Goal: Task Accomplishment & Management: Use online tool/utility

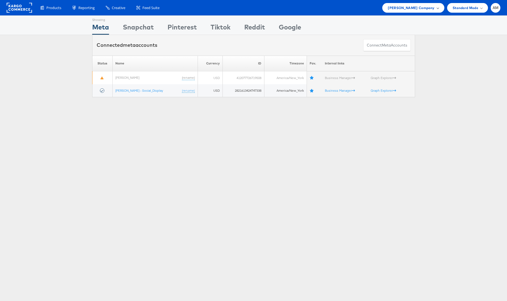
click at [420, 7] on span "[PERSON_NAME] Company" at bounding box center [411, 8] width 47 height 6
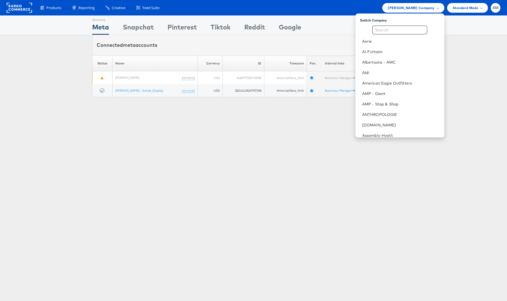
click at [62, 54] on div "Connected meta accounts Connect meta Accounts" at bounding box center [253, 45] width 507 height 21
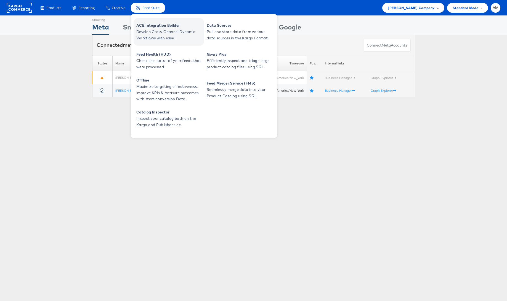
click at [161, 35] on span "Develop Cross-Channel Dynamic Workflows with ease." at bounding box center [169, 35] width 66 height 13
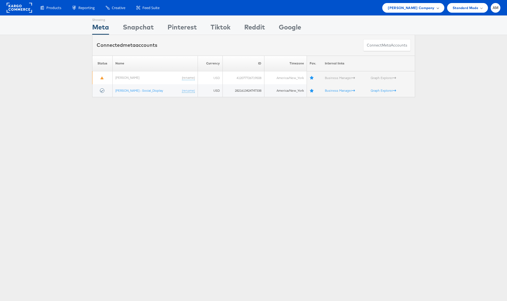
click at [421, 7] on span "[PERSON_NAME] Company" at bounding box center [411, 8] width 47 height 6
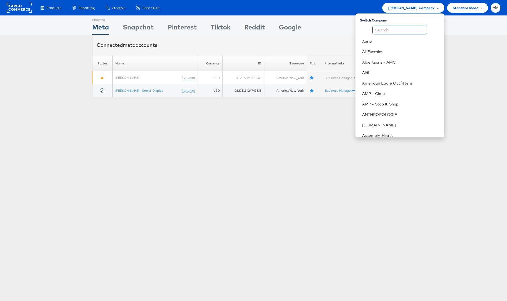
click at [409, 31] on input "text" at bounding box center [399, 30] width 55 height 9
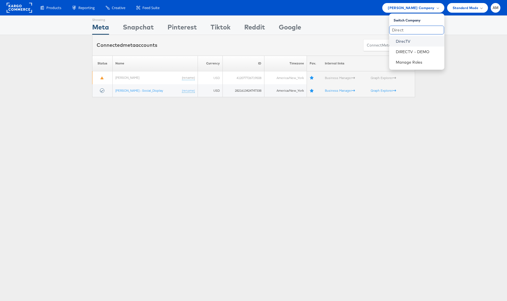
type input "Direct"
click at [402, 42] on link "DirecTV" at bounding box center [418, 42] width 44 height 6
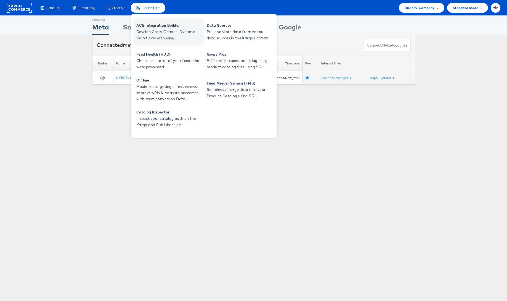
click at [158, 32] on span "Develop Cross-Channel Dynamic Workflows with ease." at bounding box center [169, 35] width 66 height 13
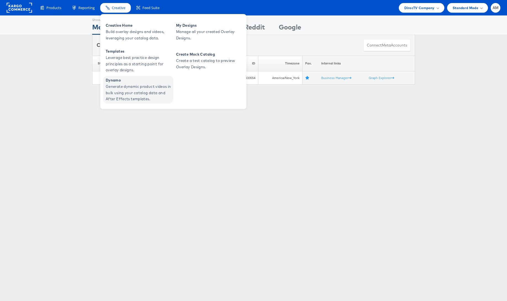
click at [144, 95] on span "Generate dynamic product videos in bulk using your catalog data and After Effec…" at bounding box center [139, 93] width 66 height 19
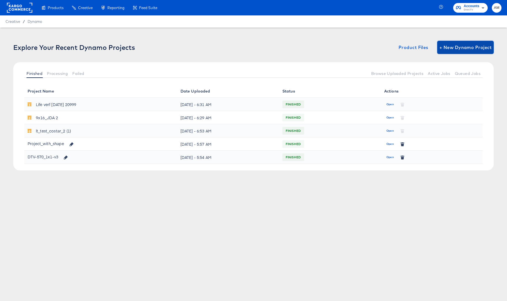
click at [460, 46] on span "+ New Dynamo Project" at bounding box center [465, 48] width 52 height 8
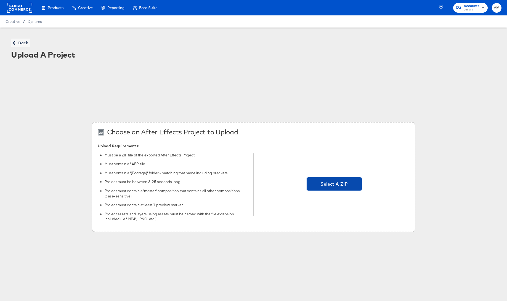
click at [320, 184] on span "Select A ZIP" at bounding box center [334, 184] width 51 height 8
click at [334, 185] on input "Select A ZIP" at bounding box center [334, 185] width 0 height 0
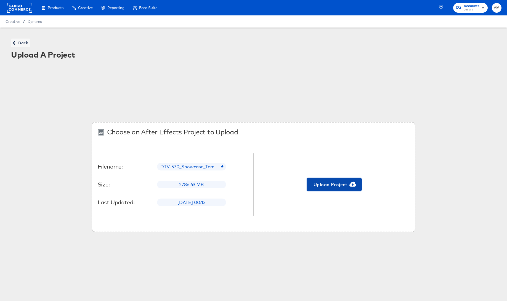
click at [330, 186] on span "Upload Project" at bounding box center [334, 185] width 51 height 8
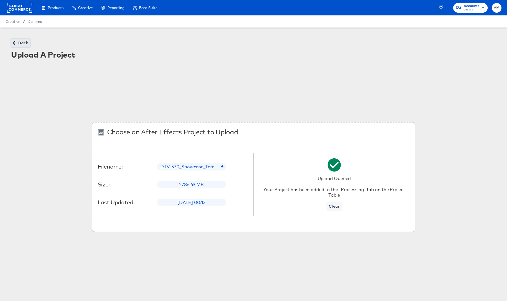
click at [20, 46] on span "Back" at bounding box center [20, 43] width 15 height 7
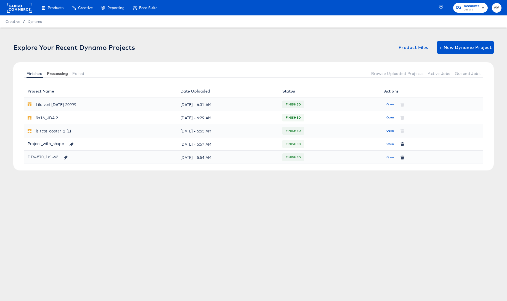
click at [57, 73] on span "Processing" at bounding box center [57, 73] width 21 height 4
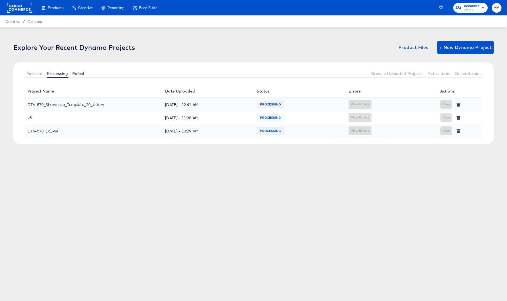
click at [78, 72] on span "Failed" at bounding box center [78, 73] width 12 height 4
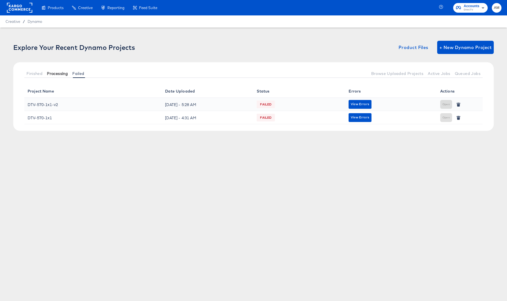
click at [64, 73] on span "Processing" at bounding box center [57, 73] width 21 height 4
drag, startPoint x: 66, startPoint y: 73, endPoint x: 70, endPoint y: 73, distance: 3.9
click at [67, 73] on span "Processing" at bounding box center [57, 73] width 21 height 4
click at [78, 73] on span "Failed" at bounding box center [78, 73] width 12 height 4
click at [29, 74] on span "Finished" at bounding box center [34, 73] width 16 height 4
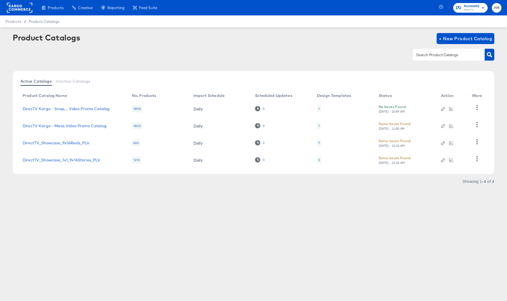
click at [405, 164] on div "[DATE] - 12:18 AM" at bounding box center [391, 163] width 26 height 4
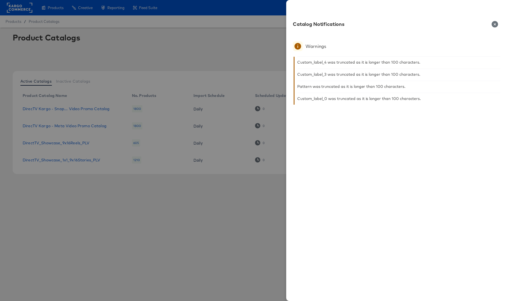
click at [494, 25] on icon "button" at bounding box center [494, 24] width 7 height 7
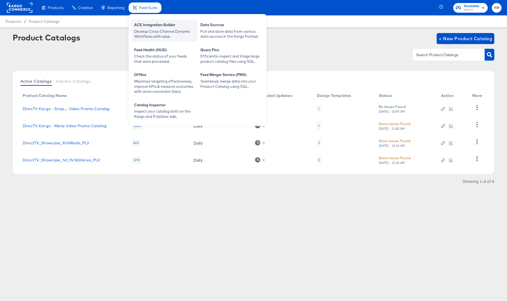
click at [154, 32] on div "Develop Cross-Channel Dynamic Workflows with ease." at bounding box center [164, 34] width 61 height 10
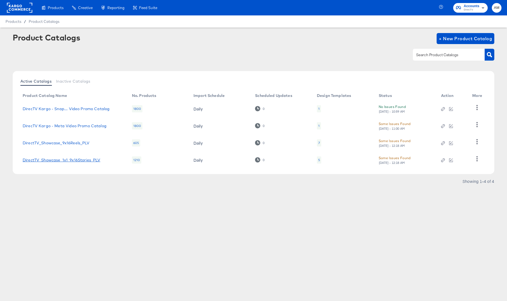
click at [88, 160] on link "DirectTV_Showcase_1x1_9x16Stories_PLV" at bounding box center [62, 160] width 78 height 4
click at [76, 142] on link "DirectTV_Showcase_9x16Reels_PLV" at bounding box center [56, 143] width 67 height 4
click at [19, 7] on rect at bounding box center [19, 8] width 25 height 10
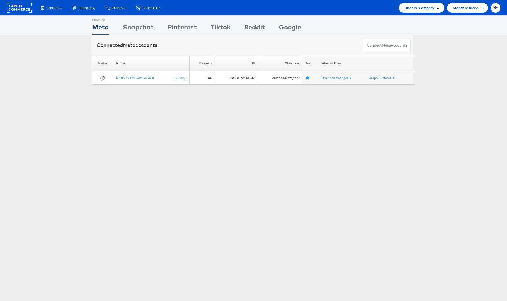
click at [412, 7] on span "DirecTV Company" at bounding box center [419, 8] width 30 height 6
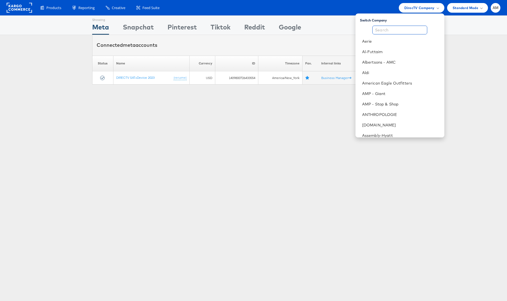
click at [407, 27] on input "text" at bounding box center [399, 30] width 55 height 9
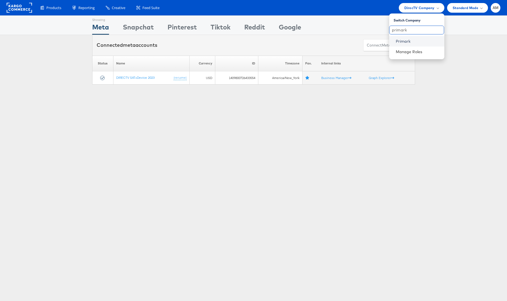
type input "primark"
click at [407, 39] on link "Primark" at bounding box center [418, 42] width 44 height 6
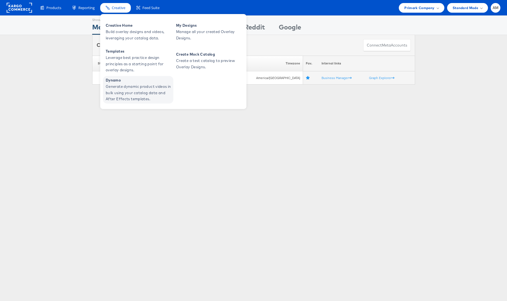
click at [139, 88] on span "Generate dynamic product videos in bulk using your catalog data and After Effec…" at bounding box center [139, 93] width 66 height 19
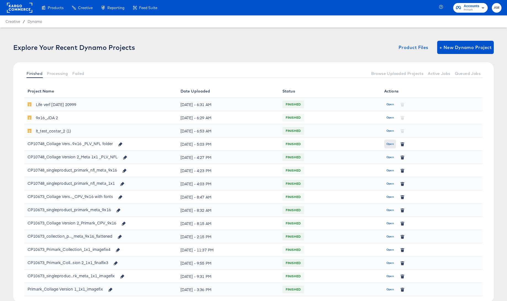
click at [390, 145] on span "Open" at bounding box center [389, 144] width 7 height 5
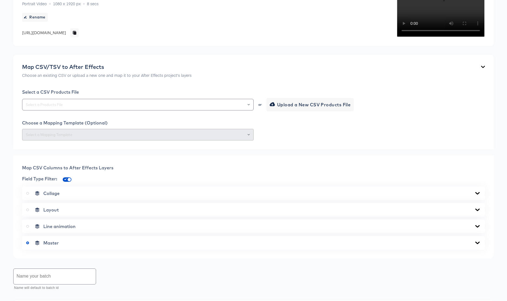
scroll to position [320, 0]
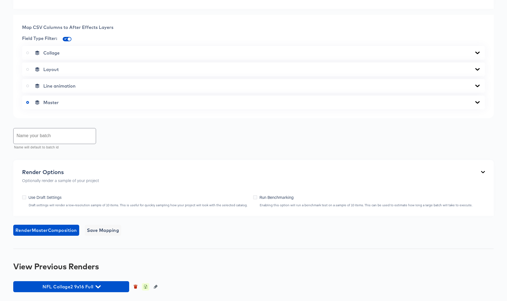
click at [147, 287] on icon "button" at bounding box center [145, 287] width 3 height 4
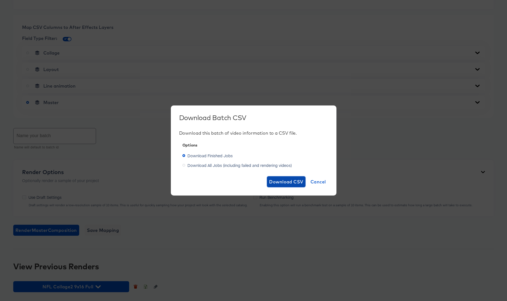
click at [280, 183] on span "Download CSV" at bounding box center [286, 182] width 34 height 8
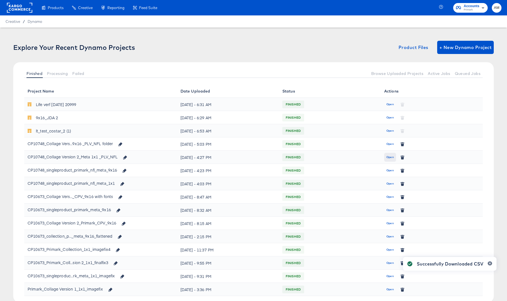
click at [390, 158] on span "Open" at bounding box center [389, 157] width 7 height 5
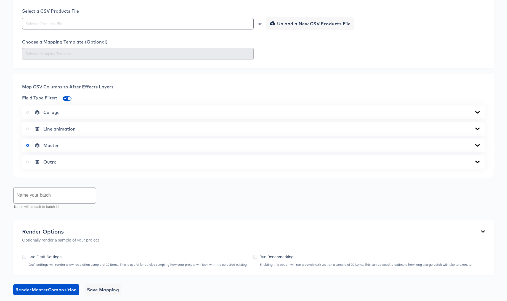
scroll to position [213, 0]
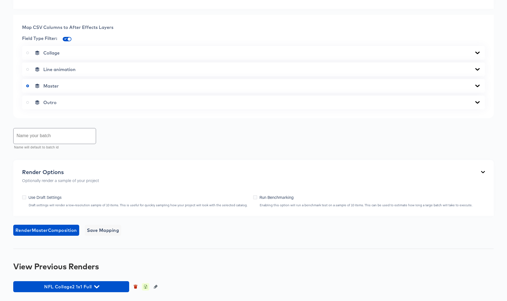
click at [146, 287] on icon "button" at bounding box center [145, 287] width 4 height 4
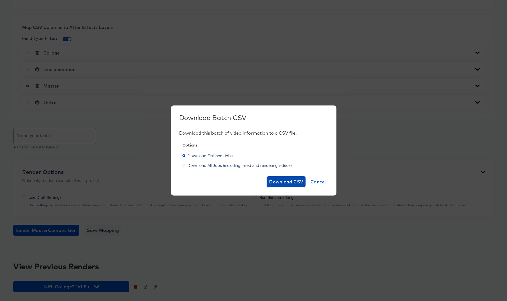
click at [287, 182] on span "Download CSV" at bounding box center [286, 182] width 34 height 8
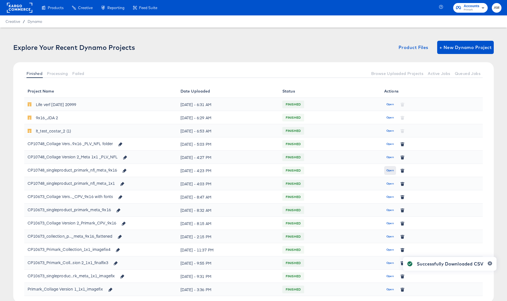
click at [388, 169] on span "Open" at bounding box center [389, 170] width 7 height 5
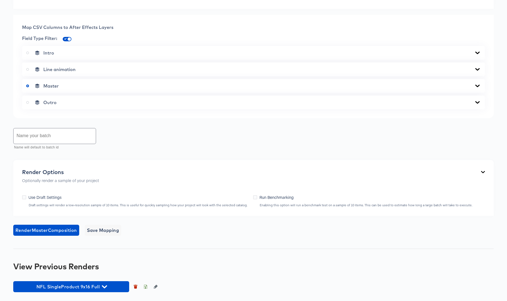
scroll to position [320, 0]
click at [145, 288] on icon "button" at bounding box center [146, 288] width 2 height 2
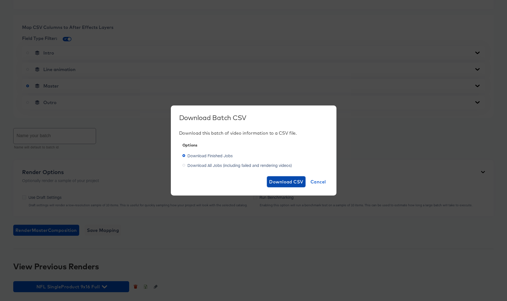
click at [276, 181] on span "Download CSV" at bounding box center [286, 182] width 34 height 8
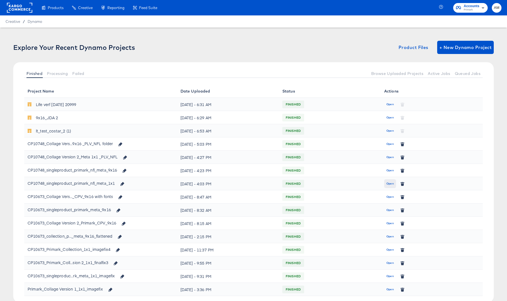
click at [390, 184] on span "Open" at bounding box center [389, 184] width 7 height 5
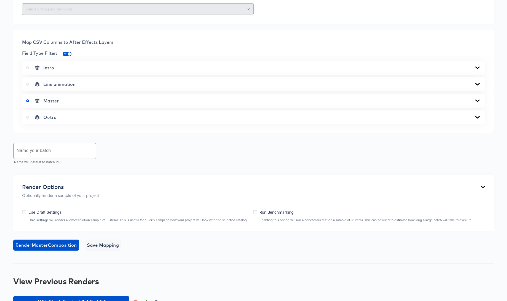
scroll to position [213, 0]
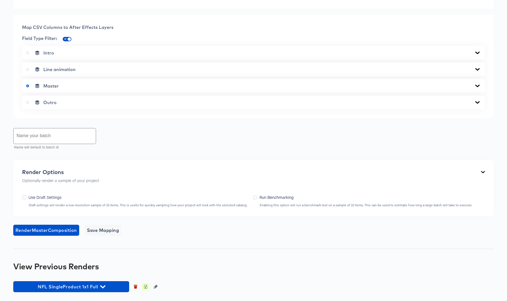
click at [145, 287] on icon "button" at bounding box center [145, 287] width 4 height 4
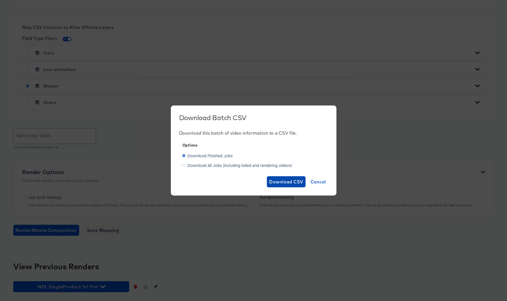
click at [289, 182] on span "Download CSV" at bounding box center [286, 182] width 34 height 8
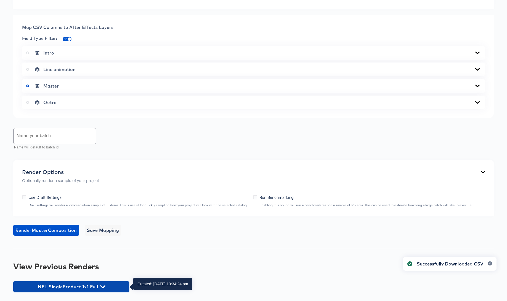
click at [105, 287] on span "NFL SingleProduct 1x1 Full" at bounding box center [71, 287] width 110 height 8
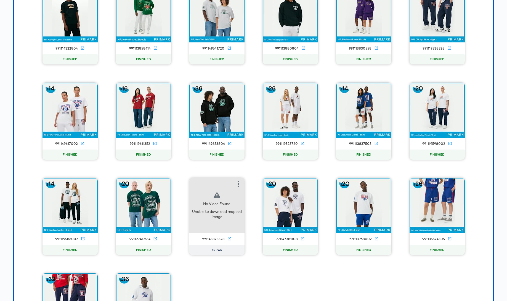
scroll to position [549, 0]
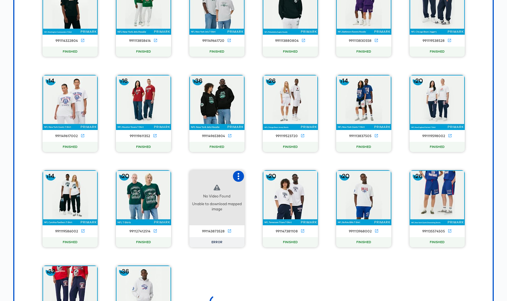
click at [237, 176] on icon "button" at bounding box center [238, 176] width 2 height 7
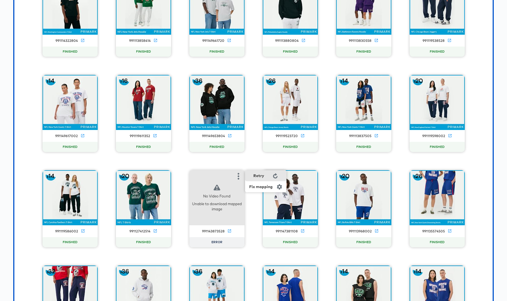
click at [257, 176] on div "Retry" at bounding box center [258, 176] width 11 height 4
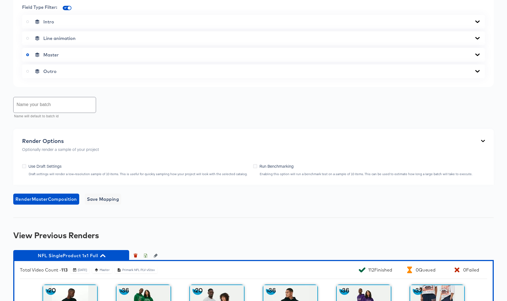
scroll to position [239, 0]
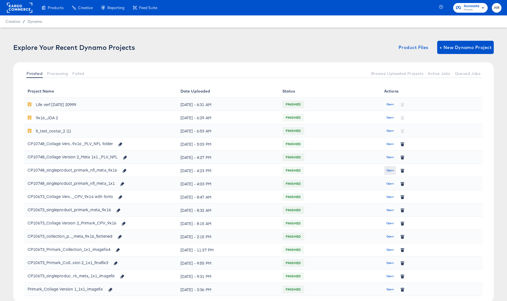
click at [392, 169] on span "Open" at bounding box center [389, 170] width 7 height 5
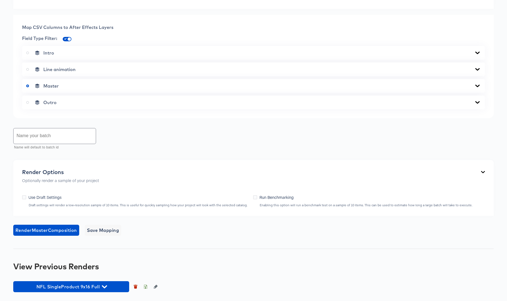
scroll to position [320, 0]
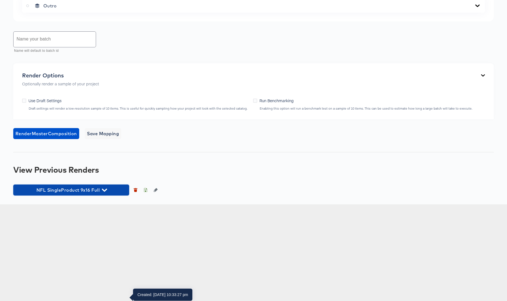
click at [106, 192] on icon "button" at bounding box center [104, 190] width 5 height 3
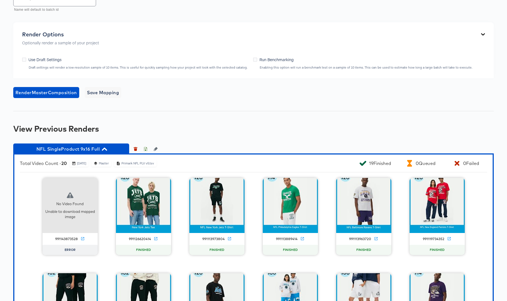
scroll to position [602, 0]
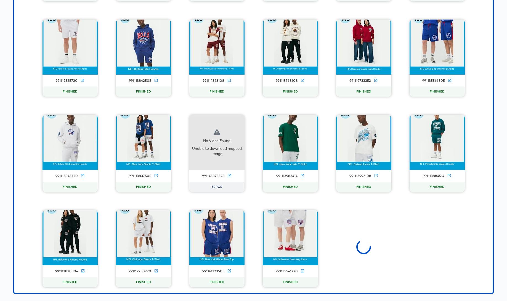
scroll to position [1955, 0]
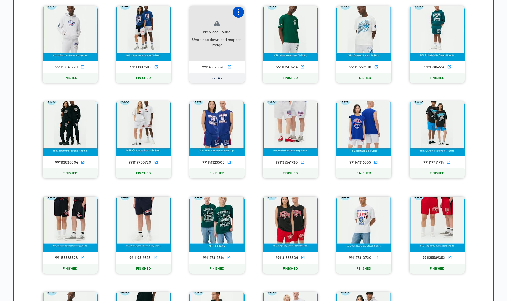
click at [238, 15] on icon "button" at bounding box center [238, 12] width 2 height 7
click at [261, 17] on div "Retry" at bounding box center [265, 11] width 41 height 11
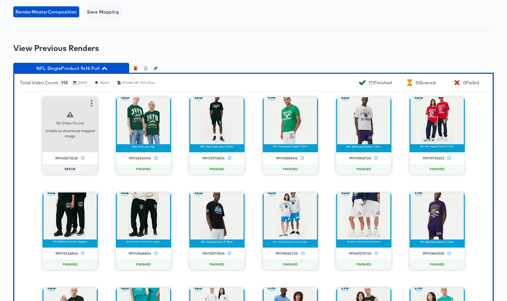
scroll to position [429, 0]
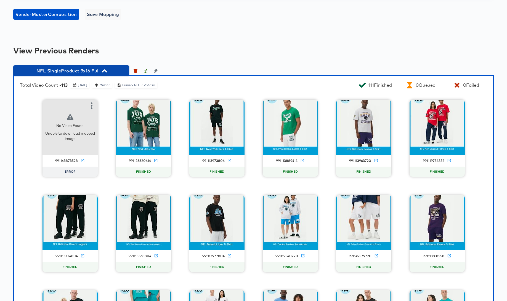
click at [107, 74] on icon "button" at bounding box center [104, 70] width 5 height 5
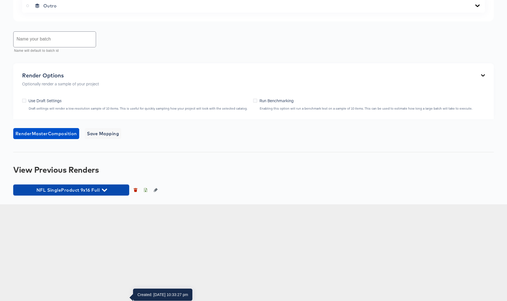
click at [105, 192] on icon "button" at bounding box center [104, 190] width 5 height 3
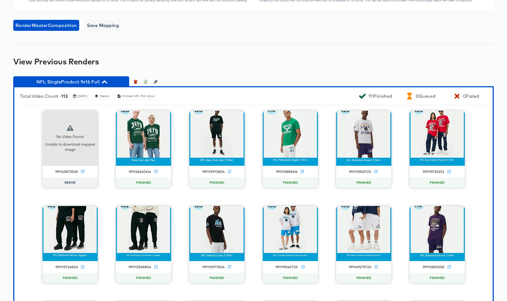
scroll to position [399, 0]
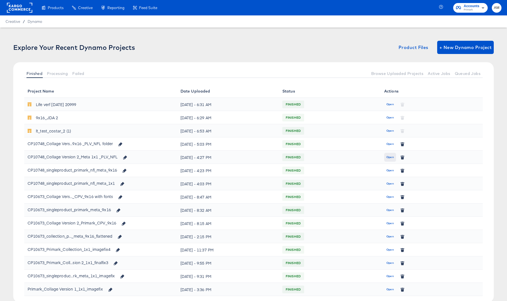
click at [386, 158] on span "Open" at bounding box center [389, 157] width 7 height 5
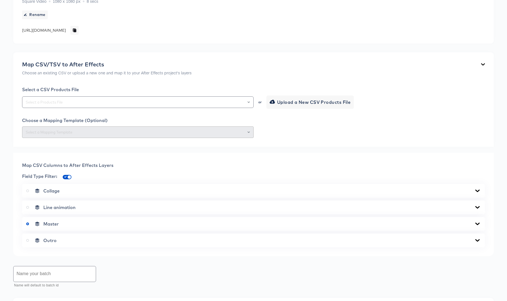
scroll to position [213, 0]
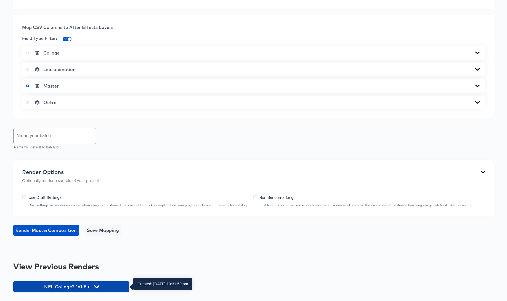
click at [93, 285] on span "NFL Collage2 1x1 Full" at bounding box center [71, 287] width 110 height 8
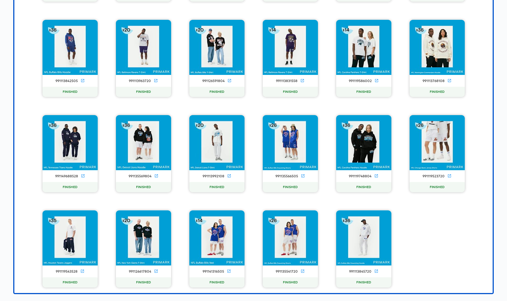
scroll to position [2038, 0]
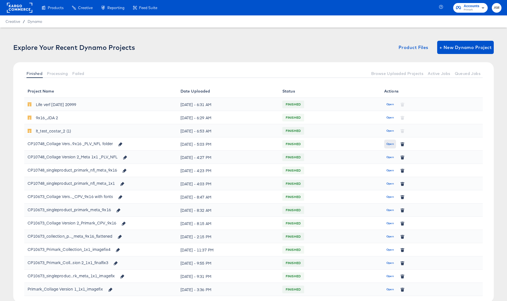
click at [391, 143] on span "Open" at bounding box center [389, 144] width 7 height 5
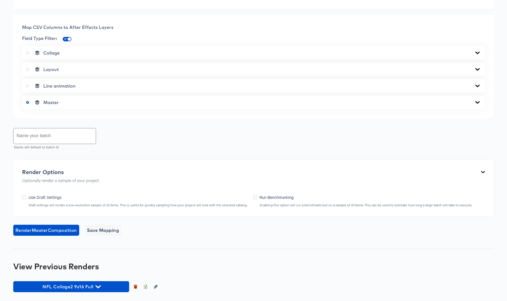
scroll to position [320, 0]
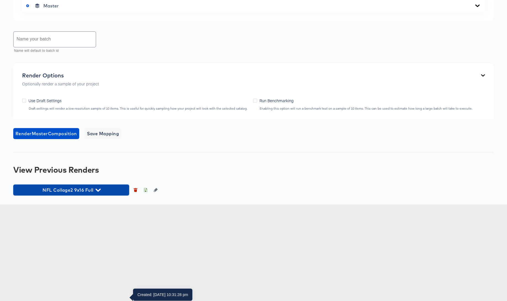
click at [98, 193] on icon "button" at bounding box center [97, 190] width 5 height 5
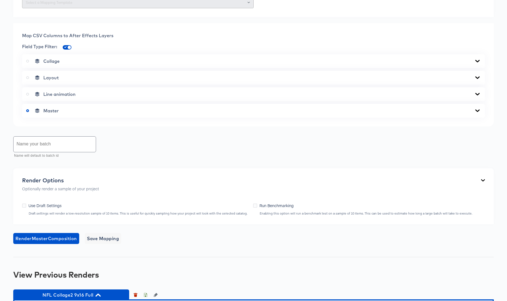
scroll to position [378, 0]
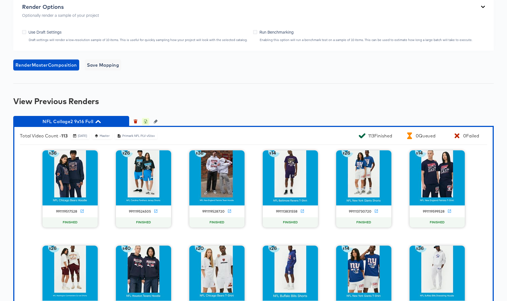
click at [145, 124] on icon "button" at bounding box center [146, 122] width 2 height 2
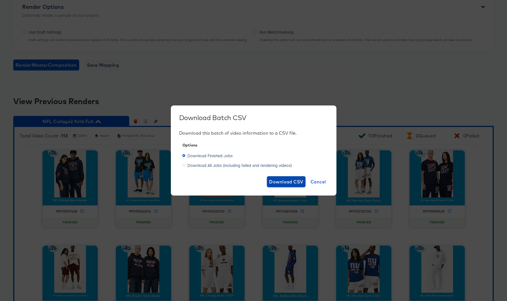
drag, startPoint x: 281, startPoint y: 185, endPoint x: 296, endPoint y: 183, distance: 15.0
click at [281, 185] on span "Download CSV" at bounding box center [286, 182] width 34 height 8
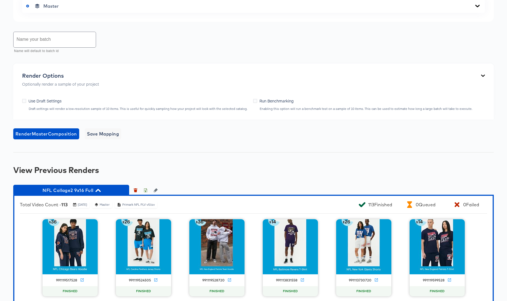
scroll to position [405, 0]
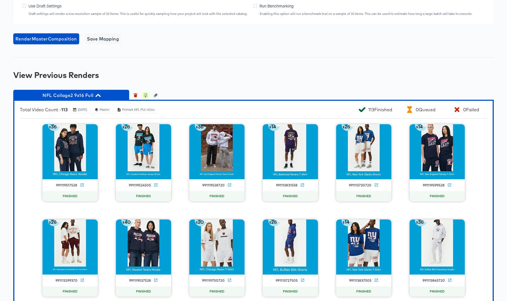
click at [146, 97] on icon "button" at bounding box center [145, 96] width 4 height 4
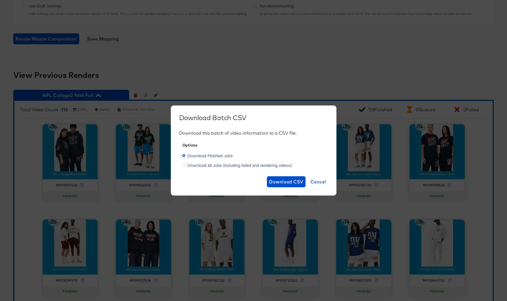
click at [187, 165] on label "Download All Jobs (including failed and rendering videos)" at bounding box center [237, 165] width 111 height 8
click at [0, 0] on input "Download All Jobs (including failed and rendering videos)" at bounding box center [0, 0] width 0 height 0
click at [283, 184] on span "Download CSV" at bounding box center [286, 182] width 34 height 8
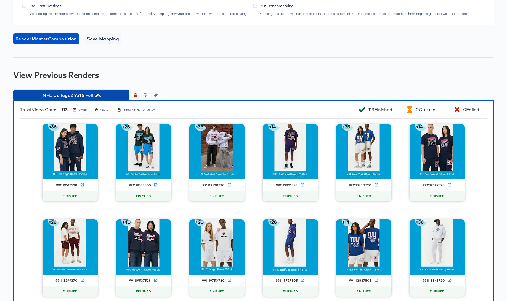
click at [98, 97] on icon "button" at bounding box center [97, 95] width 5 height 3
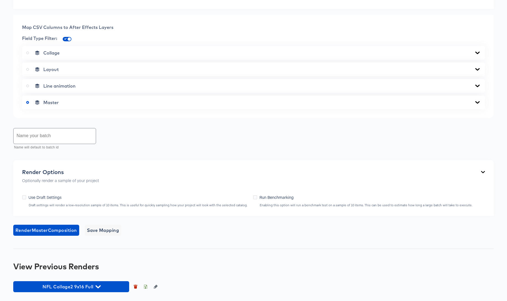
scroll to position [320, 0]
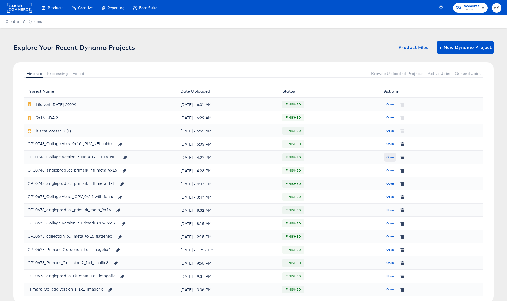
click at [389, 158] on span "Open" at bounding box center [389, 157] width 7 height 5
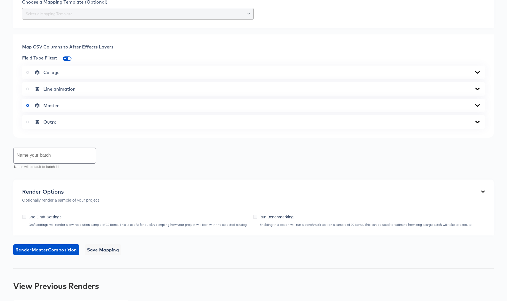
scroll to position [213, 0]
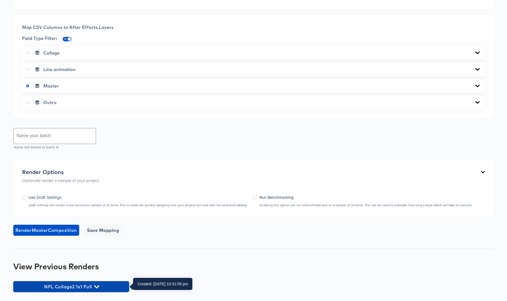
click at [97, 286] on icon "button" at bounding box center [96, 287] width 5 height 5
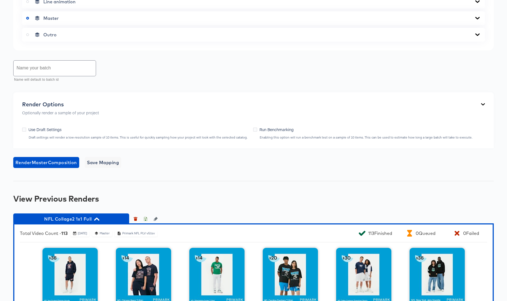
scroll to position [458, 0]
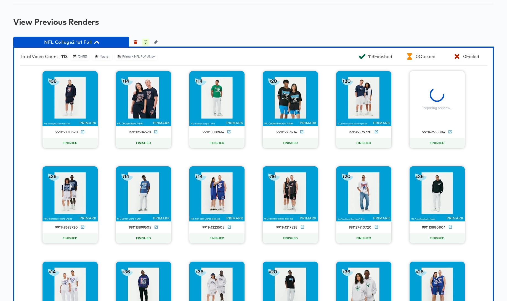
click at [147, 41] on icon "button" at bounding box center [145, 42] width 4 height 4
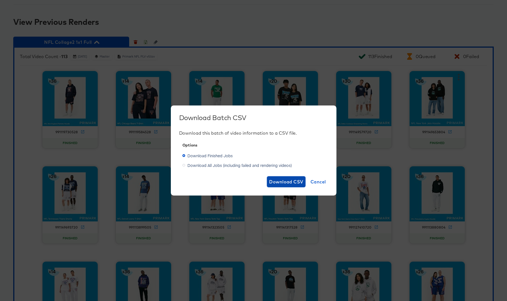
click at [284, 182] on span "Download CSV" at bounding box center [286, 182] width 34 height 8
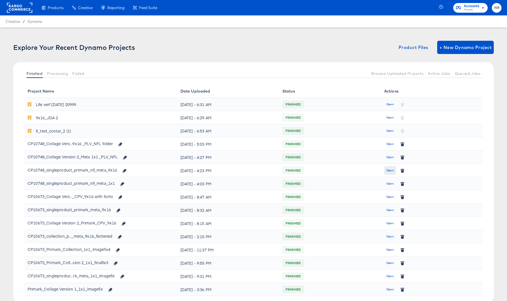
click at [390, 169] on span "Open" at bounding box center [389, 170] width 7 height 5
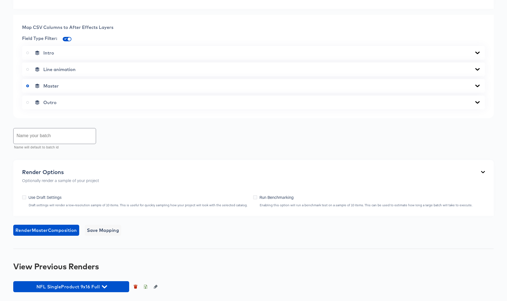
scroll to position [320, 0]
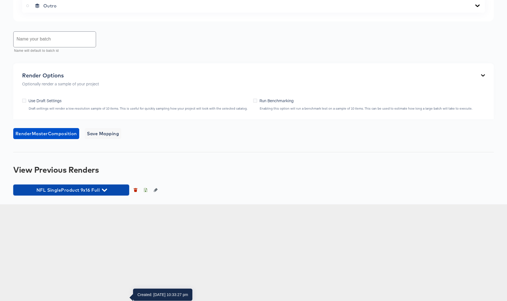
click at [104, 193] on icon "button" at bounding box center [104, 190] width 5 height 5
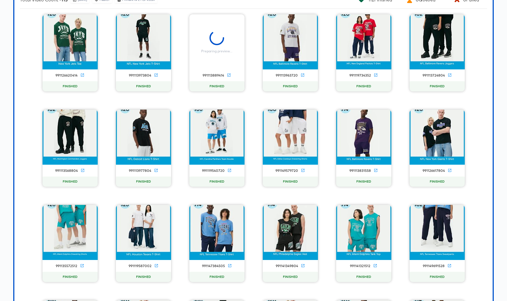
scroll to position [514, 0]
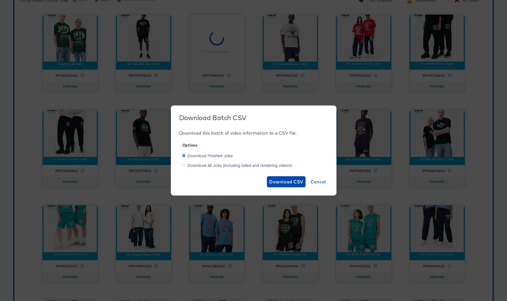
click at [276, 182] on span "Download CSV" at bounding box center [286, 182] width 34 height 8
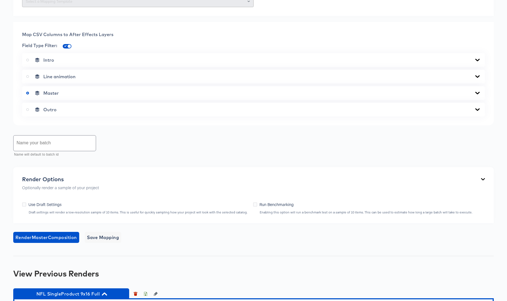
scroll to position [0, 0]
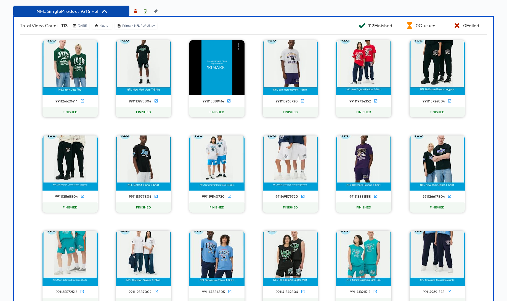
click at [101, 15] on span "NFL SingleProduct 9x16 Full" at bounding box center [71, 11] width 110 height 8
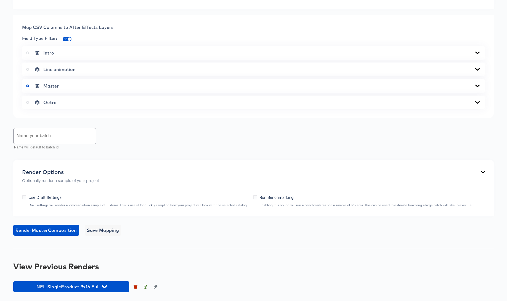
scroll to position [320, 0]
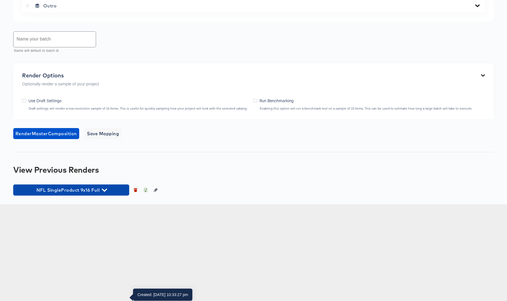
click at [105, 193] on icon "button" at bounding box center [104, 190] width 5 height 5
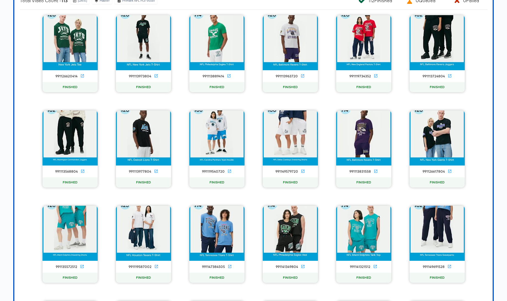
scroll to position [540, 0]
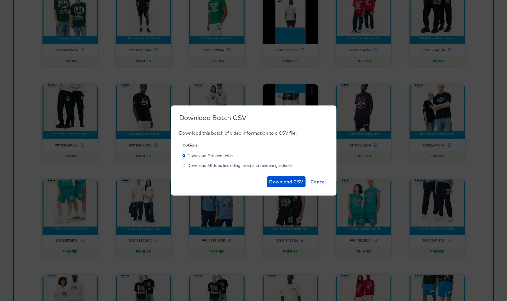
click at [234, 165] on span "Download All Jobs (including failed and rendering videos)" at bounding box center [239, 166] width 104 height 6
click at [0, 0] on input "Download All Jobs (including failed and rendering videos)" at bounding box center [0, 0] width 0 height 0
click at [284, 183] on span "Download CSV" at bounding box center [286, 182] width 34 height 8
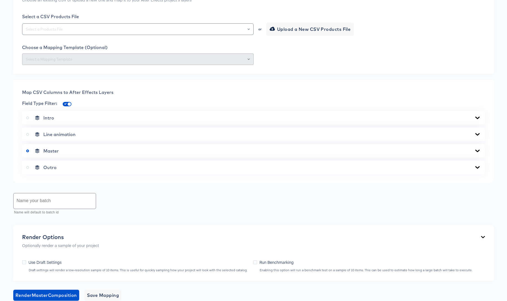
scroll to position [0, 0]
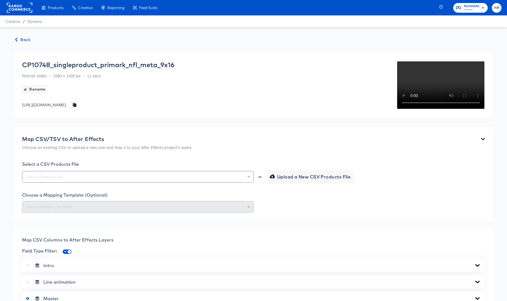
click at [22, 39] on span "Back" at bounding box center [22, 39] width 15 height 7
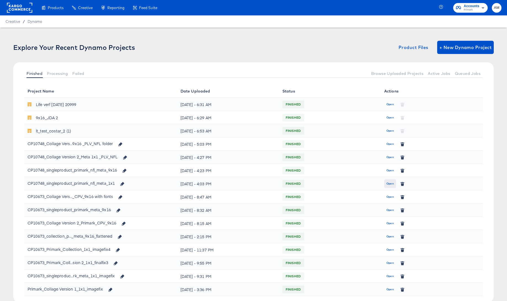
click at [389, 184] on span "Open" at bounding box center [389, 184] width 7 height 5
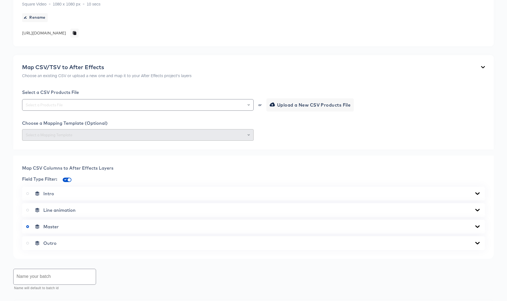
scroll to position [213, 0]
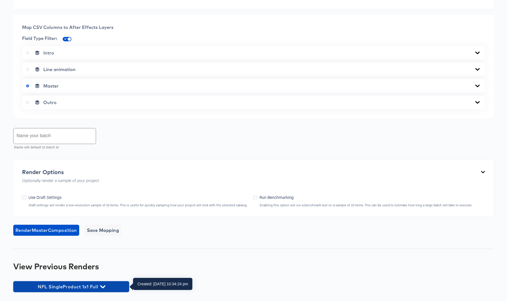
click at [101, 287] on icon "button" at bounding box center [102, 287] width 5 height 3
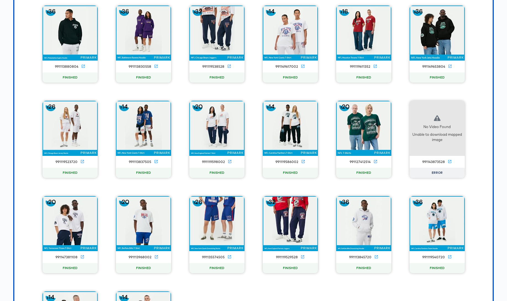
scroll to position [518, 0]
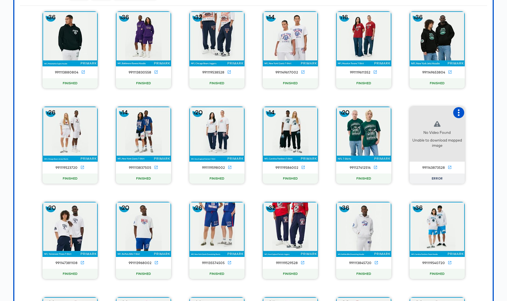
click at [456, 112] on icon "button" at bounding box center [458, 113] width 7 height 7
click at [475, 114] on div "Retry" at bounding box center [478, 112] width 11 height 4
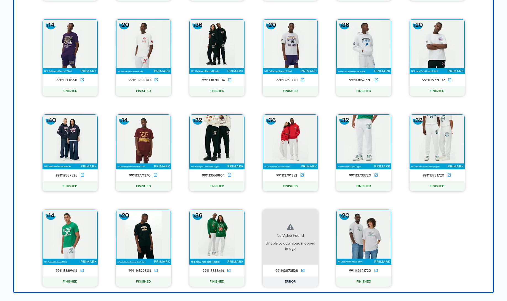
scroll to position [2038, 0]
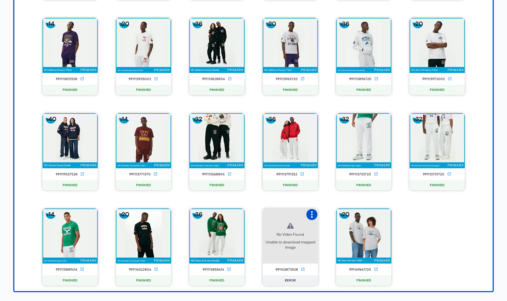
click at [310, 217] on icon "button" at bounding box center [311, 215] width 7 height 7
click at [334, 218] on div "Retry" at bounding box center [338, 214] width 41 height 11
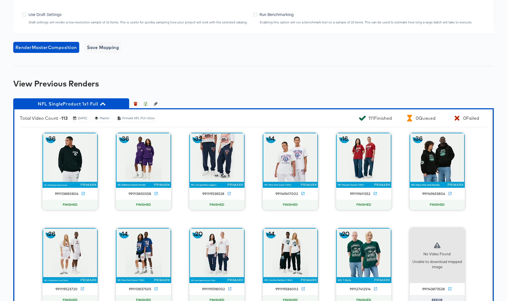
scroll to position [291, 0]
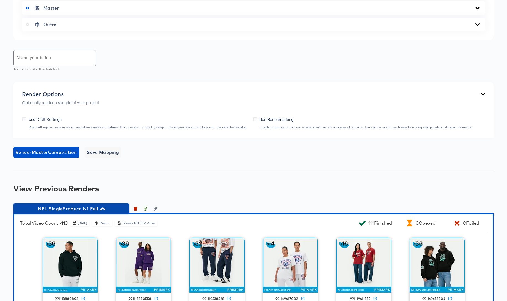
click at [102, 209] on icon "button" at bounding box center [102, 209] width 5 height 3
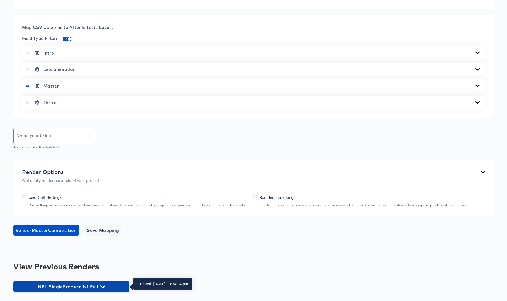
click at [102, 287] on icon "button" at bounding box center [102, 287] width 5 height 3
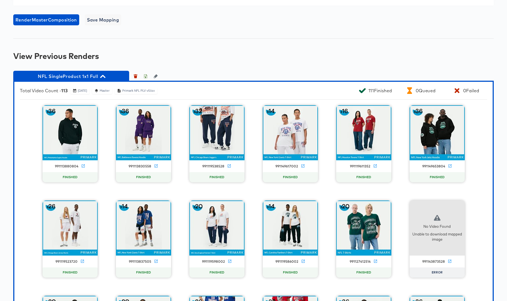
scroll to position [433, 0]
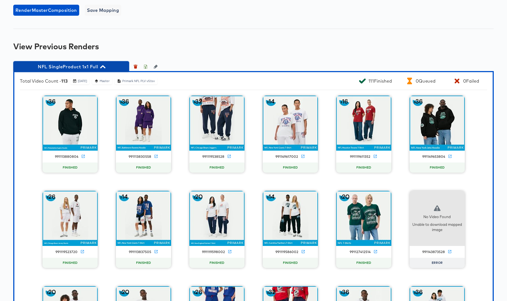
click at [103, 68] on icon "button" at bounding box center [102, 66] width 5 height 5
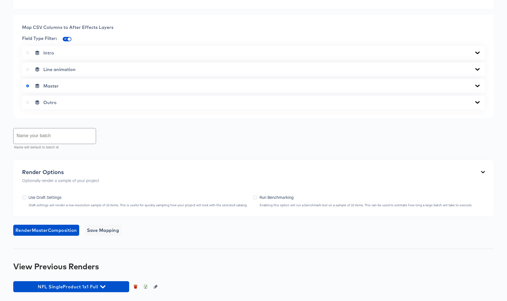
scroll to position [213, 0]
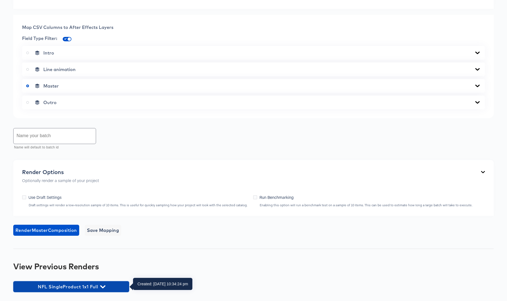
click at [103, 287] on icon "button" at bounding box center [102, 287] width 5 height 3
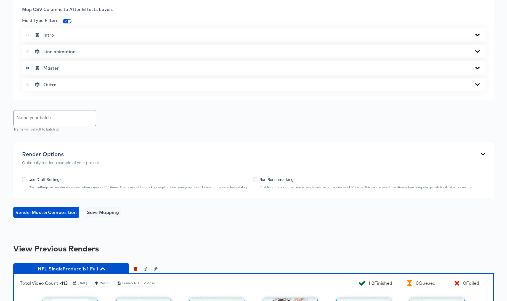
scroll to position [341, 0]
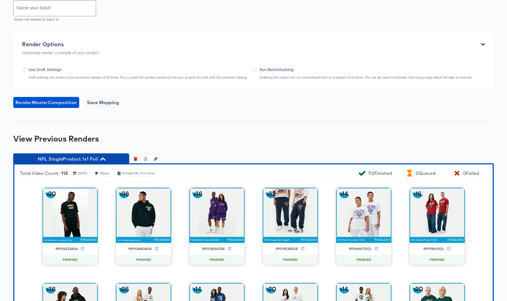
click at [105, 159] on icon "button" at bounding box center [102, 159] width 5 height 3
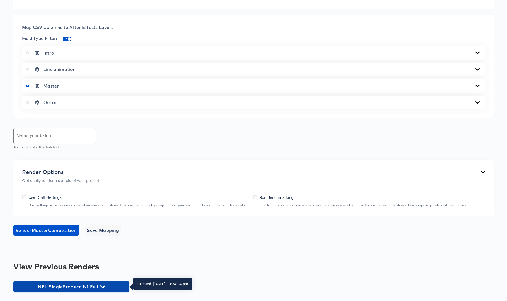
click at [102, 287] on icon "button" at bounding box center [102, 287] width 5 height 3
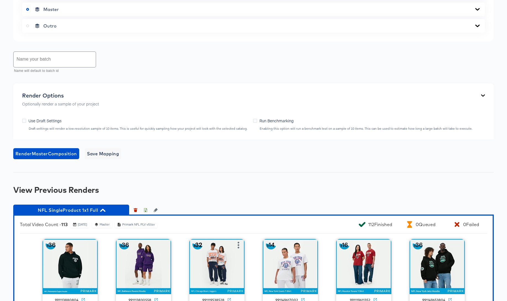
scroll to position [291, 0]
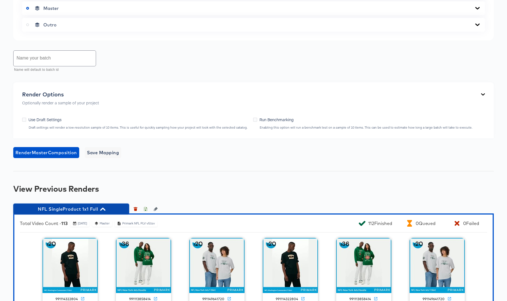
click at [104, 209] on icon "button" at bounding box center [102, 209] width 5 height 5
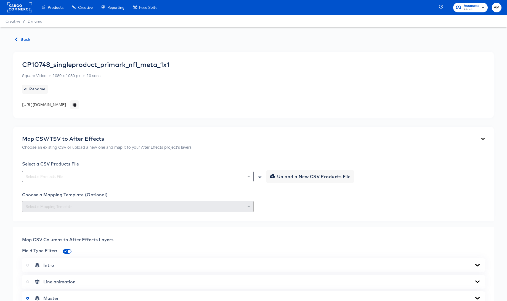
scroll to position [0, 0]
click at [20, 38] on span "Back" at bounding box center [22, 39] width 15 height 7
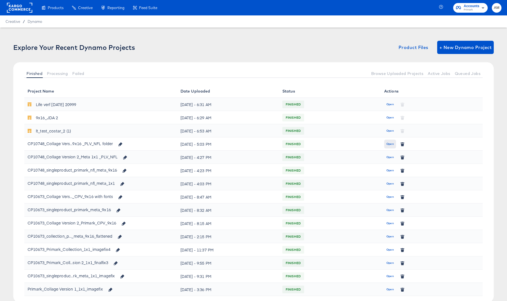
click at [388, 145] on span "Open" at bounding box center [389, 144] width 7 height 5
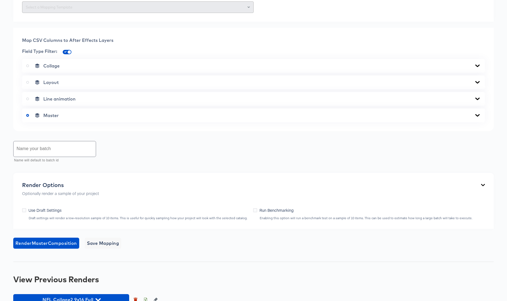
scroll to position [320, 0]
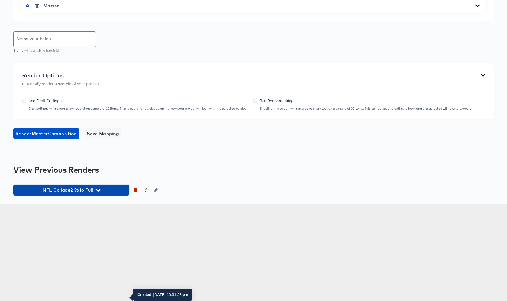
click at [97, 193] on icon "button" at bounding box center [97, 190] width 5 height 5
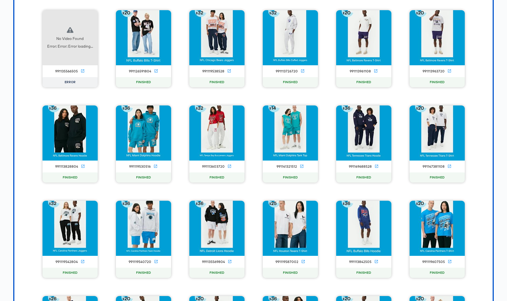
scroll to position [966, 0]
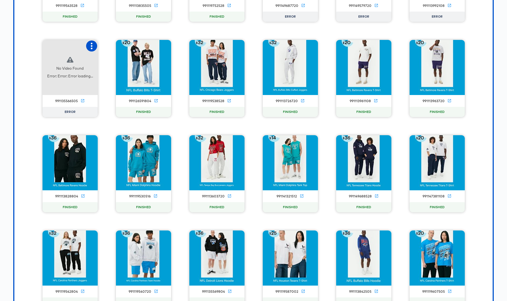
click at [93, 49] on icon "button" at bounding box center [91, 46] width 7 height 7
click at [117, 51] on div "Retry" at bounding box center [118, 45] width 41 height 11
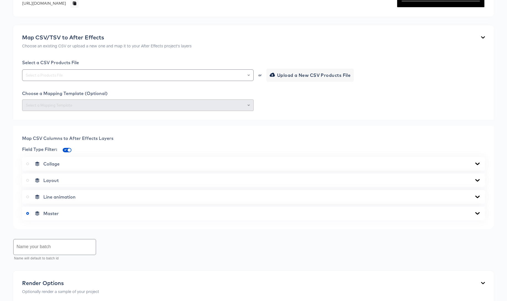
scroll to position [0, 0]
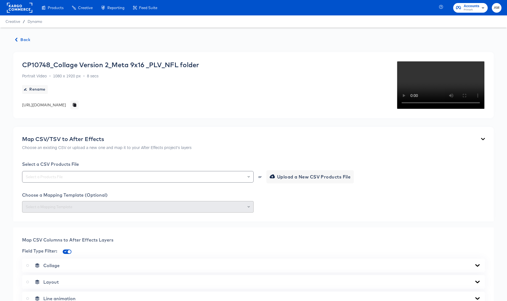
click at [25, 38] on span "Back" at bounding box center [22, 39] width 15 height 7
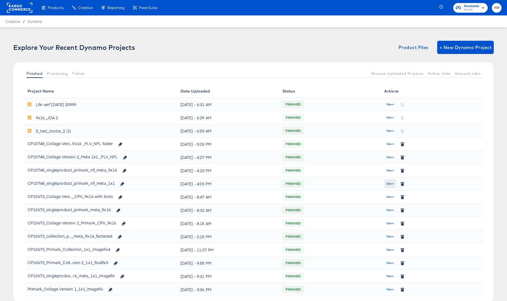
click at [390, 186] on span "Open" at bounding box center [389, 184] width 7 height 5
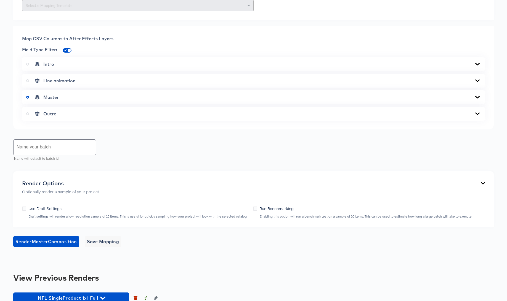
scroll to position [213, 0]
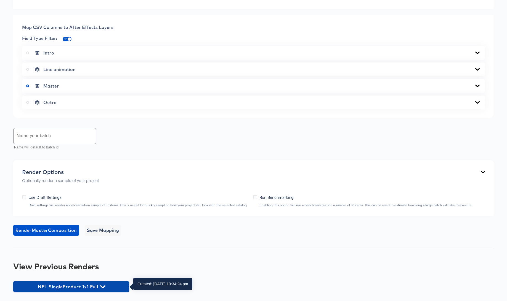
drag, startPoint x: 102, startPoint y: 286, endPoint x: 132, endPoint y: 280, distance: 30.9
click at [102, 286] on icon "button" at bounding box center [102, 287] width 5 height 5
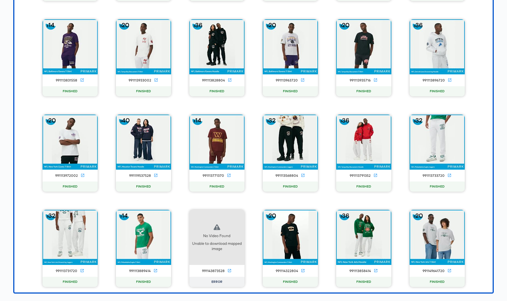
scroll to position [2038, 0]
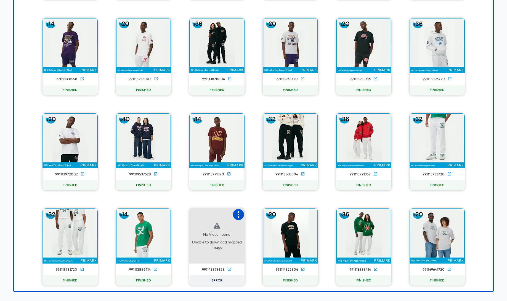
click at [238, 215] on icon "button" at bounding box center [238, 215] width 2 height 7
click at [265, 213] on div "Retry" at bounding box center [265, 214] width 41 height 11
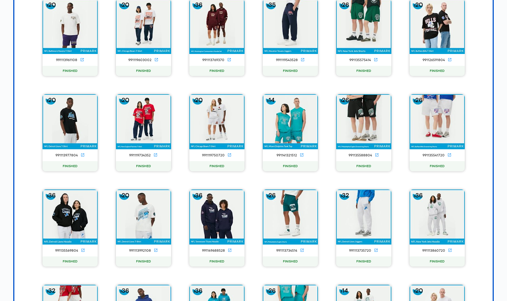
scroll to position [0, 0]
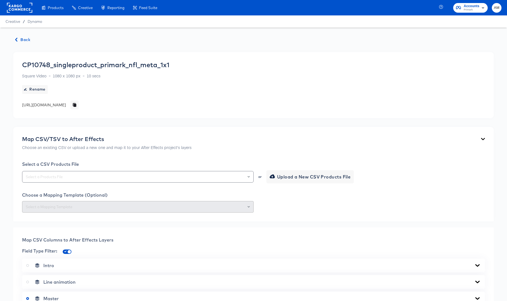
click at [25, 40] on span "Back" at bounding box center [22, 39] width 15 height 7
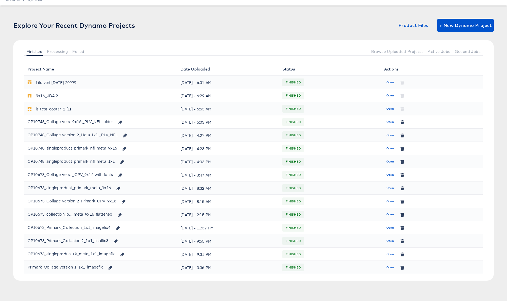
scroll to position [22, 0]
click at [392, 148] on span "Open" at bounding box center [389, 148] width 7 height 5
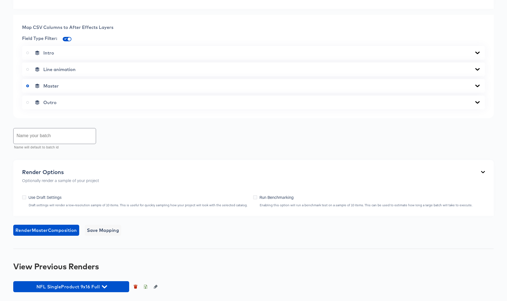
scroll to position [320, 0]
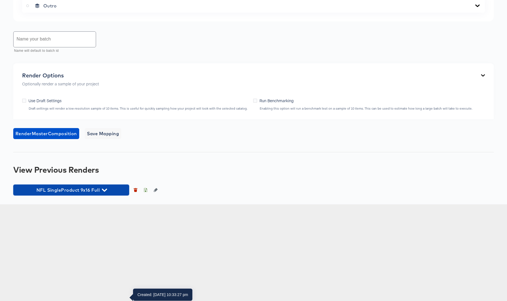
click at [105, 193] on icon "button" at bounding box center [104, 190] width 5 height 5
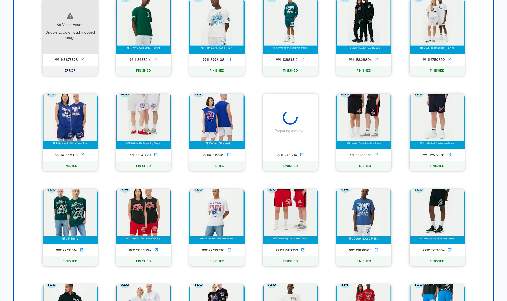
scroll to position [590, 0]
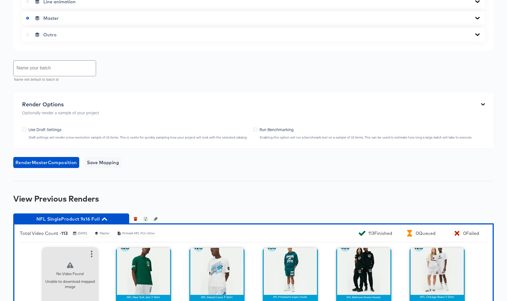
scroll to position [457, 0]
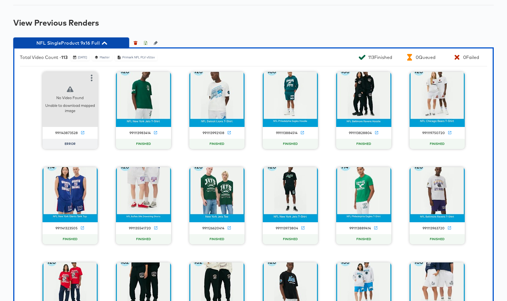
click at [104, 45] on icon "button" at bounding box center [104, 43] width 5 height 3
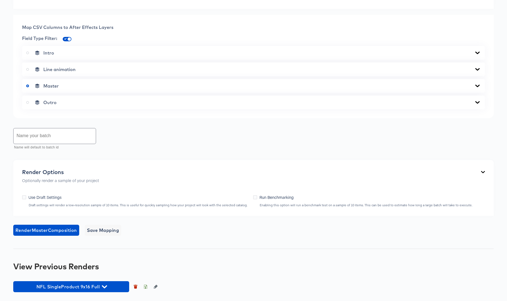
scroll to position [22, 0]
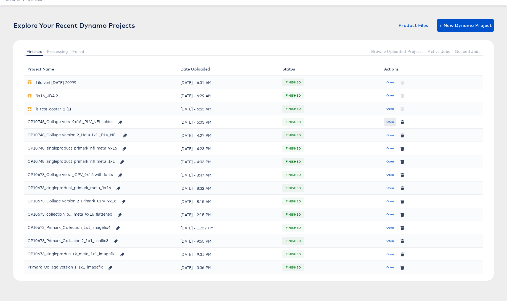
click at [389, 122] on span "Open" at bounding box center [389, 122] width 7 height 5
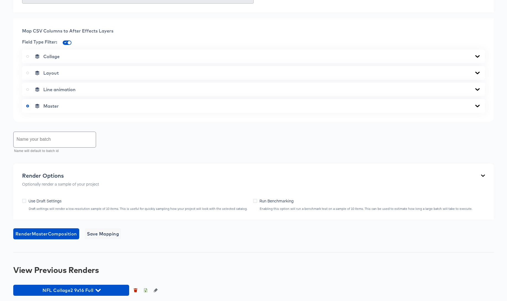
scroll to position [320, 0]
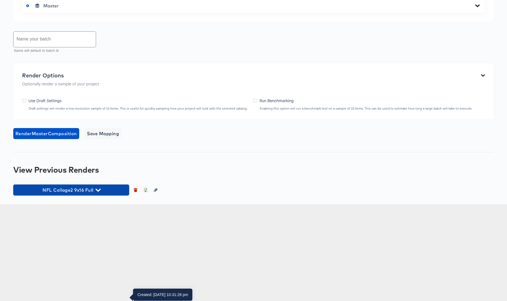
click at [98, 193] on icon "button" at bounding box center [97, 190] width 5 height 5
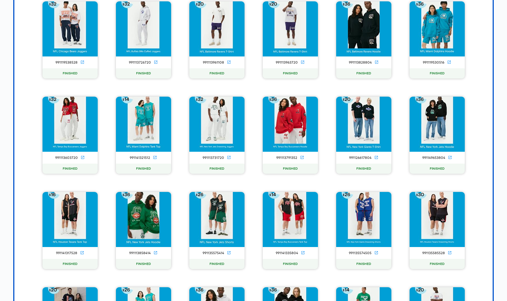
scroll to position [460, 0]
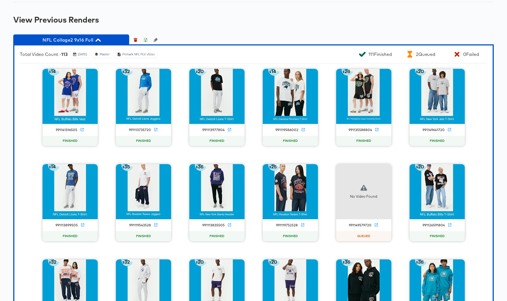
scroll to position [22, 0]
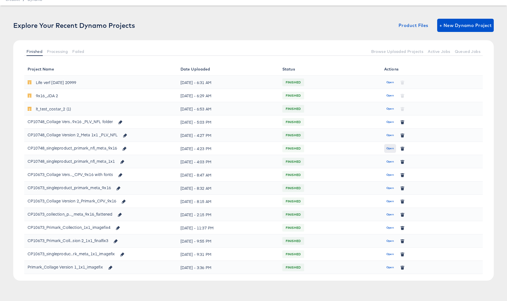
click at [390, 150] on span "Open" at bounding box center [389, 148] width 7 height 5
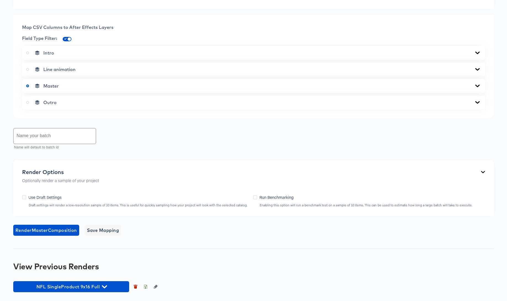
scroll to position [320, 0]
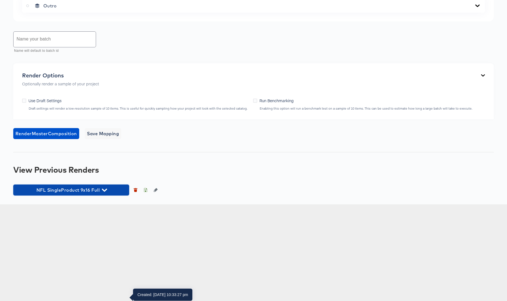
click at [107, 194] on span "NFL SingleProduct 9x16 Full" at bounding box center [71, 190] width 110 height 8
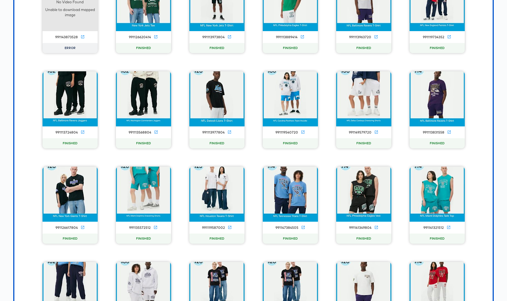
scroll to position [524, 0]
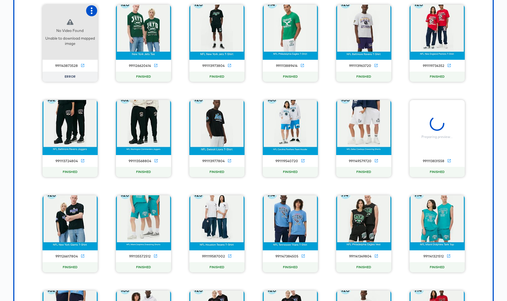
drag, startPoint x: 96, startPoint y: 118, endPoint x: 92, endPoint y: 118, distance: 3.9
click at [92, 14] on icon "button" at bounding box center [92, 10] width 2 height 7
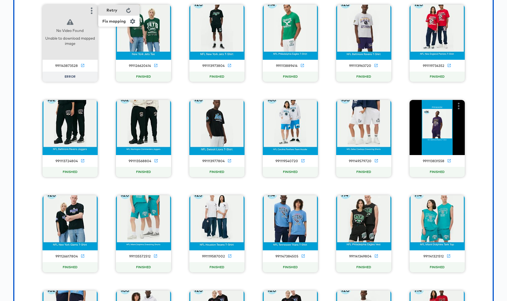
click at [118, 16] on div "Retry" at bounding box center [118, 10] width 41 height 11
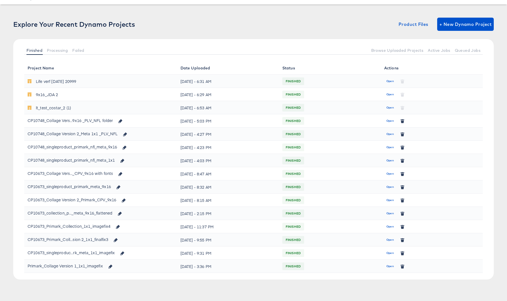
scroll to position [22, 0]
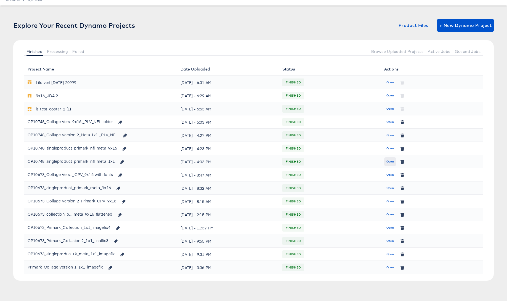
click at [387, 162] on span "Open" at bounding box center [389, 161] width 7 height 5
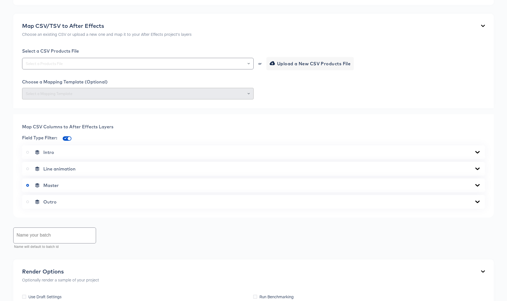
scroll to position [213, 0]
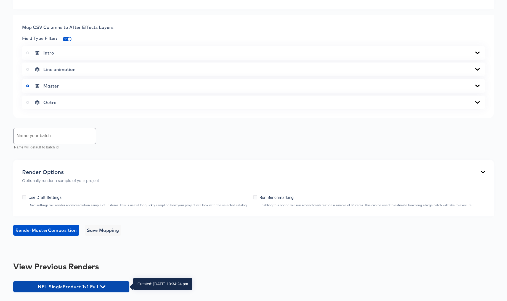
click at [105, 287] on icon "button" at bounding box center [102, 287] width 5 height 5
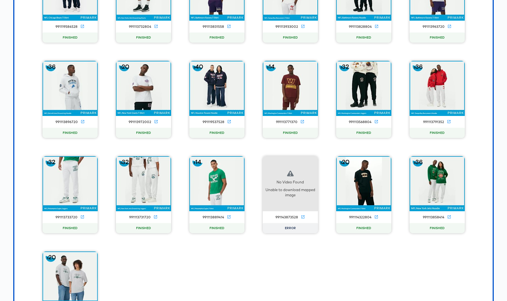
scroll to position [2134, 0]
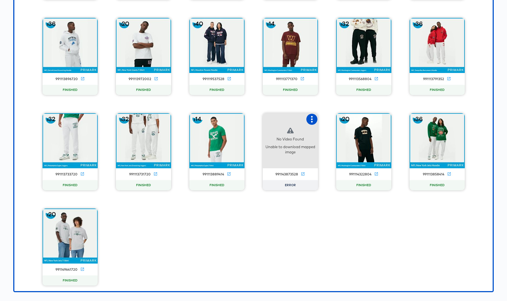
click at [312, 118] on icon "button" at bounding box center [311, 119] width 7 height 7
click at [336, 120] on div "Retry" at bounding box center [332, 119] width 11 height 4
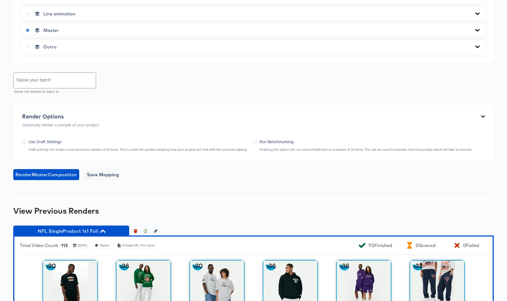
scroll to position [380, 0]
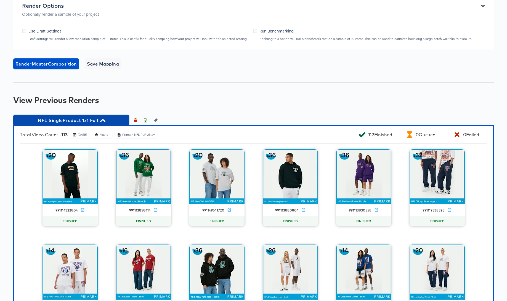
click at [104, 120] on icon "button" at bounding box center [102, 120] width 5 height 5
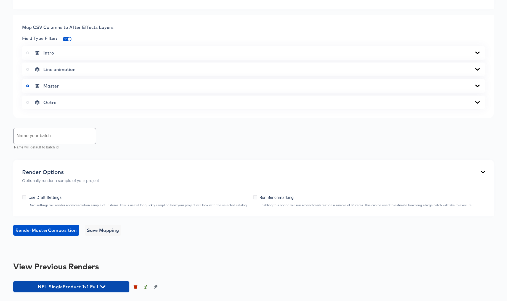
click at [104, 290] on span "NFL SingleProduct 1x1 Full" at bounding box center [71, 287] width 110 height 8
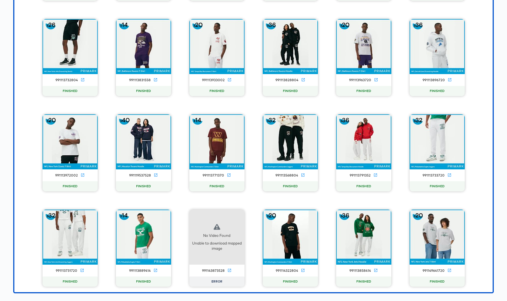
scroll to position [2038, 0]
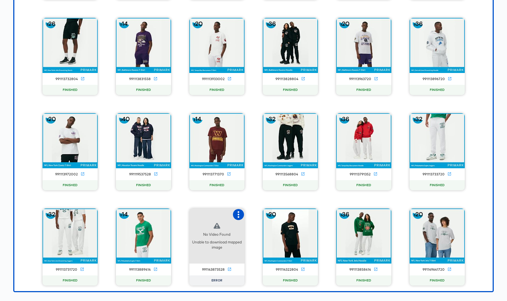
click at [239, 214] on icon "button" at bounding box center [238, 215] width 7 height 7
click at [265, 212] on div "Retry" at bounding box center [265, 214] width 41 height 11
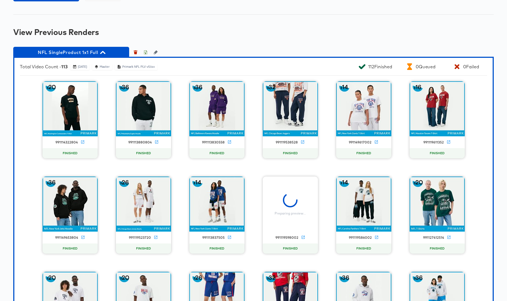
scroll to position [443, 0]
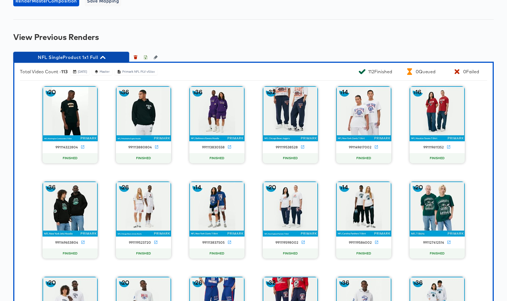
click at [103, 57] on icon "button" at bounding box center [102, 57] width 5 height 3
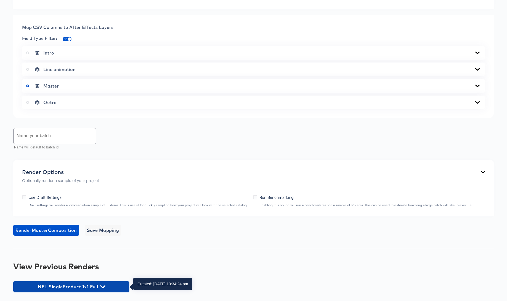
click at [102, 285] on icon "button" at bounding box center [102, 287] width 5 height 5
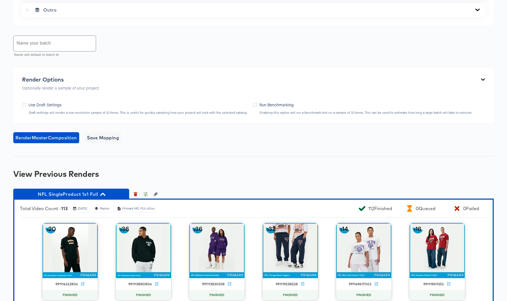
scroll to position [308, 0]
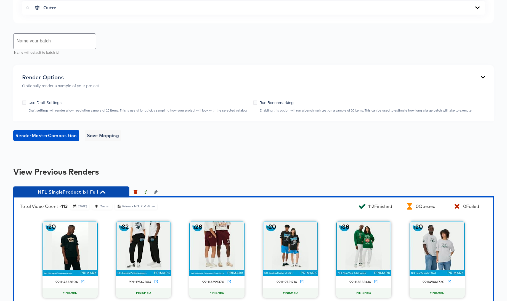
click at [102, 192] on icon "button" at bounding box center [102, 192] width 5 height 3
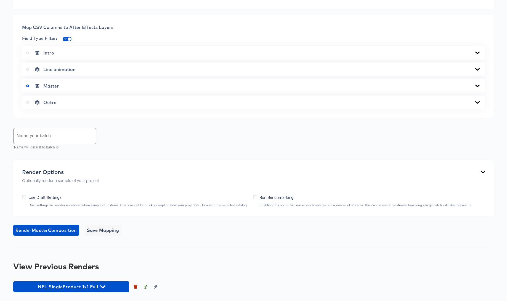
scroll to position [213, 0]
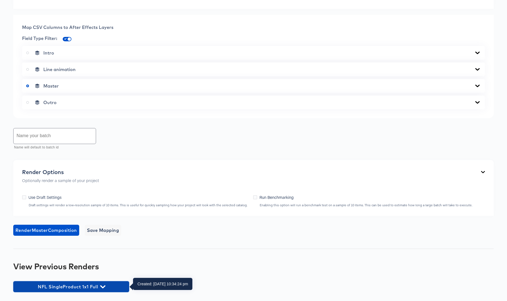
click at [102, 287] on icon "button" at bounding box center [102, 287] width 5 height 3
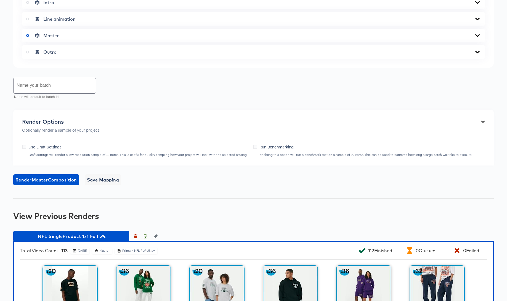
scroll to position [262, 0]
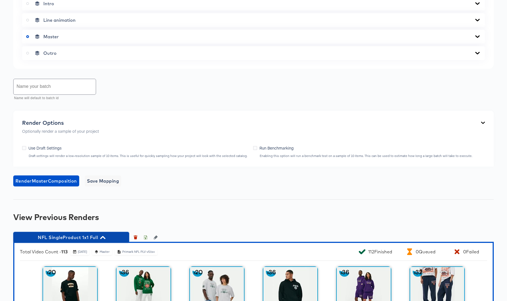
click at [105, 237] on icon "button" at bounding box center [102, 237] width 5 height 5
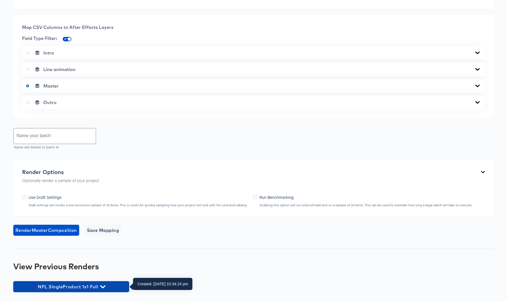
click at [103, 287] on icon "button" at bounding box center [102, 287] width 5 height 3
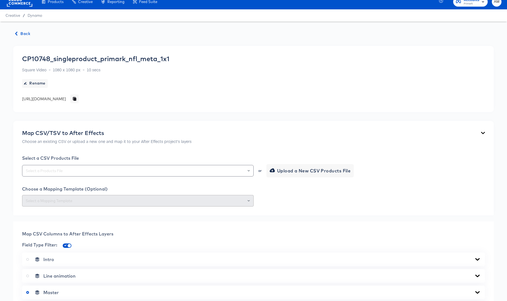
scroll to position [0, 0]
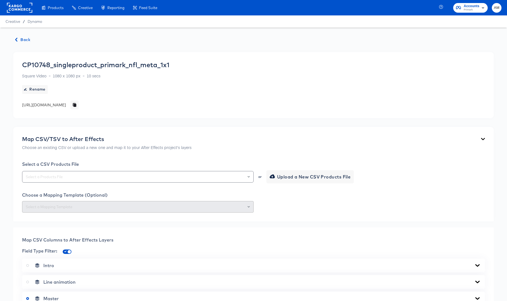
click at [17, 39] on icon "button" at bounding box center [16, 40] width 4 height 4
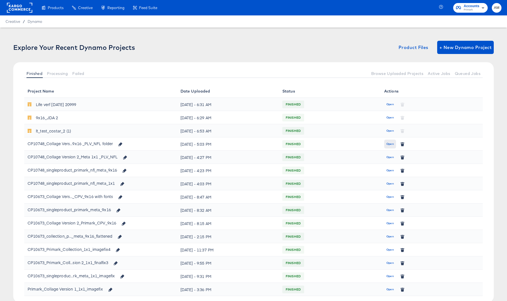
click at [391, 144] on span "Open" at bounding box center [389, 144] width 7 height 5
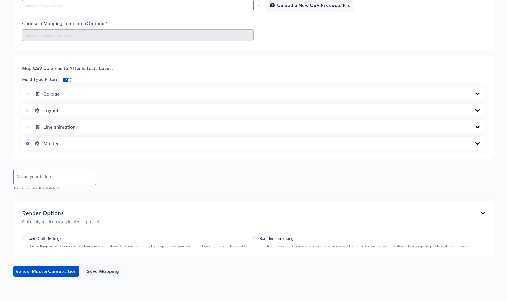
scroll to position [320, 0]
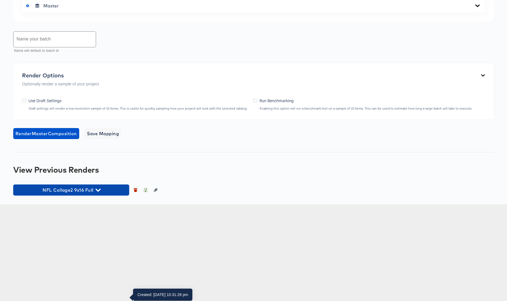
click at [99, 193] on icon "button" at bounding box center [97, 190] width 5 height 5
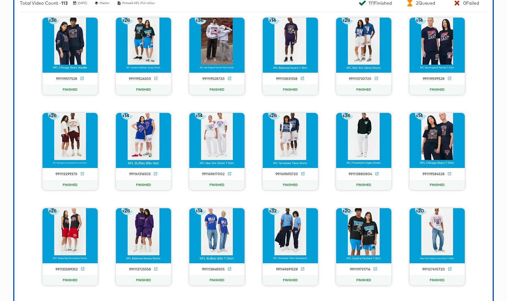
scroll to position [514, 0]
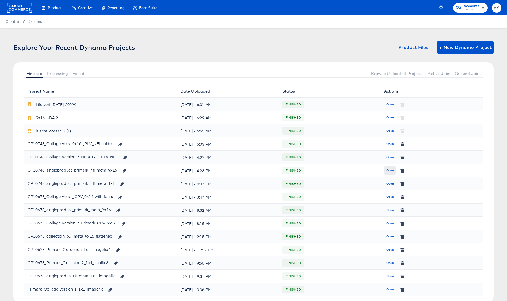
click at [391, 172] on span "Open" at bounding box center [389, 170] width 7 height 5
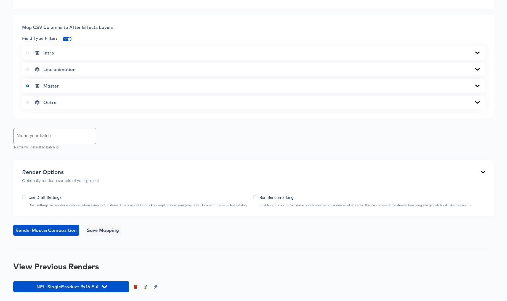
scroll to position [320, 0]
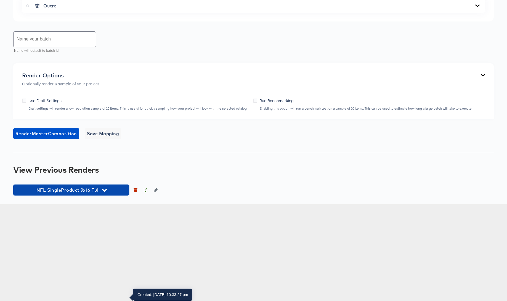
click at [106, 192] on icon "button" at bounding box center [104, 190] width 5 height 3
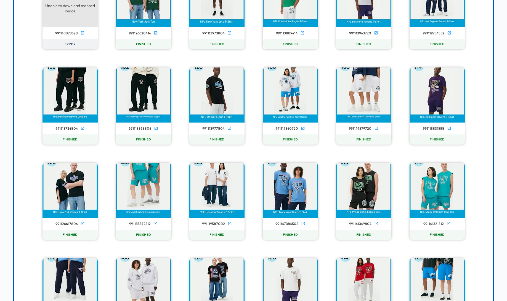
scroll to position [558, 0]
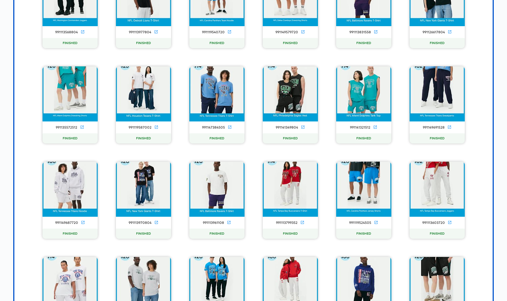
scroll to position [556, 0]
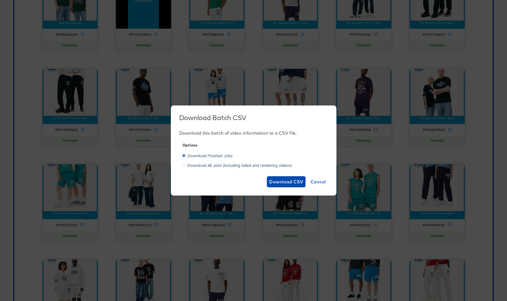
click at [285, 181] on span "Download CSV" at bounding box center [286, 182] width 34 height 8
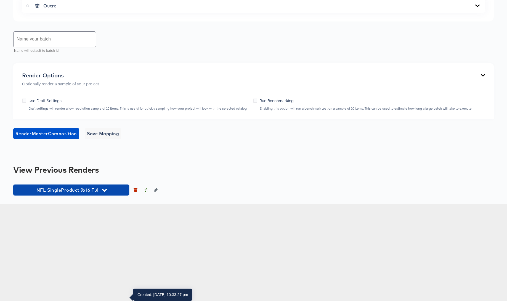
click at [105, 193] on icon "button" at bounding box center [104, 190] width 5 height 5
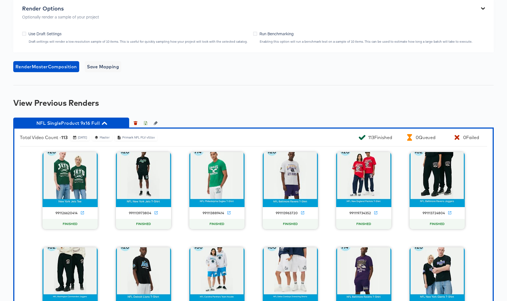
scroll to position [377, 0]
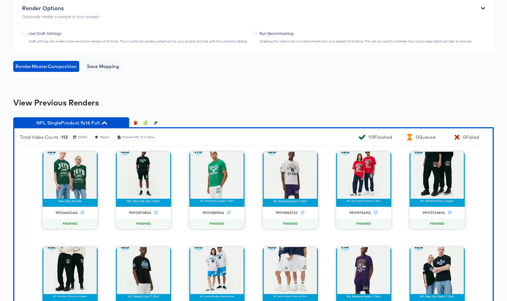
click at [145, 125] on icon "button" at bounding box center [145, 123] width 4 height 4
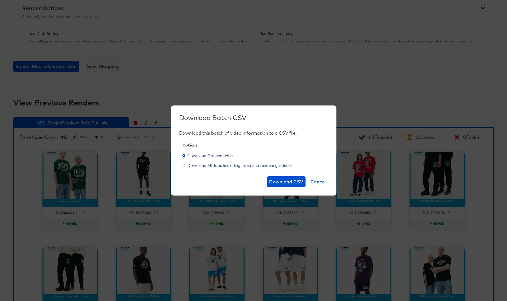
click at [210, 167] on span "Download All Jobs (including failed and rendering videos)" at bounding box center [239, 166] width 104 height 6
click at [0, 0] on input "Download All Jobs (including failed and rendering videos)" at bounding box center [0, 0] width 0 height 0
click at [299, 179] on span "Download CSV" at bounding box center [286, 182] width 34 height 8
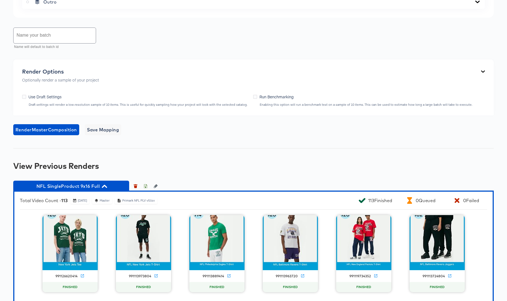
scroll to position [371, 0]
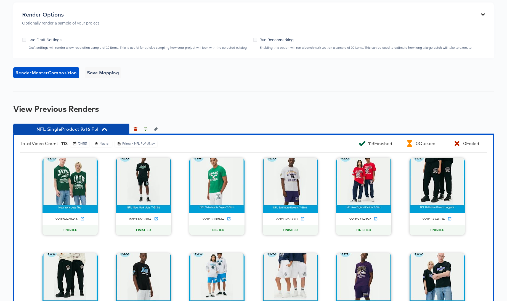
click at [105, 132] on icon "button" at bounding box center [104, 129] width 5 height 5
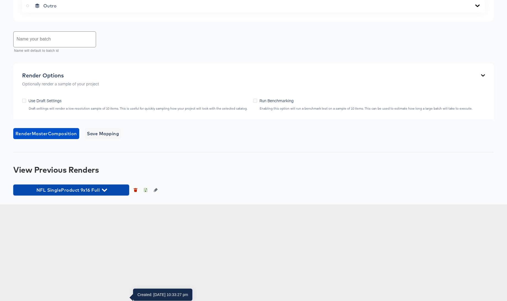
click at [103, 192] on icon "button" at bounding box center [104, 190] width 5 height 3
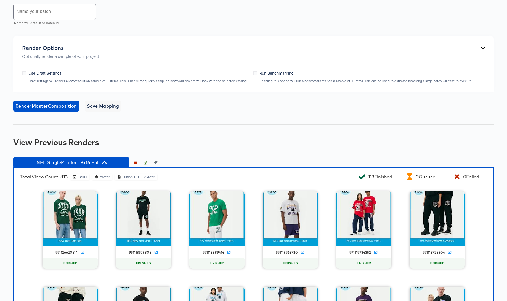
scroll to position [512, 0]
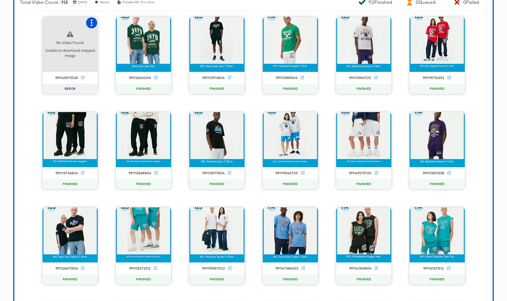
click at [93, 26] on icon "button" at bounding box center [91, 23] width 7 height 7
click at [111, 25] on div "Retry" at bounding box center [111, 22] width 11 height 4
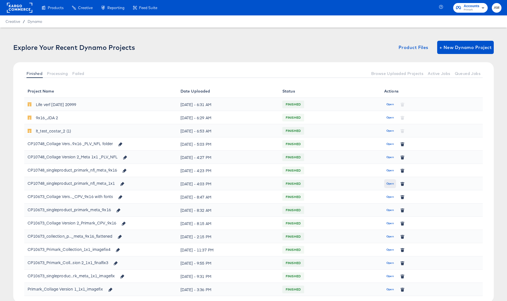
click at [389, 184] on span "Open" at bounding box center [389, 184] width 7 height 5
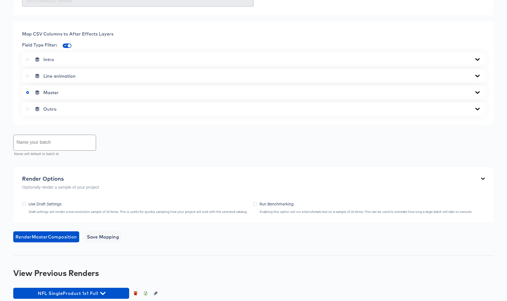
scroll to position [213, 0]
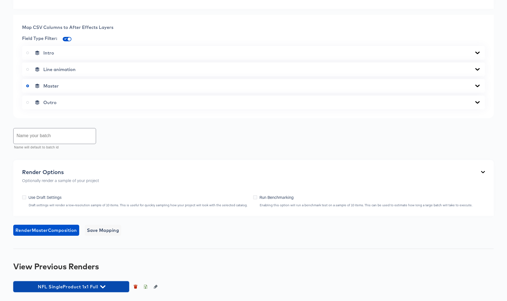
click at [105, 285] on icon "button" at bounding box center [102, 287] width 5 height 5
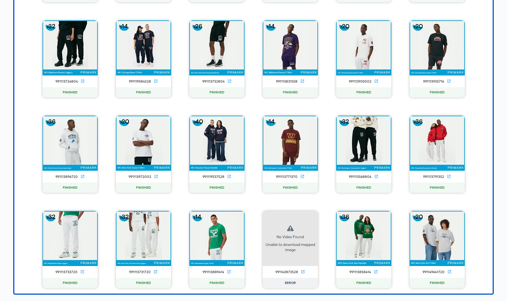
scroll to position [2038, 0]
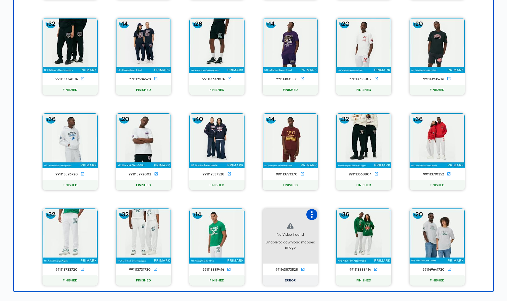
click at [309, 210] on button "button" at bounding box center [311, 214] width 11 height 11
click at [328, 215] on div "Retry" at bounding box center [332, 214] width 11 height 4
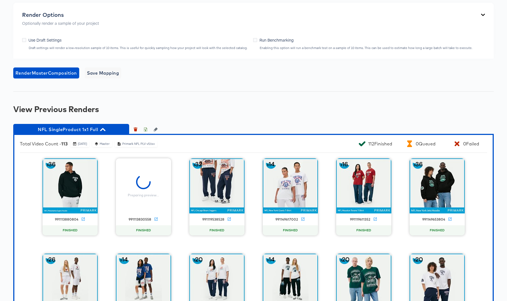
scroll to position [369, 0]
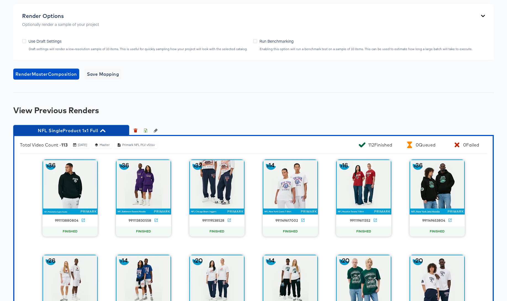
click at [102, 130] on icon "button" at bounding box center [102, 130] width 5 height 3
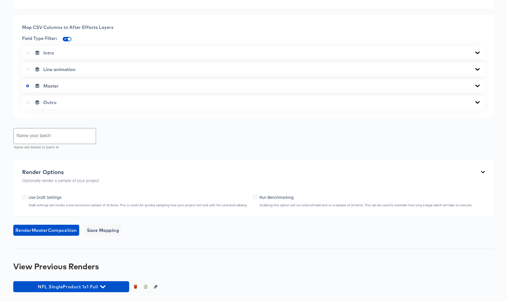
scroll to position [213, 0]
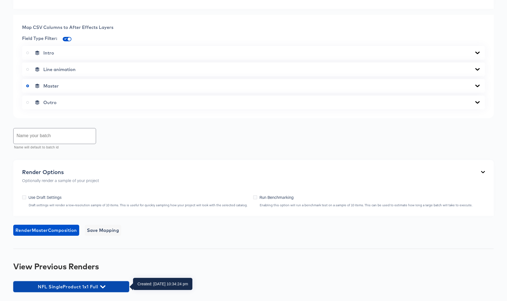
click at [105, 287] on icon "button" at bounding box center [102, 287] width 5 height 3
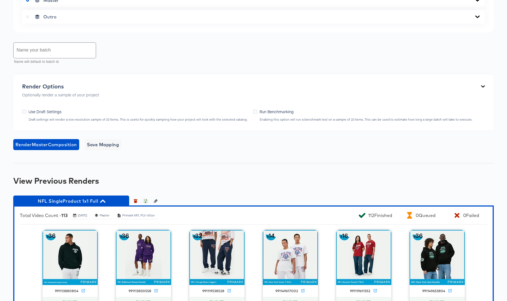
scroll to position [317, 0]
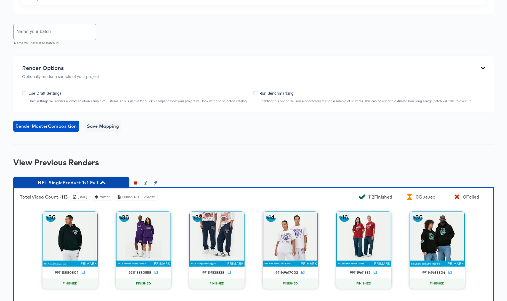
click at [102, 183] on icon "button" at bounding box center [102, 183] width 5 height 3
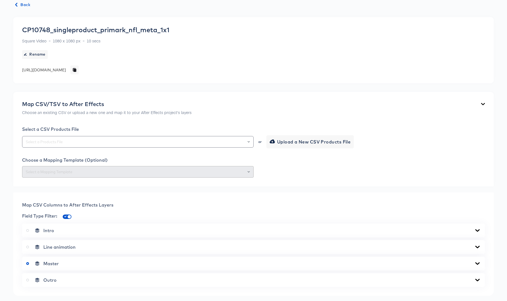
scroll to position [0, 0]
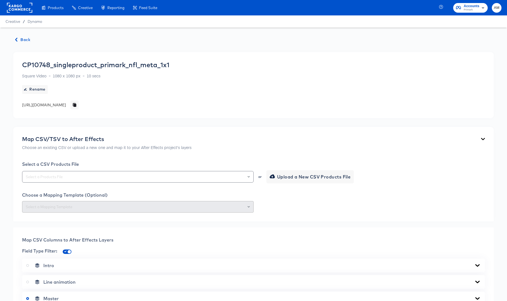
click at [23, 40] on span "Back" at bounding box center [22, 39] width 15 height 7
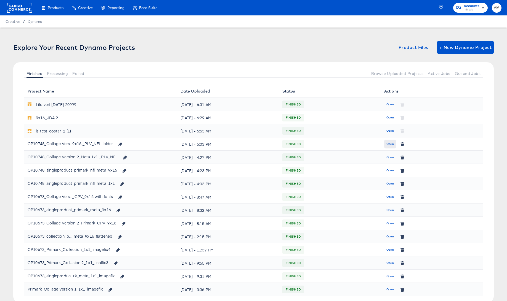
click at [389, 143] on span "Open" at bounding box center [389, 144] width 7 height 5
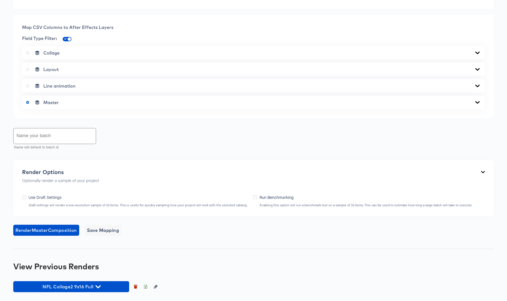
scroll to position [320, 0]
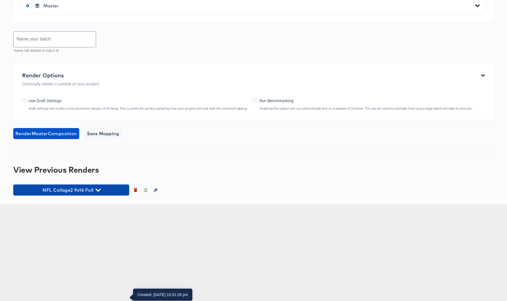
click at [102, 194] on span "NFL Collage2 9x16 Full" at bounding box center [71, 190] width 110 height 8
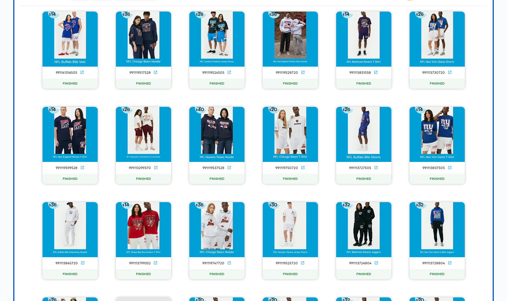
scroll to position [509, 0]
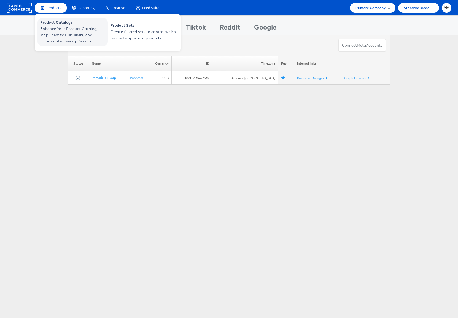
click at [47, 29] on span "Enhance Your Product Catalog, Map Them to Publishers, and Incorporate Overlay D…" at bounding box center [73, 35] width 66 height 19
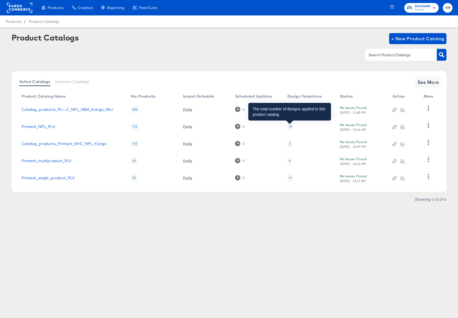
click at [290, 126] on div "19" at bounding box center [290, 126] width 3 height 4
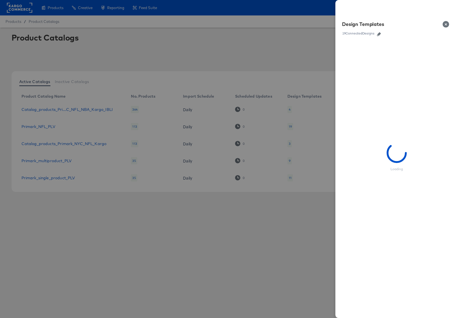
click at [378, 34] on icon "button" at bounding box center [379, 34] width 4 height 4
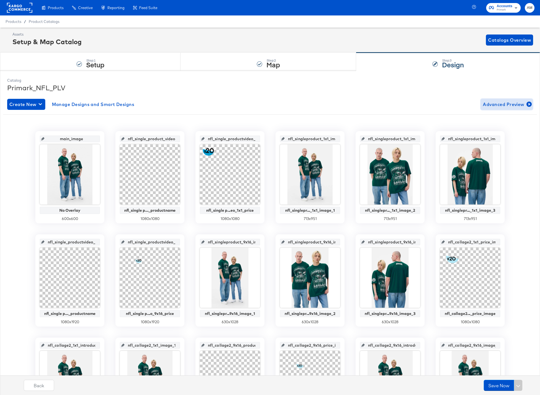
click at [458, 102] on span "Advanced Preview" at bounding box center [506, 104] width 48 height 8
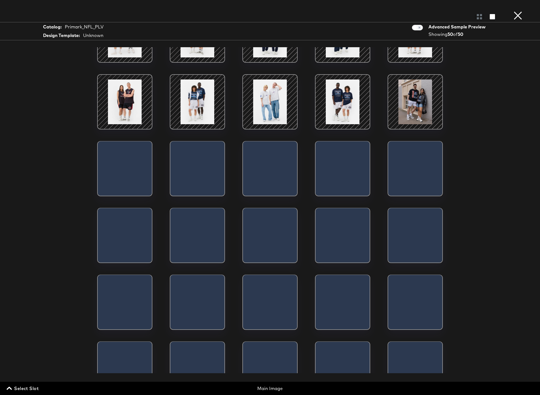
scroll to position [19, 0]
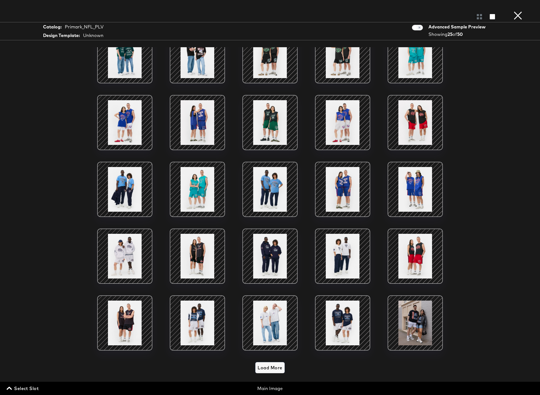
click at [264, 318] on span "Load More" at bounding box center [269, 368] width 25 height 8
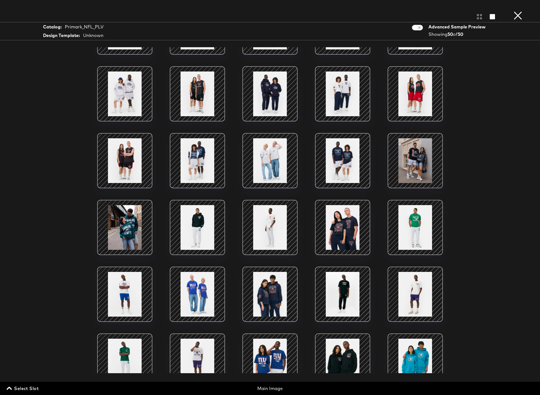
scroll to position [182, 0]
click at [458, 11] on button "×" at bounding box center [517, 5] width 11 height 11
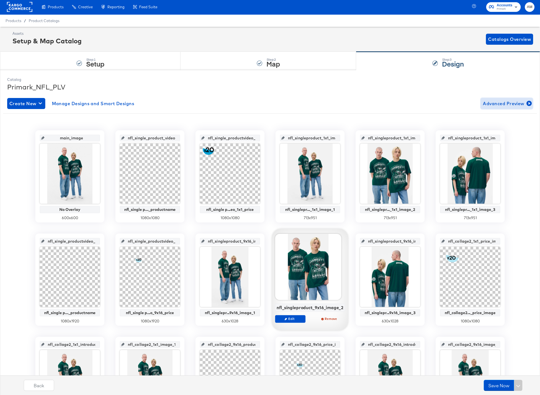
scroll to position [1, 0]
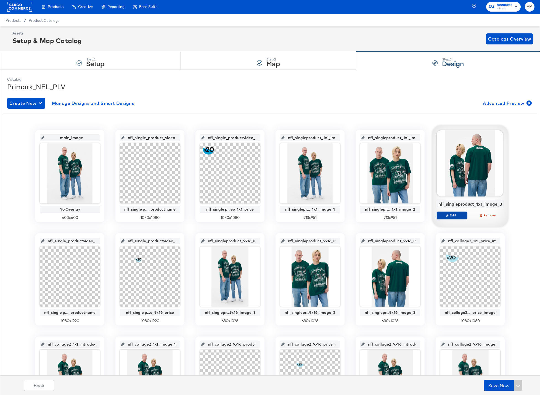
click at [448, 215] on icon "button" at bounding box center [447, 215] width 2 height 2
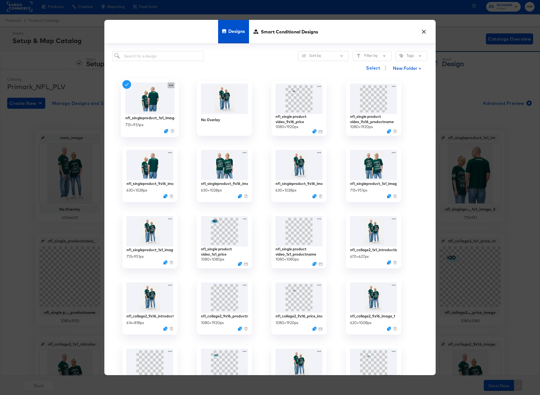
click at [169, 84] on icon at bounding box center [170, 85] width 7 height 6
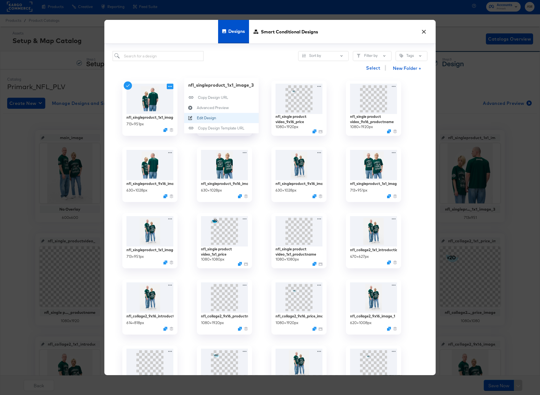
click at [197, 118] on div "Edit Design Edit Design" at bounding box center [197, 118] width 0 height 0
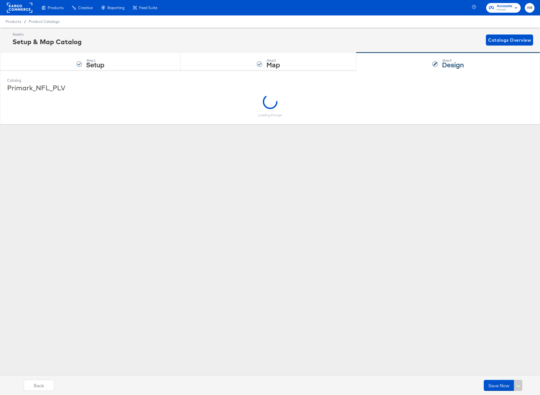
scroll to position [0, 0]
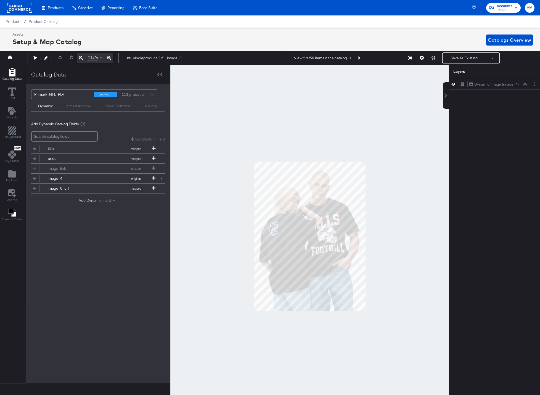
click at [87, 201] on button "Add Dynamic Field" at bounding box center [98, 200] width 39 height 5
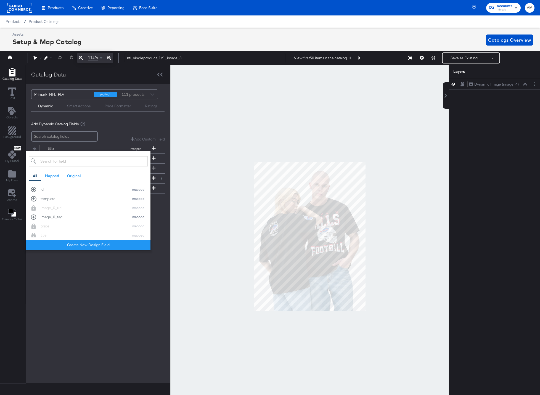
click at [62, 161] on input "search" at bounding box center [88, 161] width 119 height 10
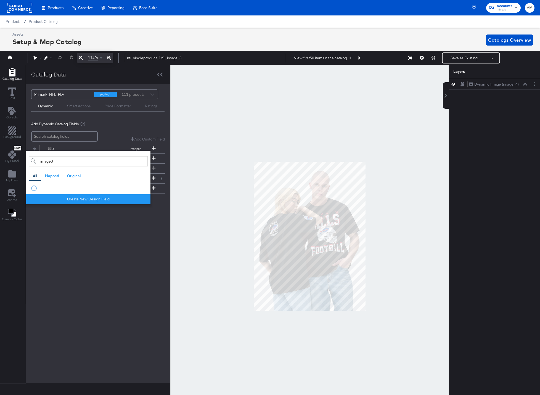
type input "image3"
click at [94, 226] on div "Primark_NFL_PLV plv_tier_3 113 products Dynamic Smart Actions Price Formatter R…" at bounding box center [98, 233] width 145 height 299
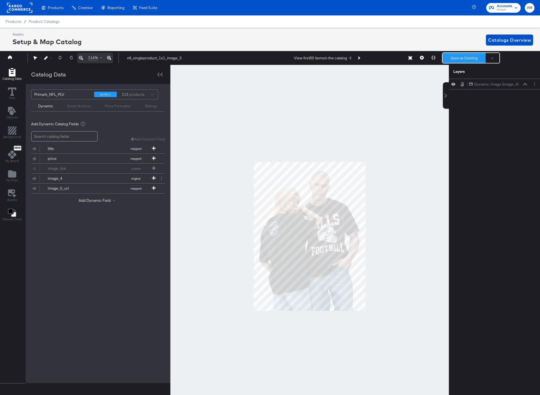
click at [458, 58] on button "Save as Existing" at bounding box center [463, 58] width 43 height 10
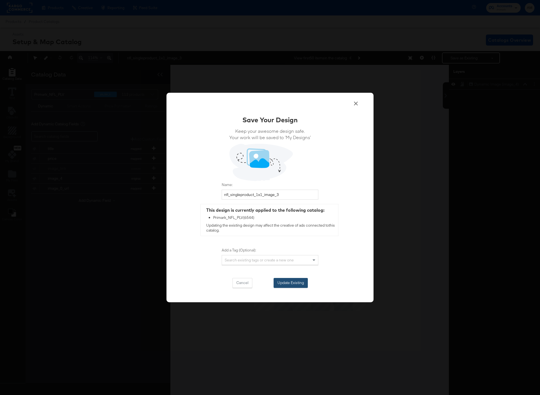
click at [282, 282] on button "Update Existing" at bounding box center [290, 283] width 34 height 10
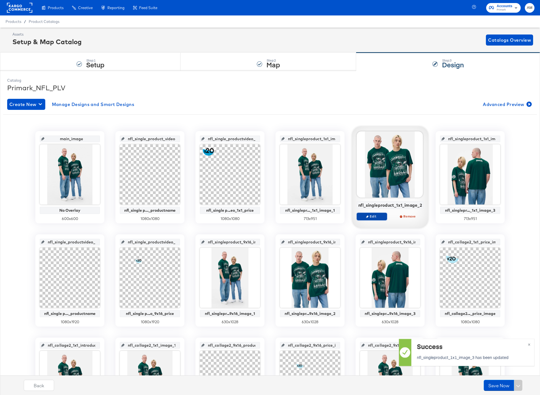
click at [372, 215] on span "Edit" at bounding box center [371, 216] width 25 height 4
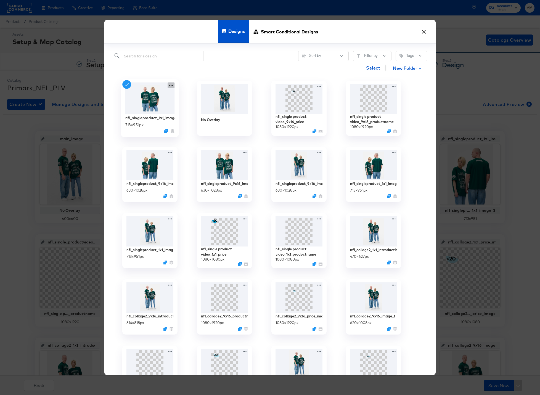
click at [169, 86] on icon at bounding box center [170, 85] width 7 height 6
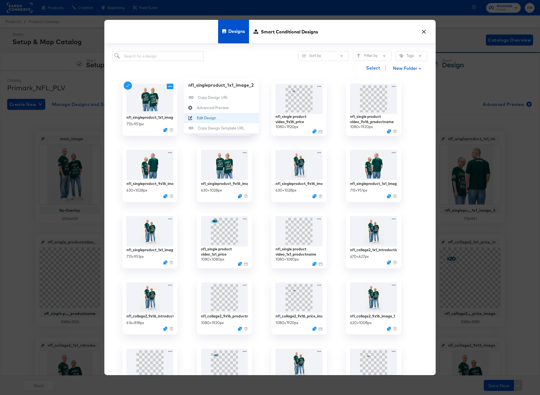
click at [205, 121] on button "Edit Design Edit Design" at bounding box center [221, 118] width 74 height 10
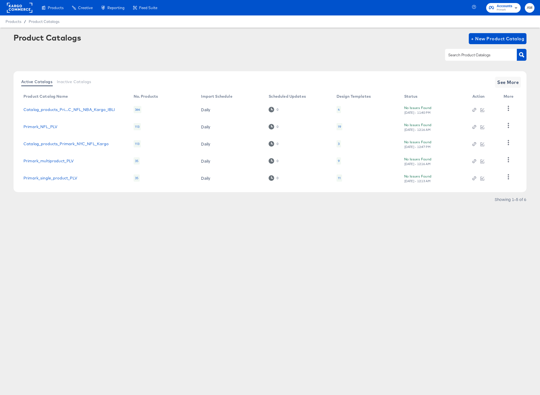
click at [341, 126] on div "19" at bounding box center [339, 126] width 6 height 7
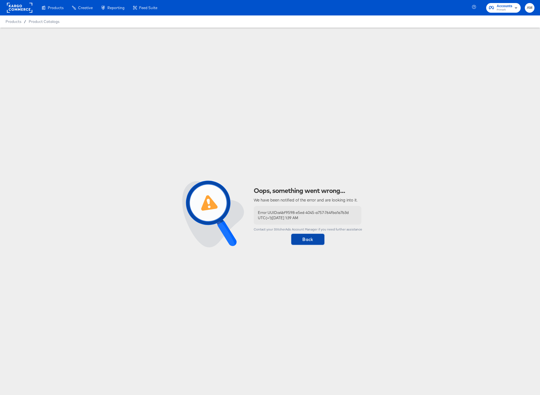
click at [315, 241] on span "Back" at bounding box center [307, 239] width 29 height 8
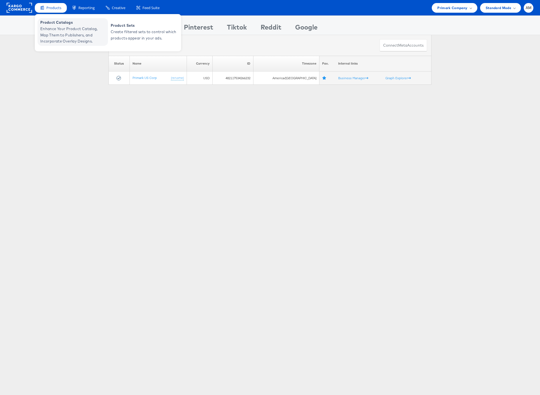
click at [56, 23] on span "Product Catalogs" at bounding box center [73, 22] width 66 height 6
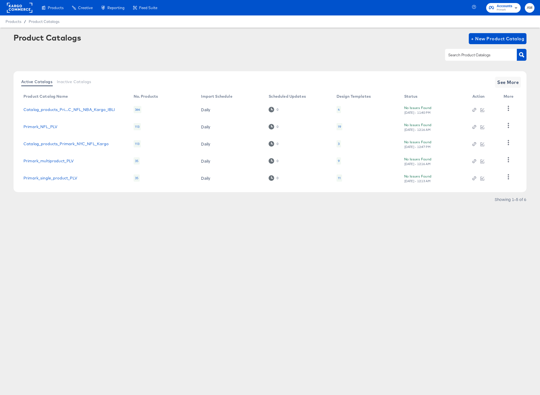
click at [339, 126] on div "19" at bounding box center [339, 126] width 3 height 4
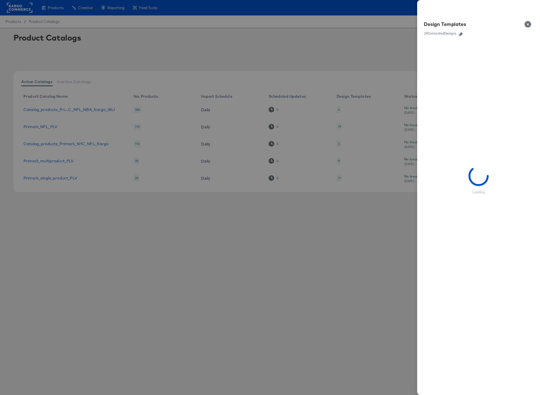
click at [461, 34] on icon "button" at bounding box center [460, 34] width 4 height 4
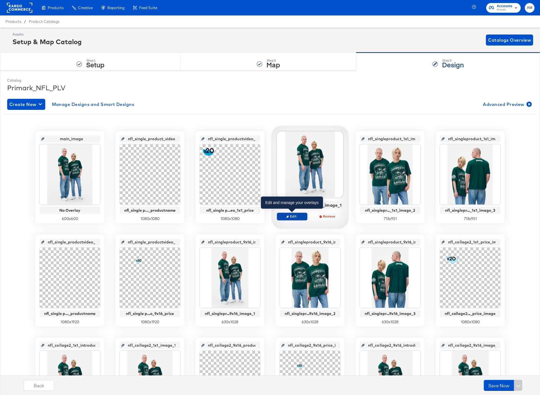
click at [288, 217] on icon "button" at bounding box center [287, 216] width 2 height 2
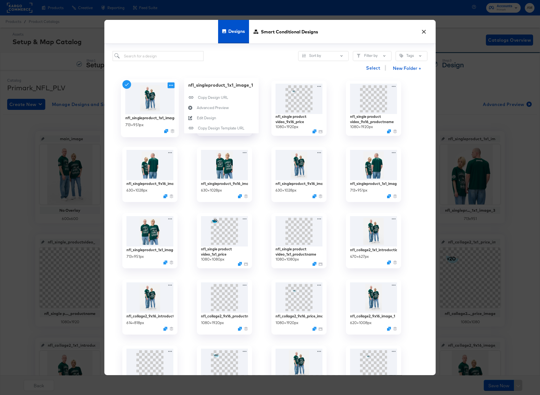
click at [171, 85] on icon at bounding box center [171, 85] width 4 height 1
click at [197, 118] on div "Edit Design Edit Design" at bounding box center [197, 118] width 0 height 0
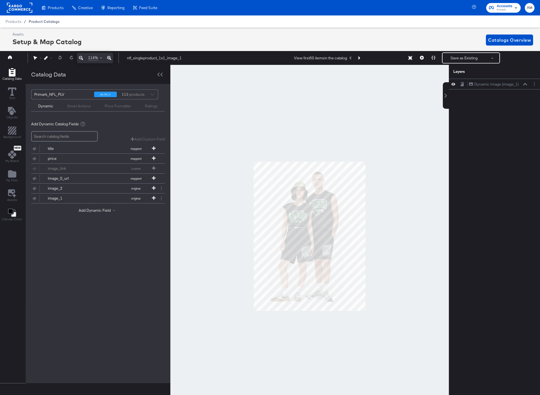
click at [46, 21] on span "Product Catalogs" at bounding box center [44, 21] width 31 height 4
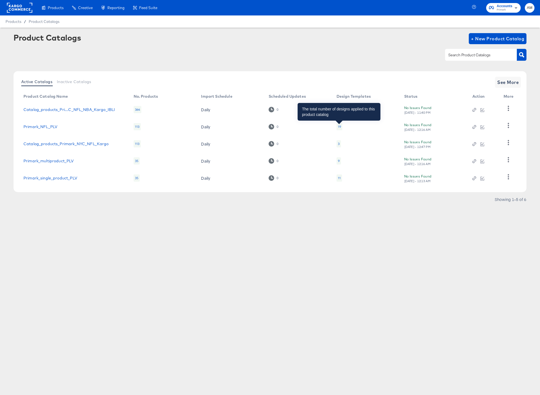
click at [340, 126] on div "19" at bounding box center [339, 126] width 3 height 4
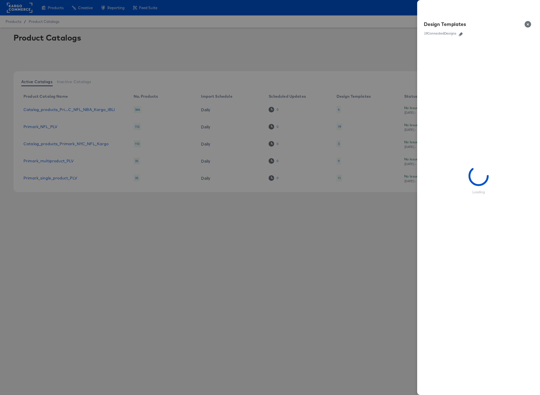
click at [460, 34] on icon "button" at bounding box center [460, 34] width 4 height 4
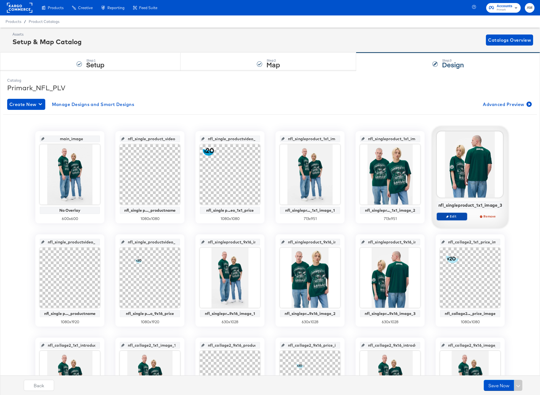
click at [447, 219] on button "Edit" at bounding box center [451, 216] width 30 height 8
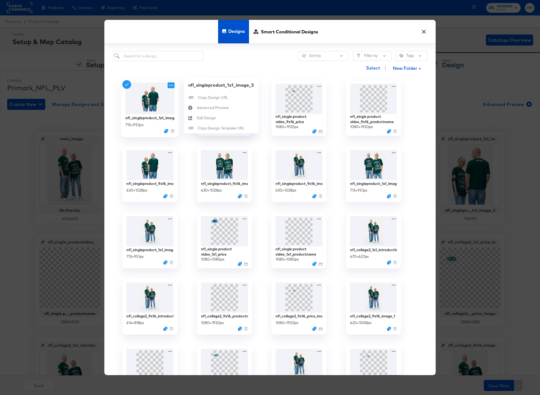
click at [169, 86] on icon at bounding box center [170, 85] width 7 height 6
click at [197, 118] on div "Edit Design Edit Design" at bounding box center [197, 118] width 0 height 0
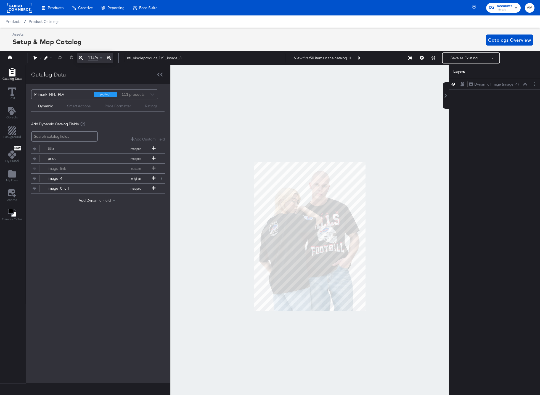
click at [76, 106] on div "Smart Actions" at bounding box center [79, 105] width 24 height 5
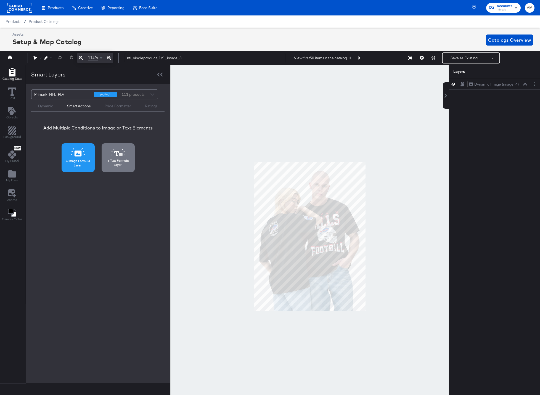
click at [77, 161] on span "Image Formula Layer" at bounding box center [78, 163] width 30 height 9
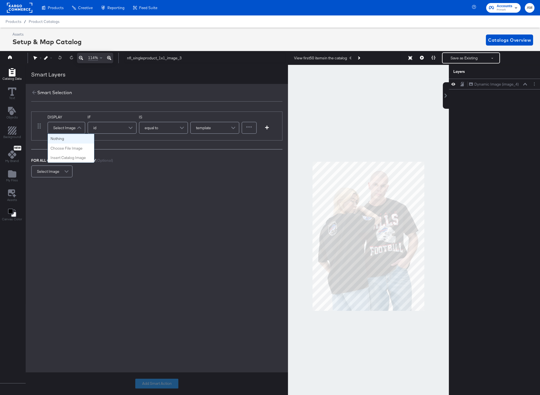
click at [77, 127] on span at bounding box center [80, 127] width 10 height 11
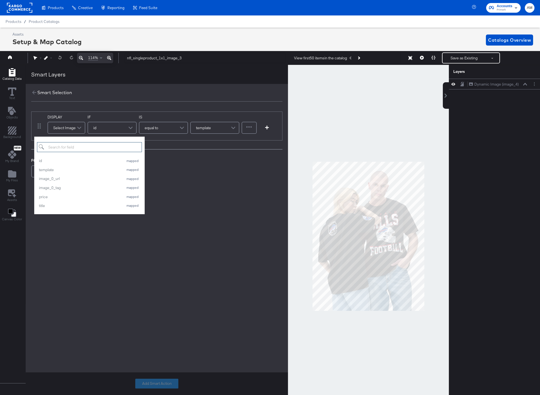
click at [52, 146] on input "search" at bounding box center [89, 147] width 105 height 10
type input "image"
click at [51, 197] on div "image_4" at bounding box center [80, 195] width 82 height 5
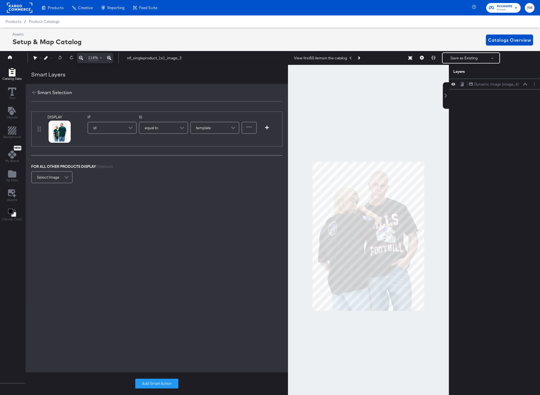
click at [130, 127] on span at bounding box center [131, 127] width 10 height 11
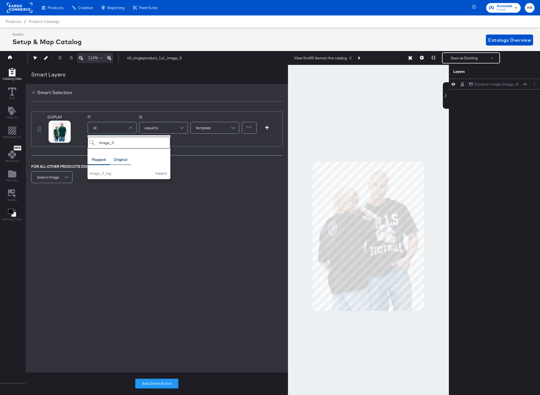
type input "image_3"
click at [118, 161] on div "Original" at bounding box center [121, 159] width 14 height 5
click at [99, 174] on div "image_3" at bounding box center [119, 173] width 60 height 5
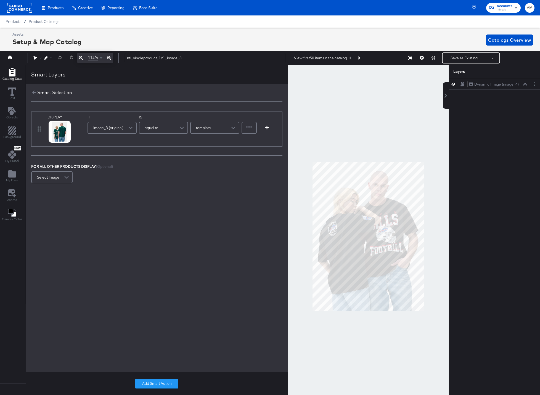
click at [159, 128] on div "equal to" at bounding box center [163, 127] width 48 height 11
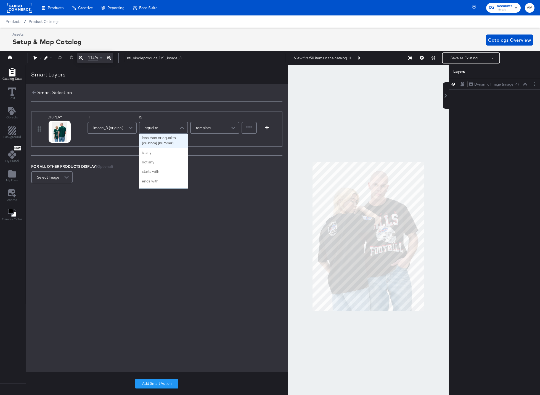
scroll to position [220, 0]
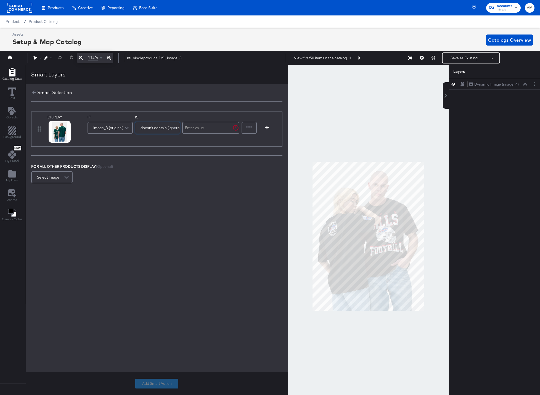
click at [200, 129] on input "text" at bounding box center [210, 128] width 57 height 12
type input "http"
click at [66, 176] on span at bounding box center [67, 177] width 10 height 11
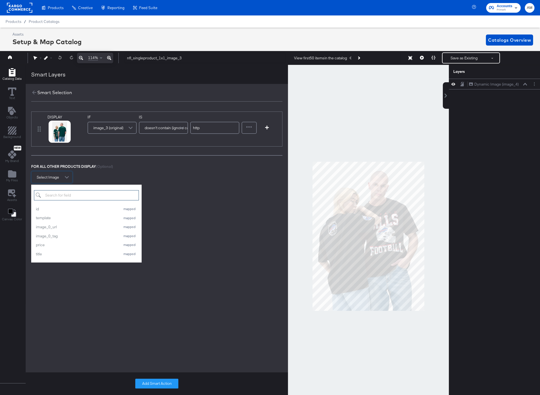
click at [77, 194] on input "search" at bounding box center [86, 195] width 105 height 10
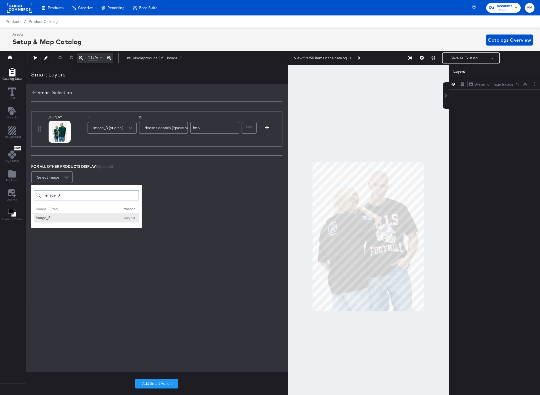
type input "image_3"
click at [48, 218] on div "image_3" at bounding box center [77, 217] width 82 height 5
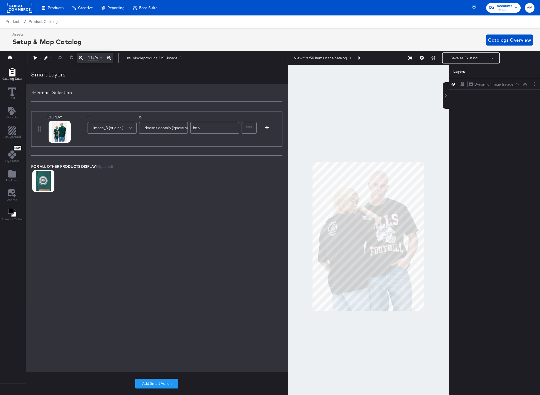
click at [128, 129] on span at bounding box center [131, 127] width 10 height 11
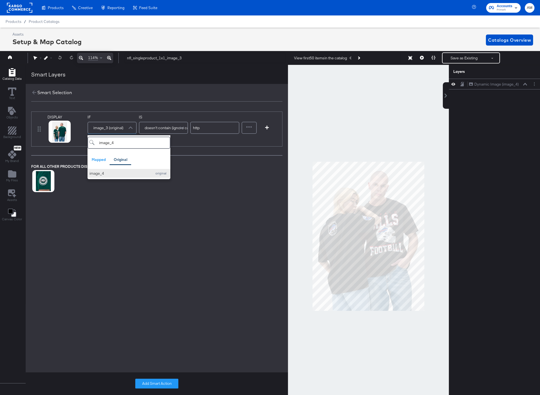
type input "image_4"
click at [98, 174] on div "image_4" at bounding box center [119, 173] width 60 height 5
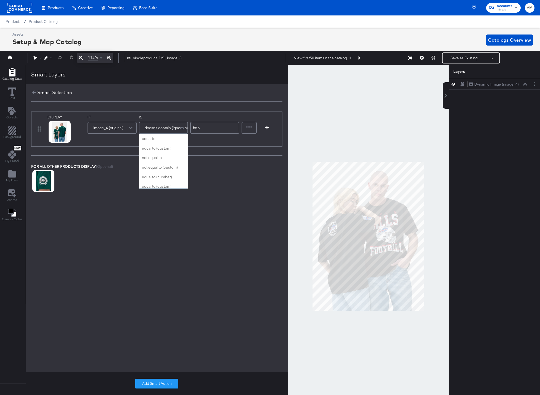
click at [160, 128] on span "doesn't contain (ignore case)" at bounding box center [169, 127] width 49 height 9
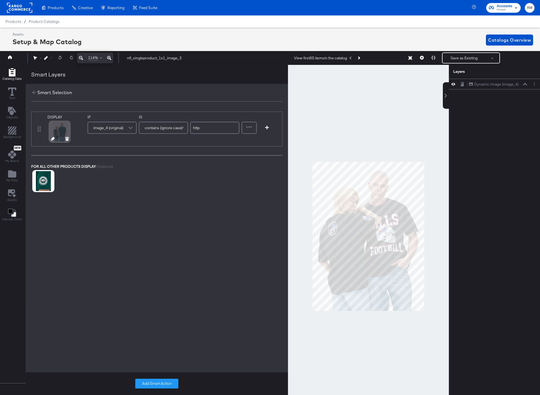
click at [51, 138] on icon at bounding box center [53, 139] width 4 height 4
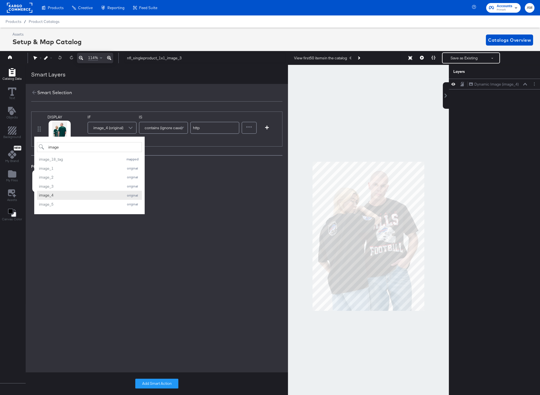
click at [47, 194] on div "image_4" at bounding box center [80, 195] width 82 height 5
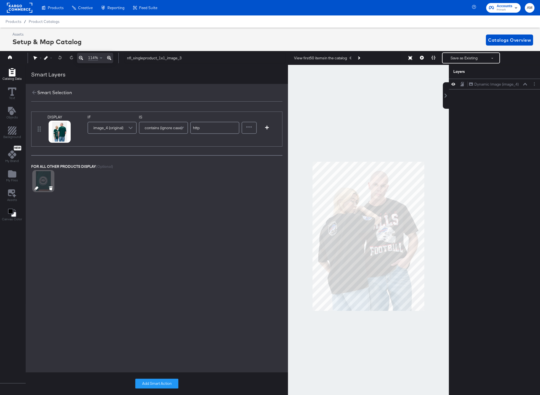
click at [37, 188] on icon at bounding box center [36, 188] width 4 height 4
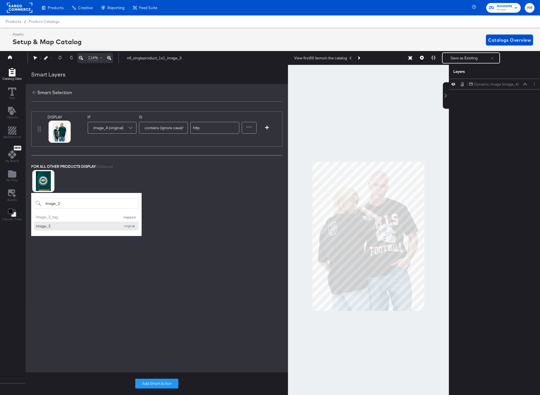
click at [45, 226] on div "image_3" at bounding box center [77, 225] width 82 height 5
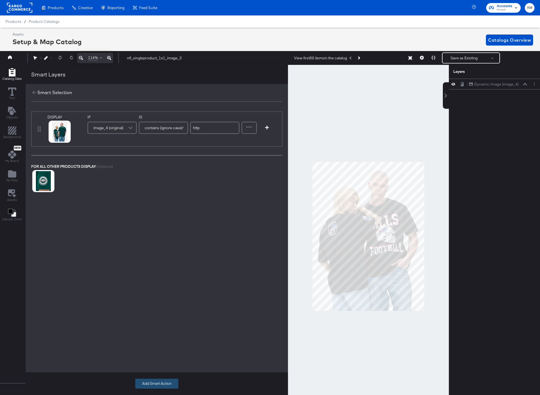
click at [157, 382] on button "Add Smart Action" at bounding box center [156, 383] width 43 height 10
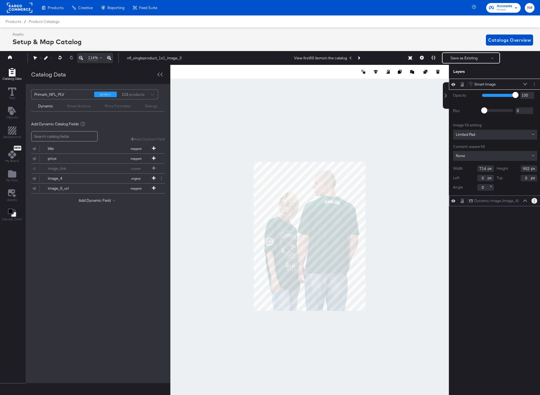
click at [533, 201] on button "Layer Options" at bounding box center [534, 201] width 6 height 6
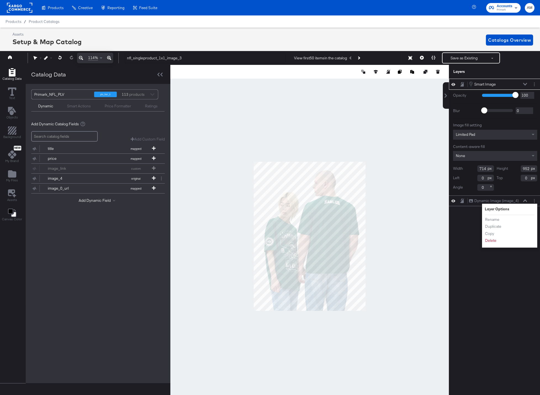
click at [458, 234] on div "Smart Image Smart Image Opacity 1 100 100 Blur 0 2000 0 Image fill setting Limi…" at bounding box center [495, 240] width 92 height 322
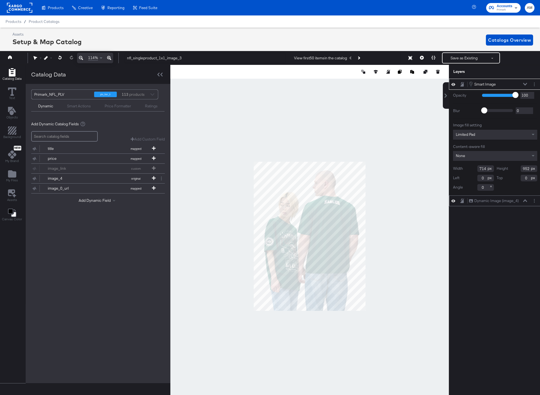
click at [525, 201] on icon at bounding box center [525, 200] width 4 height 3
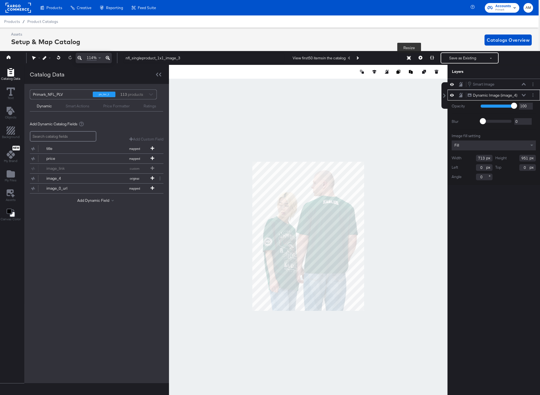
click at [408, 57] on icon at bounding box center [409, 58] width 4 height 4
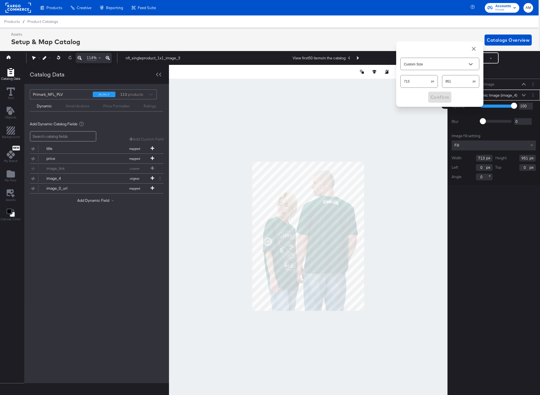
click at [475, 48] on span "button" at bounding box center [473, 49] width 7 height 7
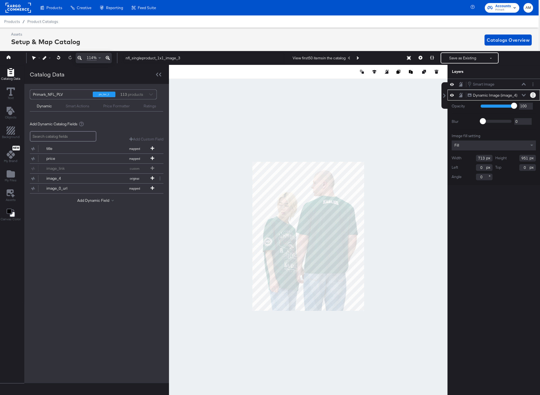
click at [532, 95] on button "Layer Options" at bounding box center [533, 95] width 6 height 6
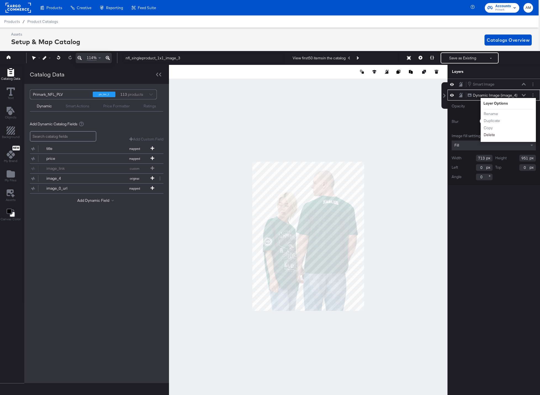
click at [490, 135] on button "Delete" at bounding box center [489, 135] width 12 height 6
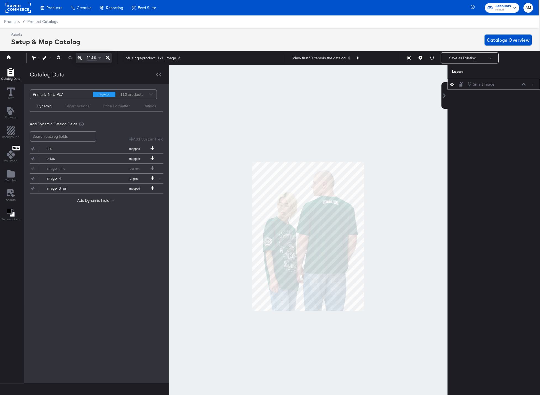
click at [522, 85] on icon at bounding box center [523, 84] width 4 height 2
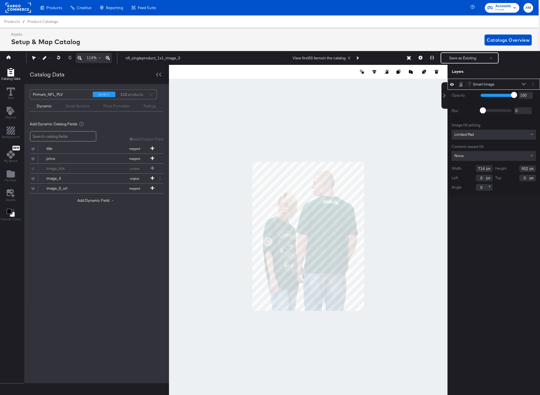
click at [482, 169] on input "714" at bounding box center [484, 168] width 17 height 7
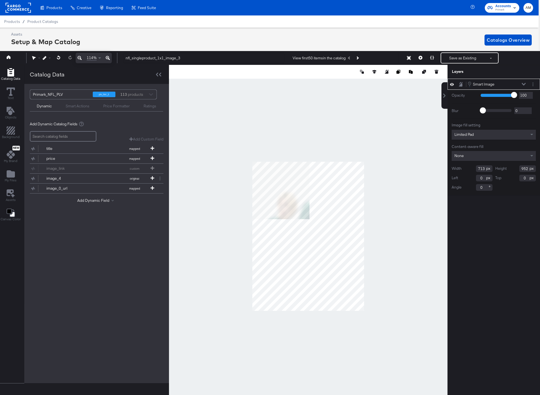
type input "713"
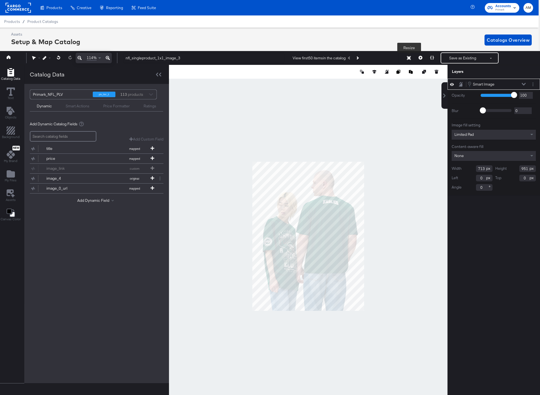
type input "951"
click at [408, 59] on icon at bounding box center [409, 58] width 4 height 4
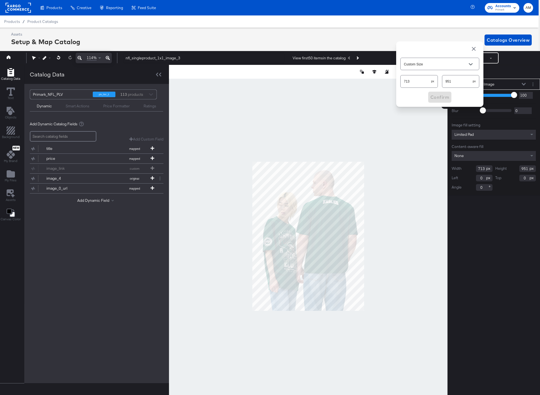
click at [473, 48] on span "button" at bounding box center [473, 49] width 7 height 7
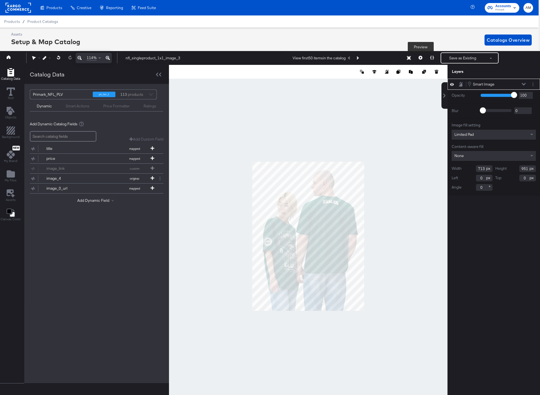
click at [420, 58] on icon at bounding box center [420, 58] width 4 height 4
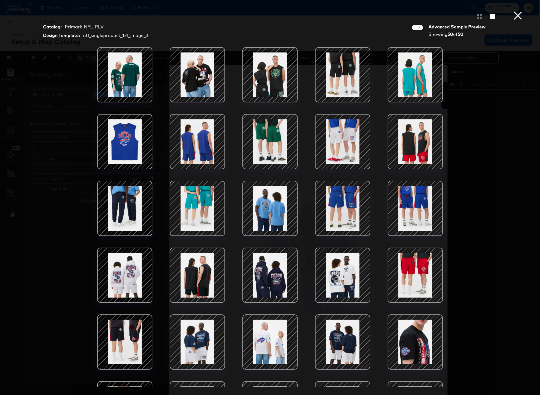
click at [517, 11] on button "×" at bounding box center [517, 5] width 11 height 11
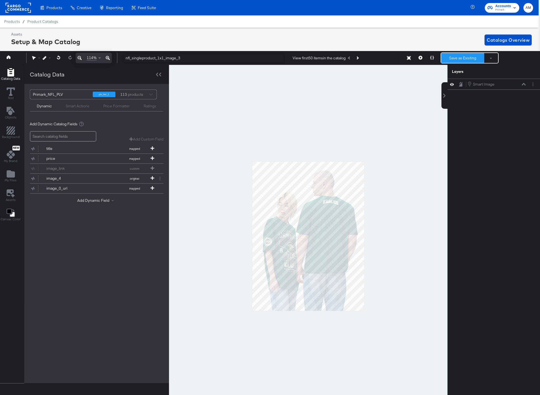
click at [449, 59] on button "Save as Existing" at bounding box center [462, 58] width 43 height 10
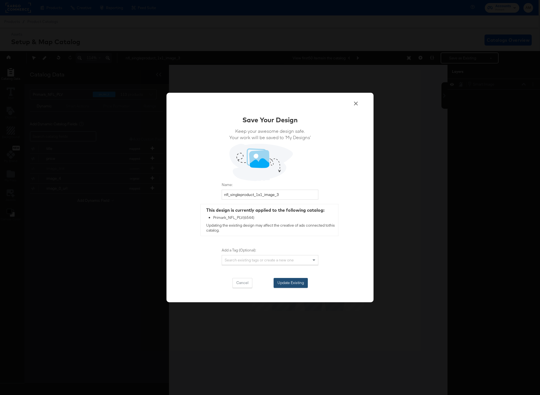
click at [286, 285] on button "Update Existing" at bounding box center [290, 283] width 34 height 10
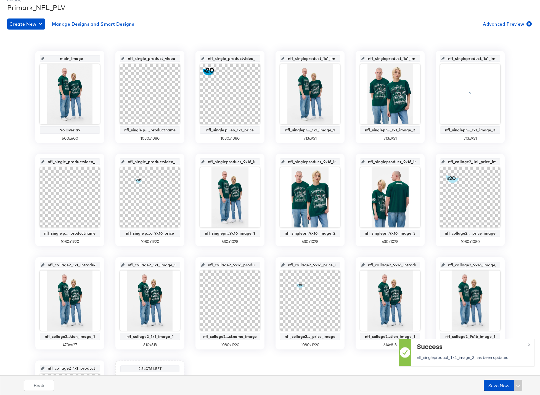
scroll to position [90, 0]
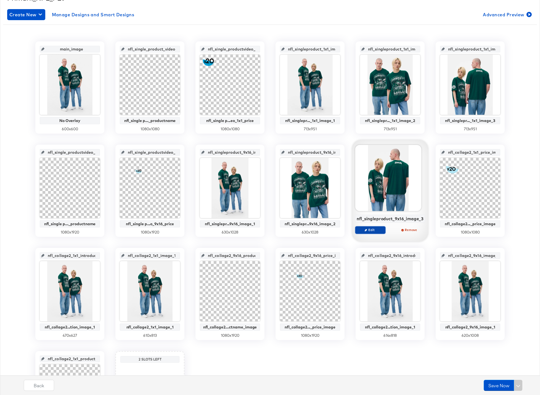
click at [369, 231] on span "Edit" at bounding box center [369, 230] width 25 height 4
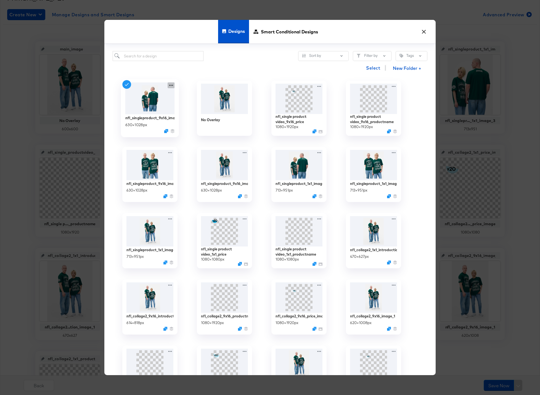
click at [169, 86] on icon at bounding box center [170, 85] width 7 height 6
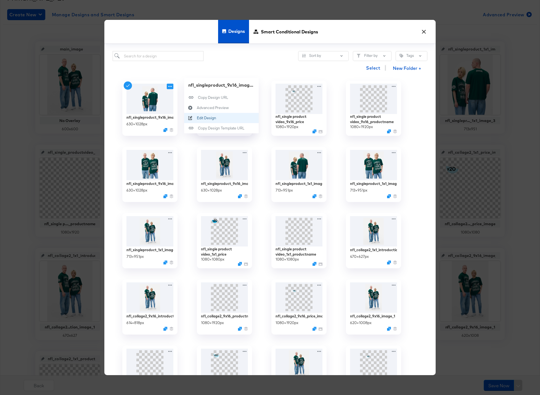
click at [197, 118] on div "Edit Design Edit Design" at bounding box center [197, 118] width 0 height 0
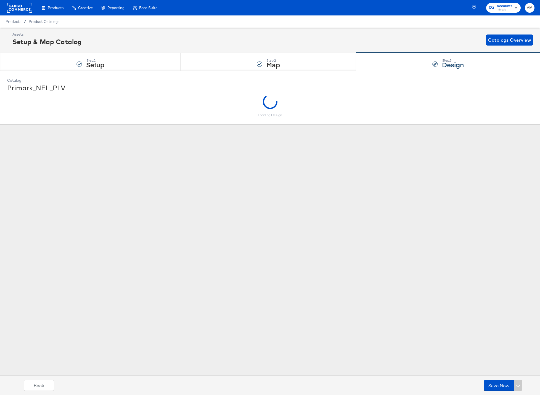
scroll to position [0, 0]
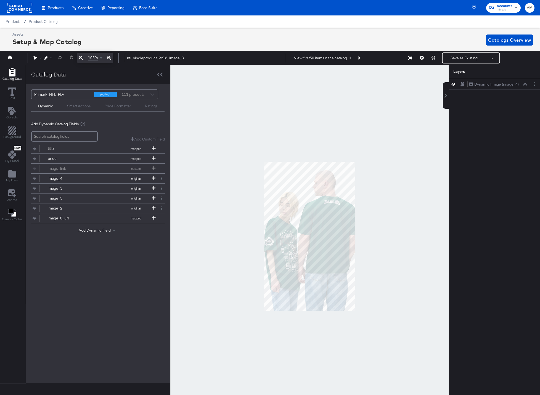
click at [79, 107] on div "Smart Actions" at bounding box center [79, 105] width 24 height 5
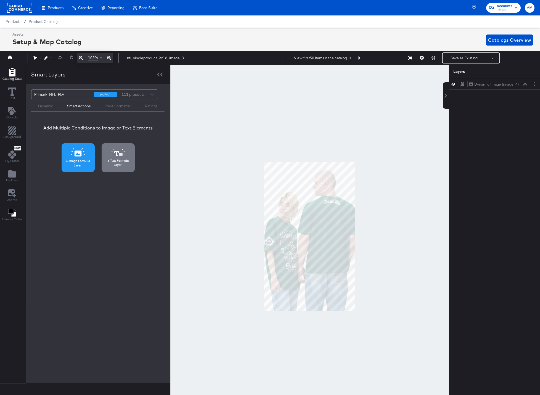
click at [72, 157] on button "Image Formula Layer" at bounding box center [78, 157] width 33 height 29
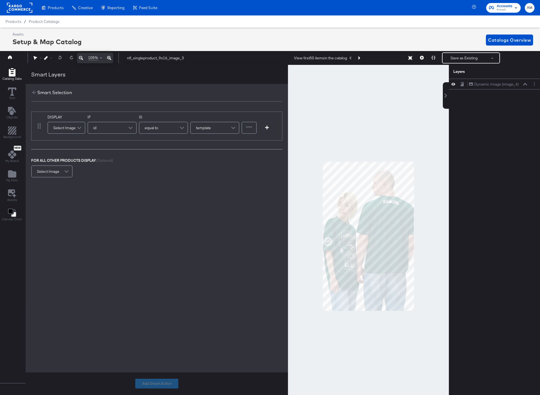
click at [77, 127] on span at bounding box center [80, 127] width 10 height 11
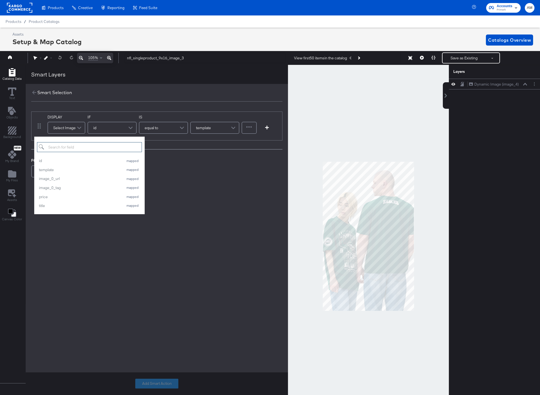
click at [67, 146] on input "search" at bounding box center [89, 147] width 105 height 10
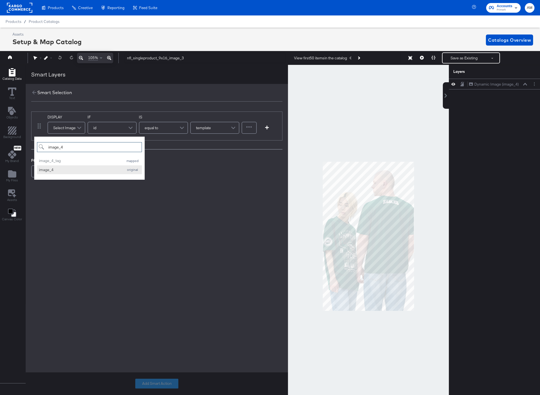
type input "image_4"
click at [49, 170] on div "image_4" at bounding box center [80, 169] width 82 height 5
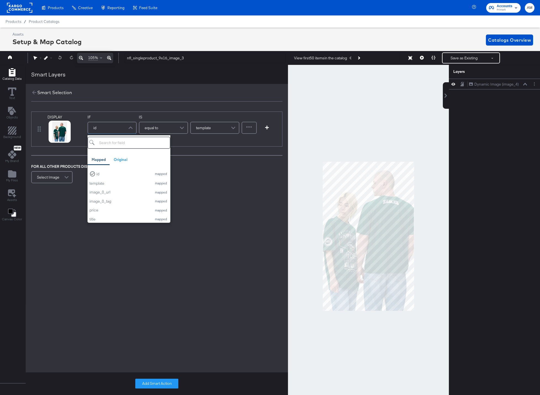
click at [108, 127] on div "id" at bounding box center [112, 127] width 48 height 11
type input "image"
click at [116, 158] on div "Original" at bounding box center [121, 159] width 14 height 5
click at [100, 200] on div "image_4" at bounding box center [119, 200] width 60 height 5
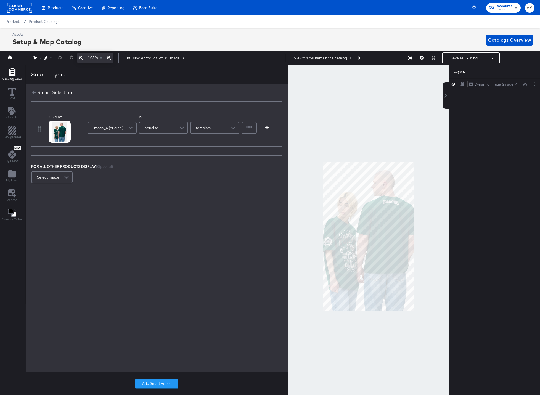
click at [151, 125] on span "equal to" at bounding box center [152, 127] width 14 height 9
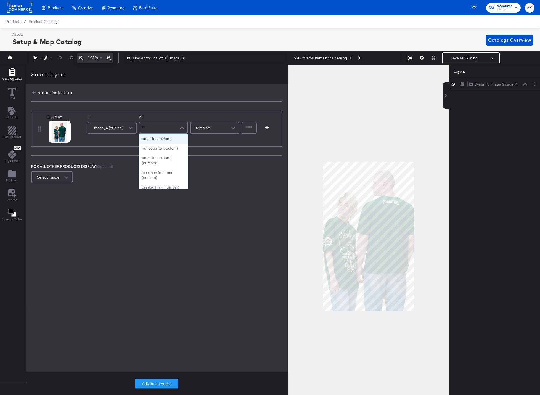
type input "con"
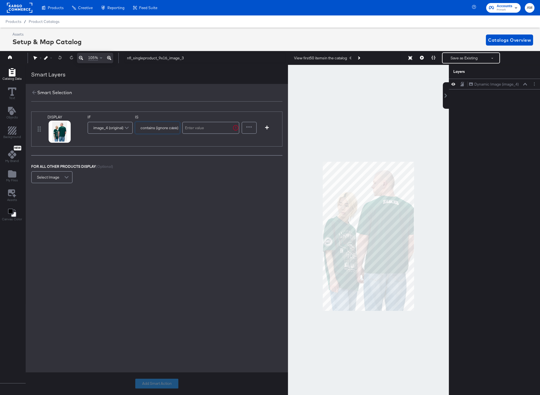
click at [194, 130] on input "text" at bounding box center [210, 128] width 57 height 12
type input "http"
click at [67, 176] on span at bounding box center [67, 177] width 10 height 11
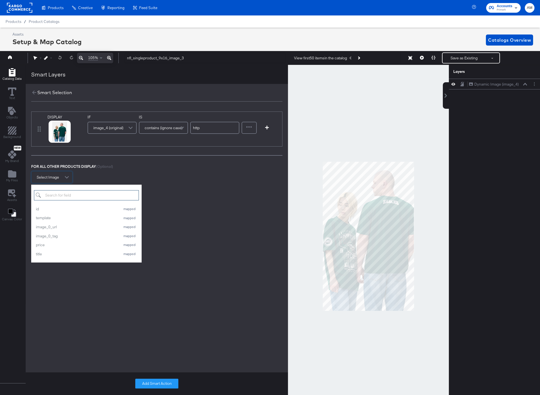
click at [73, 194] on input "search" at bounding box center [86, 195] width 105 height 10
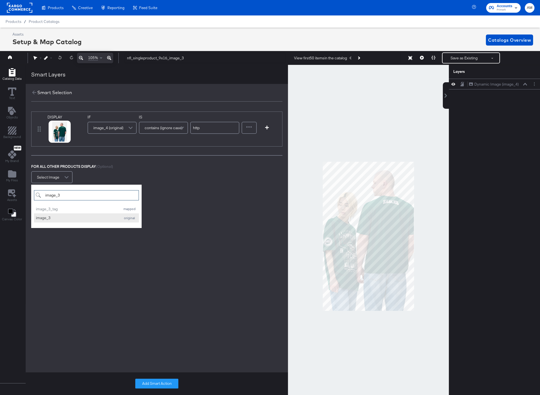
type input "image_3"
click at [38, 219] on div "image_3" at bounding box center [77, 217] width 82 height 5
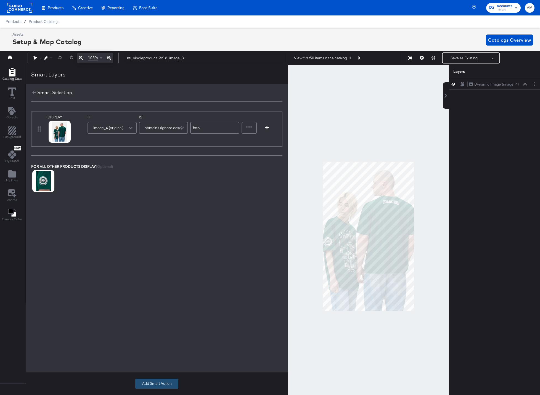
click at [152, 384] on button "Add Smart Action" at bounding box center [156, 383] width 43 height 10
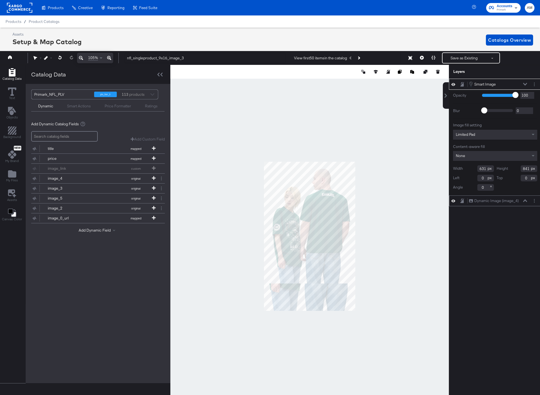
click at [524, 200] on icon at bounding box center [525, 200] width 4 height 2
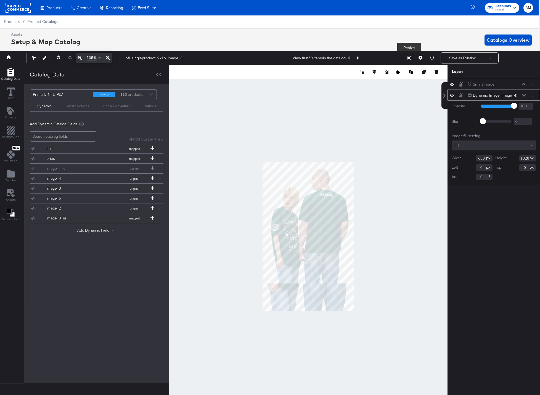
click at [407, 58] on icon at bounding box center [409, 58] width 4 height 4
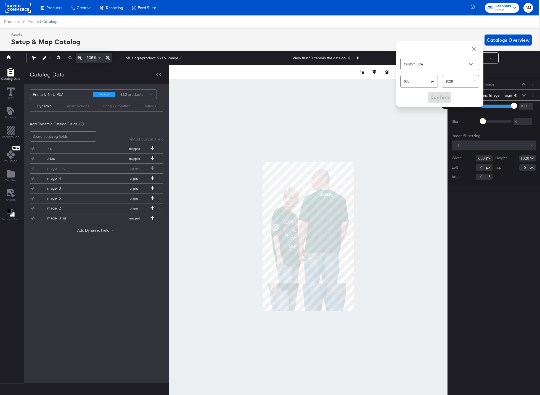
click at [474, 49] on span "button" at bounding box center [473, 49] width 7 height 7
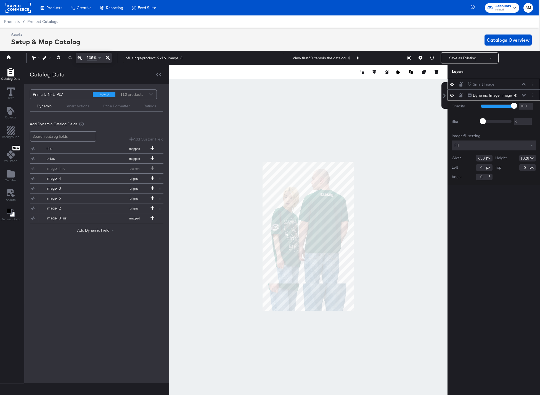
click at [523, 83] on button at bounding box center [523, 83] width 4 height 3
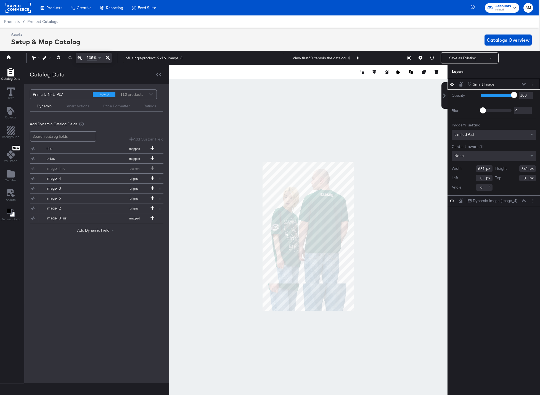
drag, startPoint x: 484, startPoint y: 170, endPoint x: 472, endPoint y: 169, distance: 12.2
click at [472, 169] on div "Width 631" at bounding box center [471, 168] width 41 height 7
type input "630"
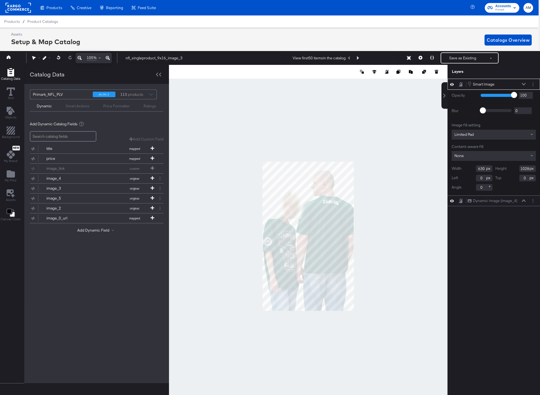
type input "1028"
click at [523, 83] on icon at bounding box center [523, 84] width 4 height 3
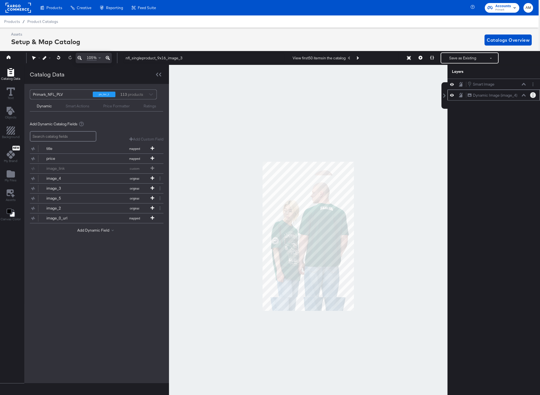
click at [532, 98] on button "Layer Options" at bounding box center [533, 95] width 6 height 6
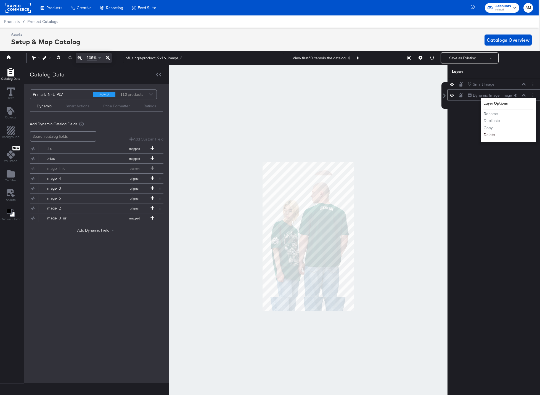
click at [487, 135] on button "Delete" at bounding box center [489, 135] width 12 height 6
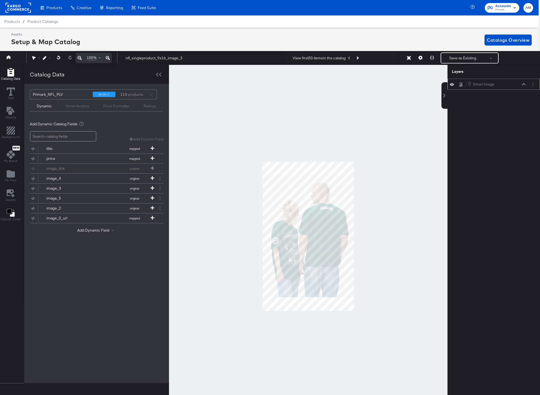
click at [524, 85] on icon at bounding box center [523, 84] width 4 height 2
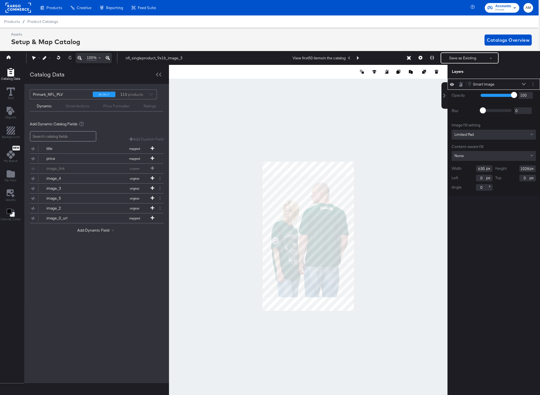
click at [473, 131] on div "Limited Pad" at bounding box center [493, 135] width 84 height 10
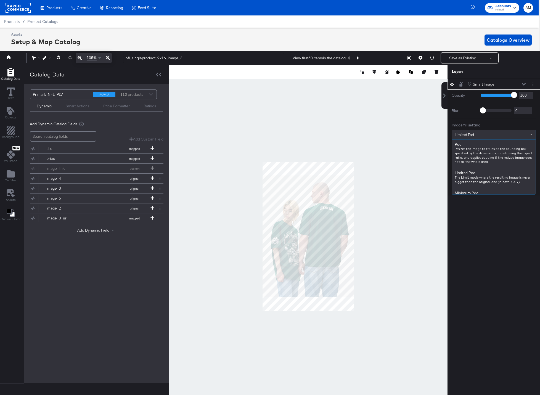
scroll to position [29, 0]
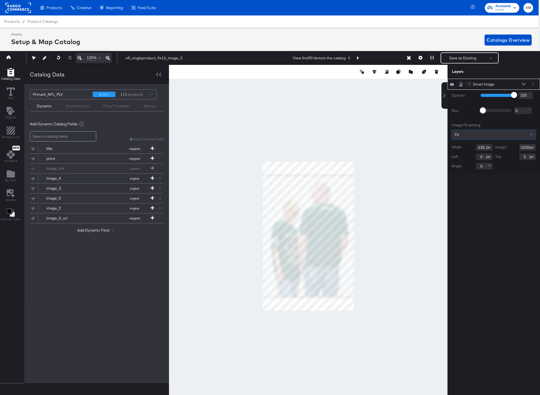
click at [463, 135] on div "Fit" at bounding box center [494, 134] width 84 height 9
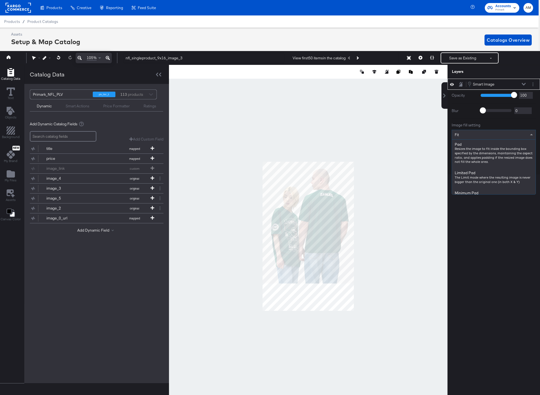
scroll to position [69, 0]
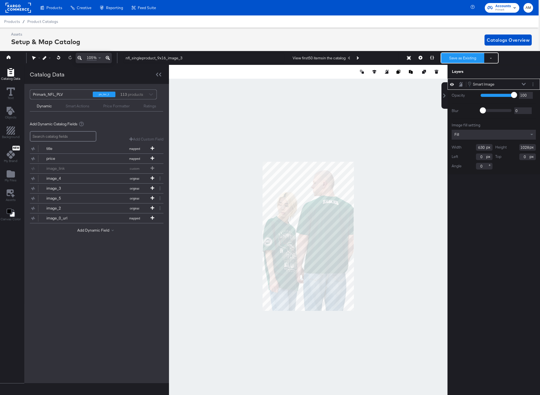
click at [470, 58] on button "Save as Existing" at bounding box center [462, 58] width 43 height 10
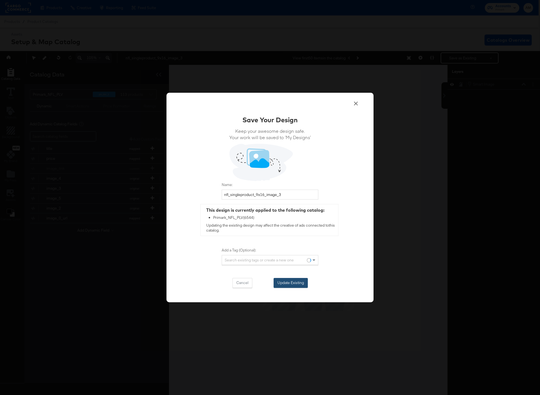
click at [283, 285] on button "Update Existing" at bounding box center [290, 283] width 34 height 10
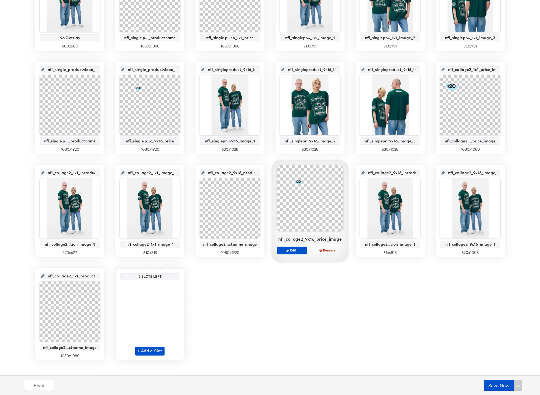
scroll to position [178, 0]
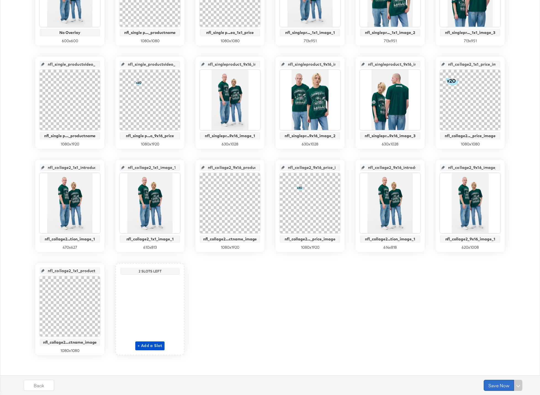
click at [491, 384] on button "Save Now" at bounding box center [498, 385] width 30 height 11
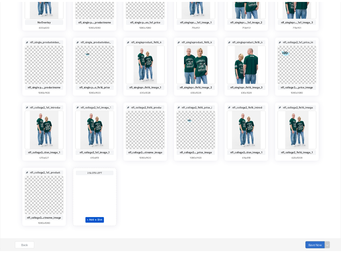
scroll to position [0, 0]
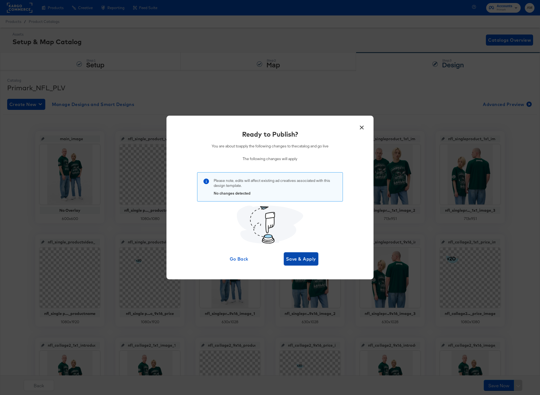
click at [296, 260] on span "Save & Apply" at bounding box center [301, 259] width 30 height 8
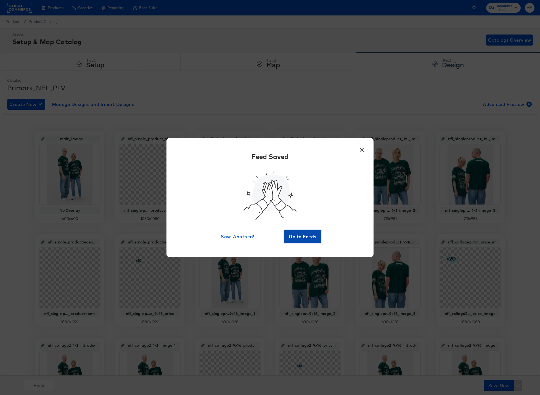
click at [289, 232] on button "Go to Feeds" at bounding box center [303, 236] width 38 height 13
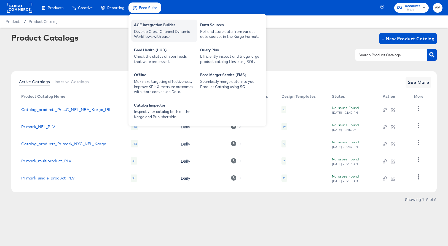
click at [156, 30] on div "Develop Cross-Channel Dynamic Workflows with ease." at bounding box center [164, 34] width 61 height 10
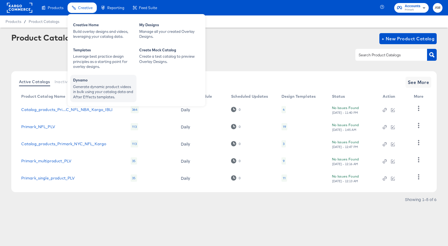
click at [99, 85] on div "Generate dynamic product videos in bulk using your catalog data and After Effec…" at bounding box center [103, 91] width 61 height 15
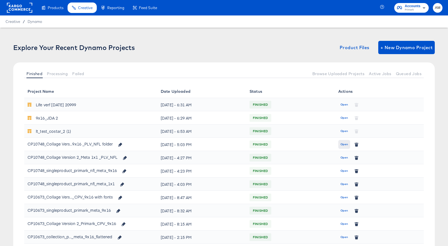
click at [344, 144] on span "Open" at bounding box center [344, 144] width 7 height 5
click at [348, 170] on button "Open" at bounding box center [344, 170] width 12 height 9
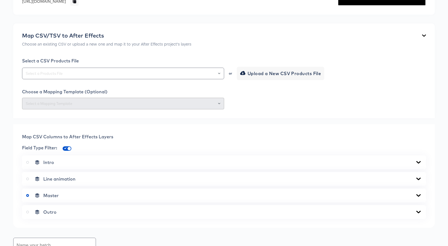
scroll to position [183, 0]
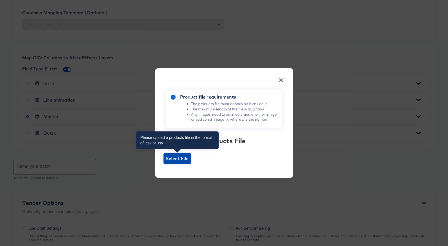
click at [182, 161] on span "Select File" at bounding box center [177, 158] width 23 height 8
click at [164, 164] on input "Select File" at bounding box center [164, 164] width 0 height 0
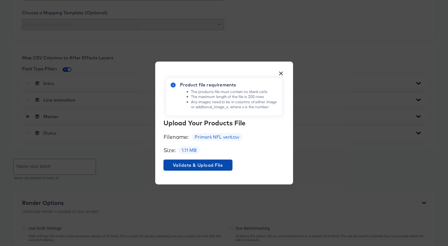
click at [215, 164] on span "Validate & Upload File" at bounding box center [198, 165] width 65 height 8
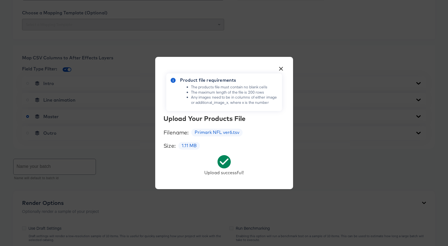
click at [281, 67] on button "×" at bounding box center [281, 67] width 10 height 10
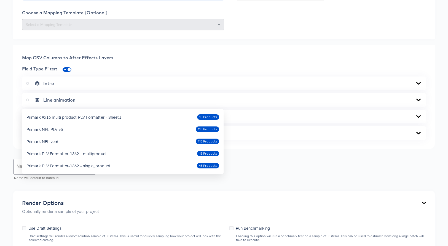
click at [63, 140] on div "Primark NFL ver6 113 Products" at bounding box center [122, 141] width 193 height 9
type input "Primark NFL ver6"
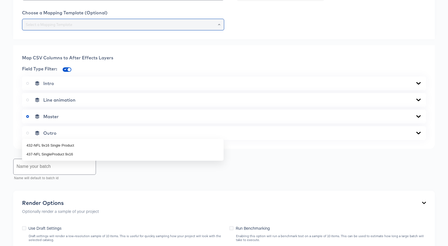
click at [76, 28] on input "text" at bounding box center [123, 25] width 197 height 6
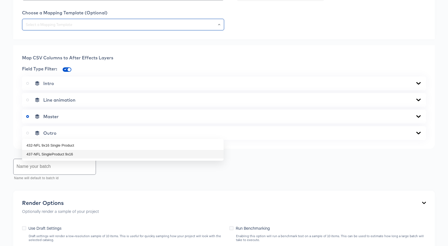
click at [71, 154] on li "437-NFL SingleProduct 9x16" at bounding box center [123, 154] width 202 height 9
type input "437-NFL SingleProduct 9x16"
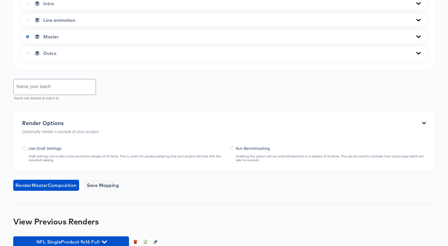
scroll to position [311, 0]
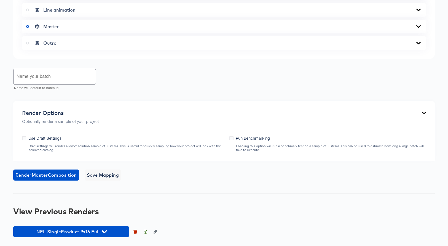
click at [418, 29] on icon at bounding box center [418, 26] width 7 height 4
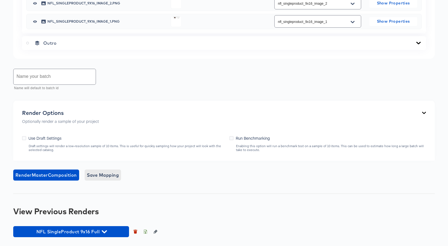
scroll to position [565, 0]
click at [136, 231] on icon "button" at bounding box center [136, 231] width 4 height 4
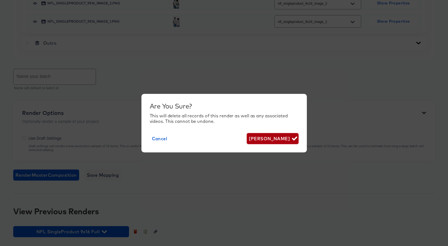
click at [264, 140] on span "[PERSON_NAME]" at bounding box center [272, 139] width 47 height 8
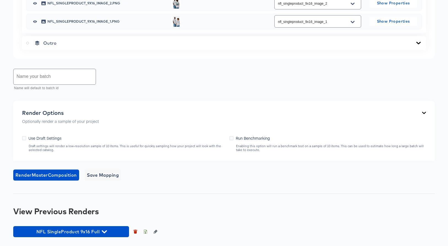
click at [47, 78] on input "text" at bounding box center [55, 76] width 82 height 15
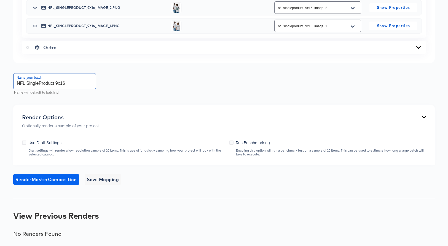
type input "NFL SingleProduct 9x16"
click at [47, 179] on span "Render Master Composition" at bounding box center [46, 179] width 62 height 8
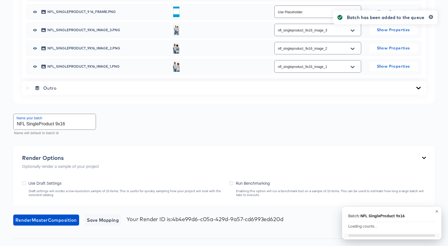
scroll to position [0, 0]
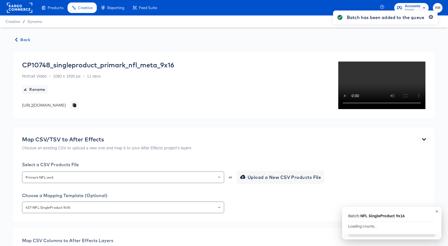
click at [22, 40] on span "Back" at bounding box center [22, 39] width 15 height 7
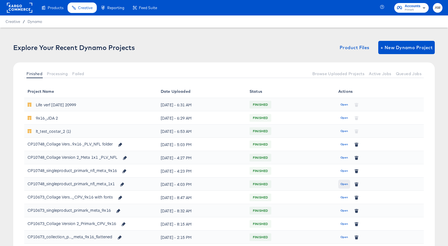
click at [341, 183] on span "Open" at bounding box center [344, 184] width 7 height 5
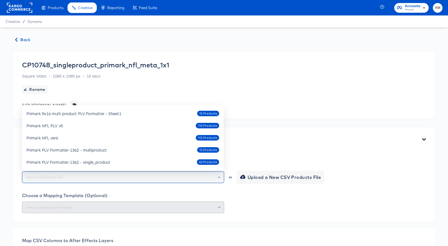
click at [74, 177] on input "text" at bounding box center [123, 177] width 197 height 6
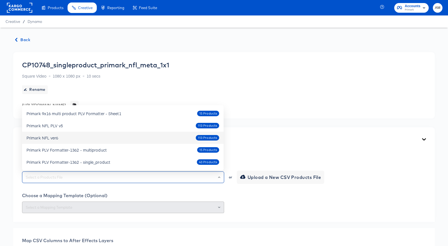
click at [52, 137] on div "Primark NFL ver6" at bounding box center [42, 138] width 32 height 6
type input "Primark NFL ver6"
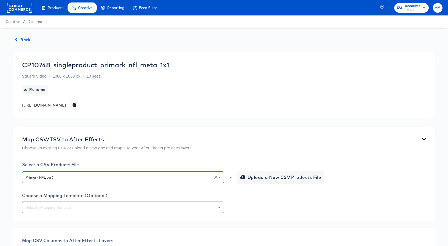
scroll to position [99, 0]
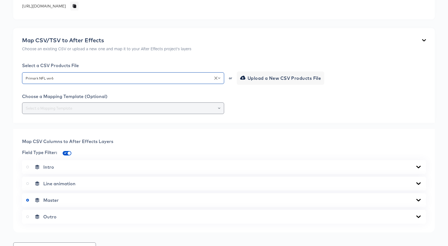
click at [84, 107] on input "text" at bounding box center [123, 108] width 197 height 6
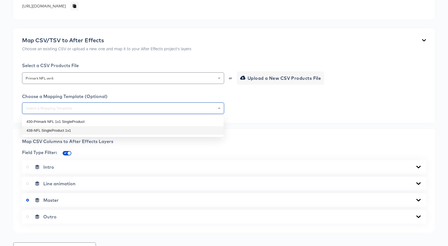
click at [55, 130] on li "438-NFL SingleProduct 1x1" at bounding box center [123, 130] width 202 height 9
type input "438-NFL SingleProduct 1x1"
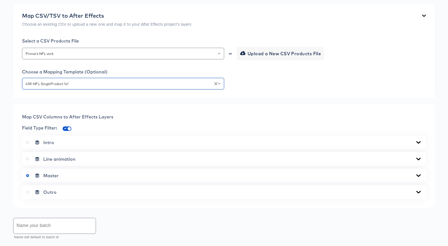
scroll to position [188, 0]
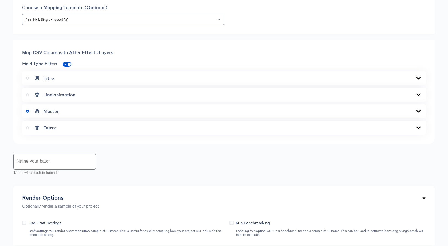
click at [418, 111] on icon at bounding box center [419, 111] width 4 height 2
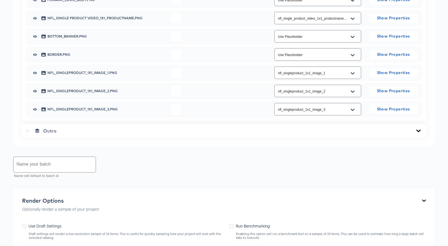
scroll to position [375, 0]
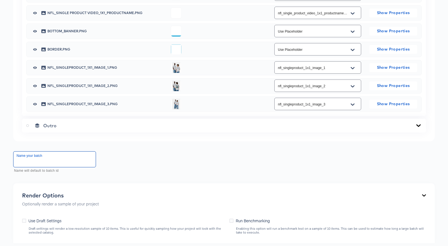
click at [65, 160] on input "text" at bounding box center [55, 158] width 82 height 15
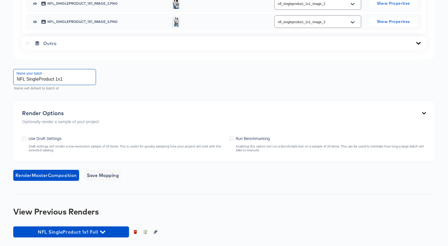
scroll to position [457, 0]
type input "NFL SingleProduct 1x1"
click at [135, 231] on icon "button" at bounding box center [135, 232] width 3 height 2
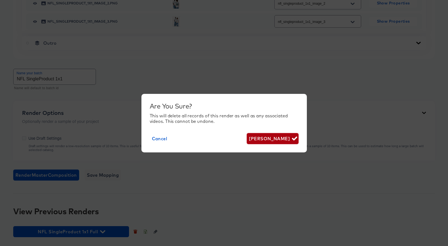
click at [266, 137] on span "[PERSON_NAME]" at bounding box center [272, 139] width 47 height 8
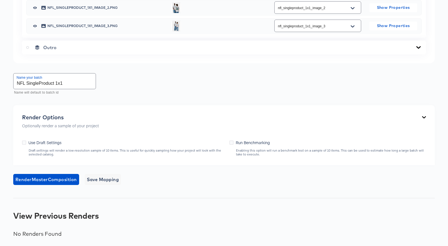
scroll to position [453, 0]
click at [49, 182] on span "Render Master Composition" at bounding box center [46, 179] width 62 height 8
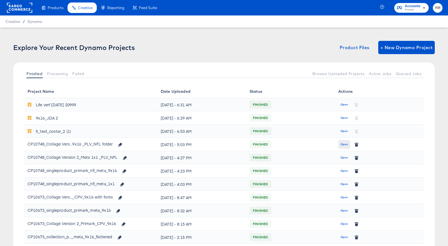
click at [342, 143] on span "Open" at bounding box center [344, 144] width 7 height 5
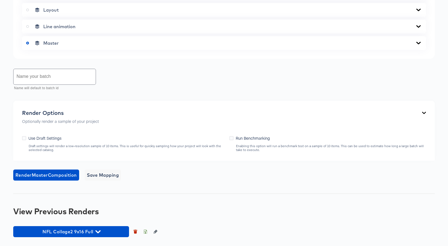
scroll to position [380, 0]
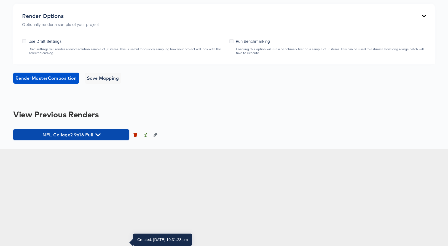
click at [99, 137] on icon "button" at bounding box center [97, 134] width 5 height 5
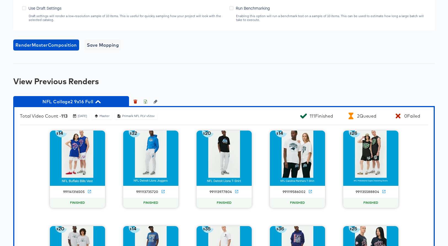
scroll to position [490, 0]
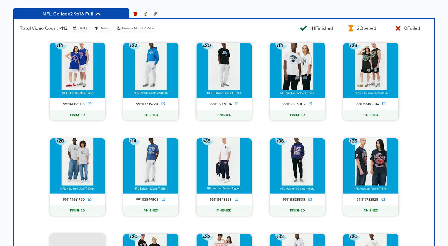
click at [99, 15] on icon "button" at bounding box center [97, 13] width 5 height 3
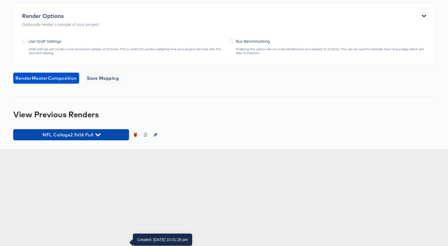
click at [99, 137] on icon "button" at bounding box center [97, 134] width 5 height 5
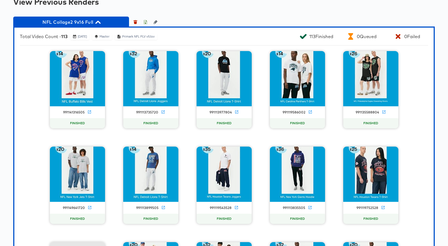
scroll to position [480, 0]
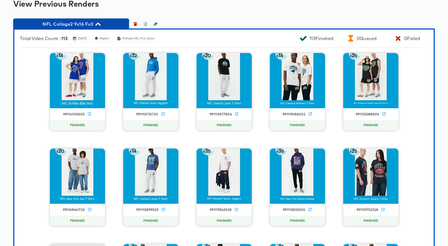
click at [97, 27] on icon "button" at bounding box center [97, 24] width 5 height 5
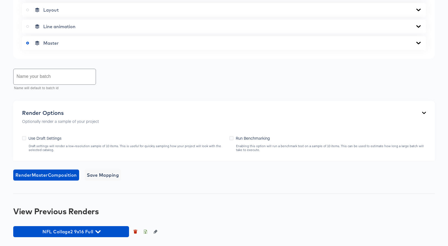
scroll to position [380, 0]
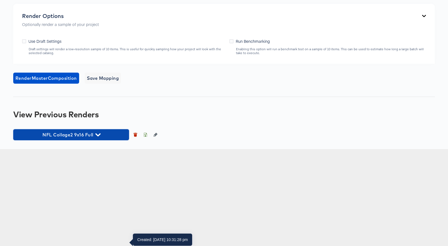
click at [99, 137] on icon "button" at bounding box center [97, 134] width 5 height 5
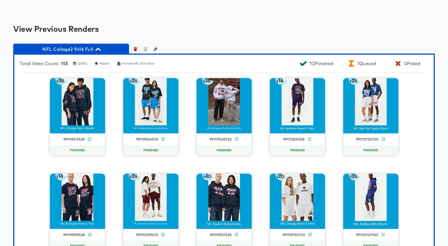
scroll to position [492, 0]
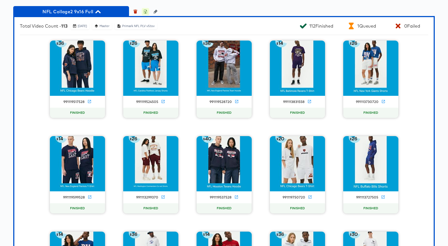
click at [145, 14] on icon "button" at bounding box center [145, 12] width 4 height 4
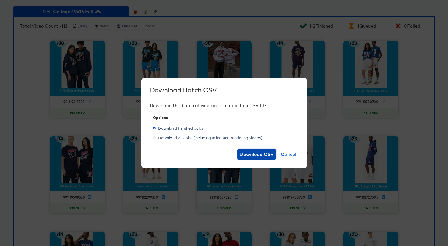
click at [255, 154] on span "Download CSV" at bounding box center [257, 154] width 34 height 8
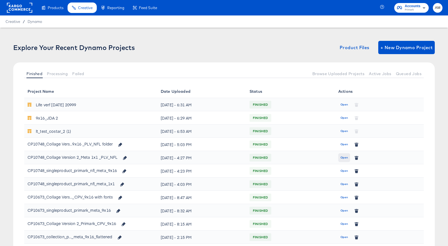
click at [346, 156] on span "Open" at bounding box center [344, 157] width 7 height 5
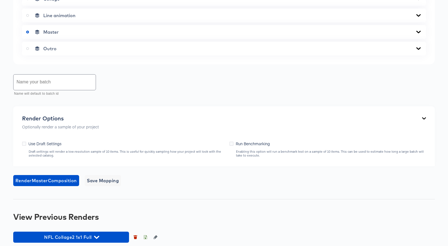
scroll to position [273, 0]
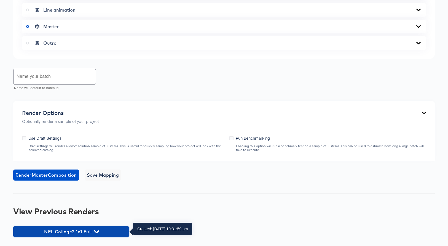
click at [92, 232] on span "NFL Collage2 1x1 Full" at bounding box center [71, 232] width 110 height 8
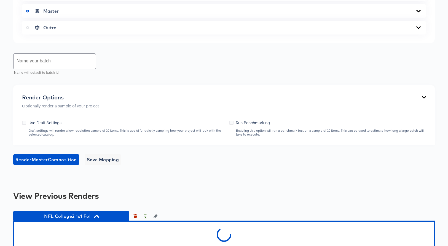
scroll to position [303, 0]
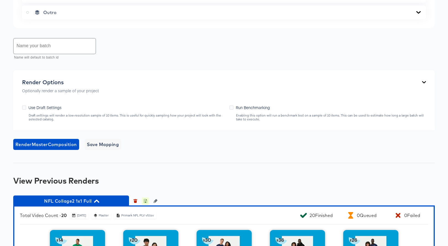
click at [145, 201] on icon "button" at bounding box center [145, 201] width 4 height 4
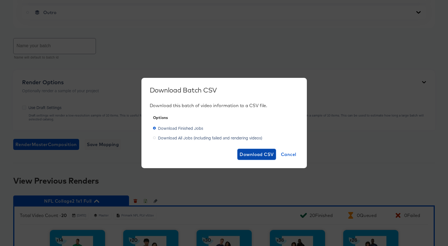
click at [242, 153] on span "Download CSV" at bounding box center [257, 154] width 34 height 8
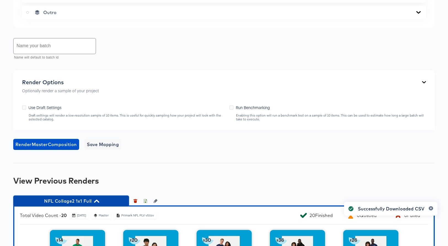
click at [95, 200] on icon "button" at bounding box center [96, 200] width 5 height 5
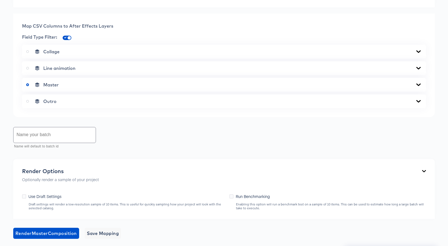
scroll to position [0, 0]
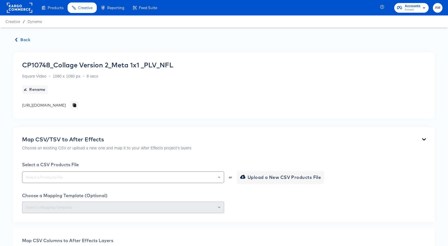
click at [17, 40] on icon "button" at bounding box center [16, 40] width 4 height 4
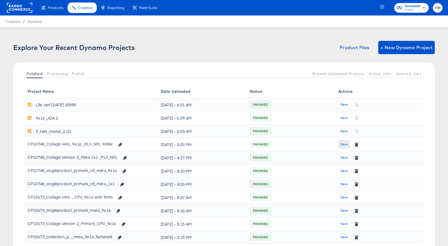
click at [343, 144] on span "Open" at bounding box center [344, 144] width 7 height 5
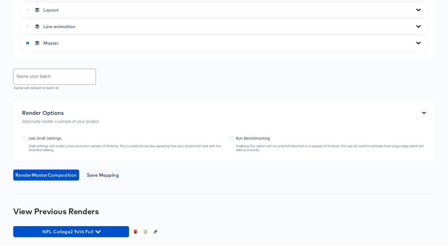
scroll to position [380, 0]
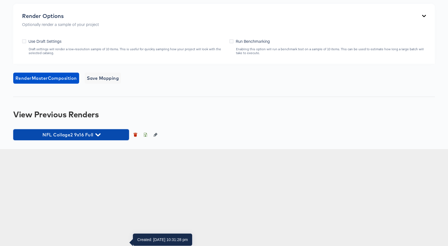
click at [98, 136] on icon "button" at bounding box center [97, 134] width 5 height 3
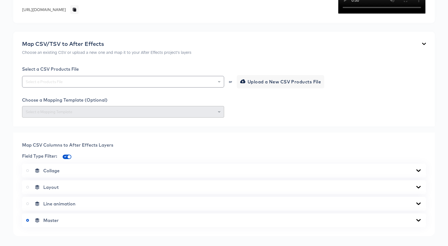
scroll to position [0, 0]
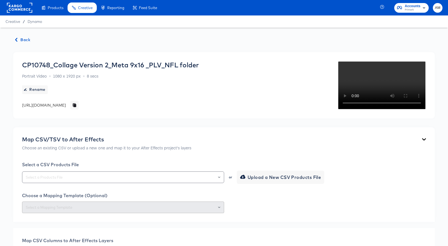
click at [24, 39] on span "Back" at bounding box center [22, 39] width 15 height 7
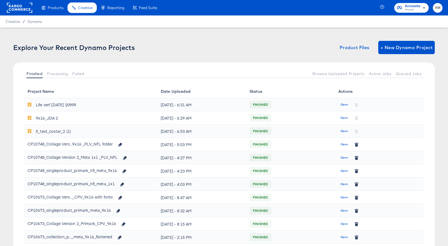
click at [10, 13] on div at bounding box center [19, 7] width 25 height 15
drag, startPoint x: 13, startPoint y: 9, endPoint x: 20, endPoint y: 11, distance: 6.6
click at [13, 9] on rect at bounding box center [19, 8] width 25 height 10
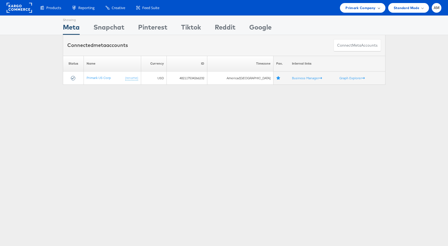
click at [350, 8] on span "Primark Company" at bounding box center [361, 8] width 30 height 6
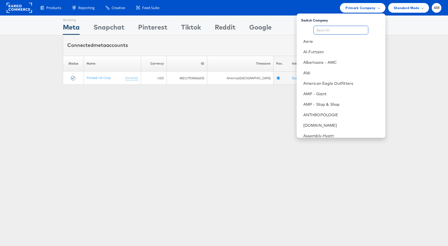
click at [341, 32] on input "text" at bounding box center [341, 30] width 55 height 9
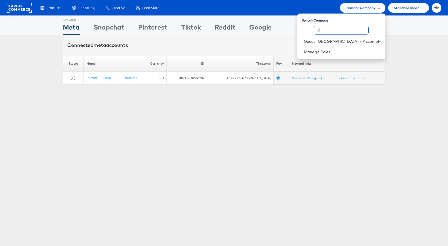
type input "i"
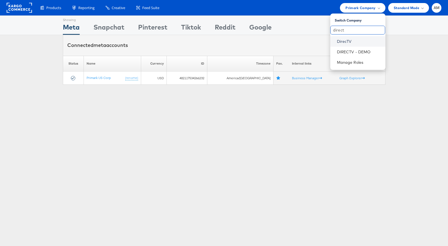
type input "direct"
click at [346, 41] on link "DirecTV" at bounding box center [359, 42] width 44 height 6
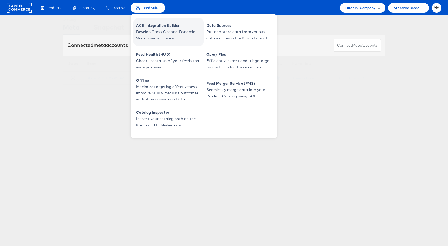
click at [158, 28] on span "ACE Integration Builder" at bounding box center [169, 25] width 66 height 6
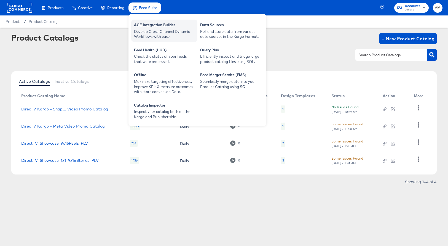
click at [158, 30] on div "Develop Cross-Channel Dynamic Workflows with ease." at bounding box center [164, 34] width 61 height 10
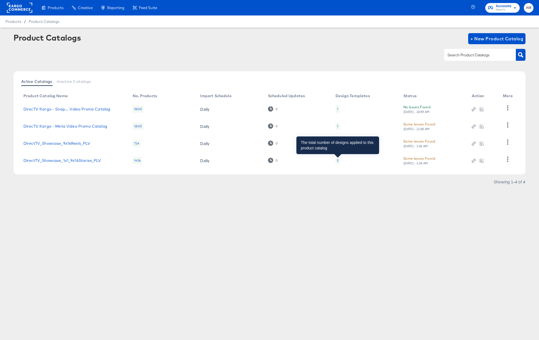
click at [338, 160] on div "5" at bounding box center [338, 160] width 2 height 4
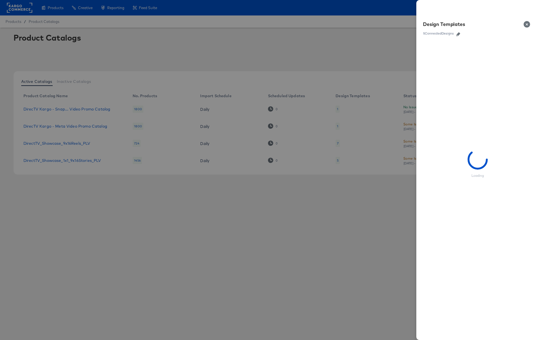
click at [448, 34] on icon "button" at bounding box center [459, 34] width 4 height 4
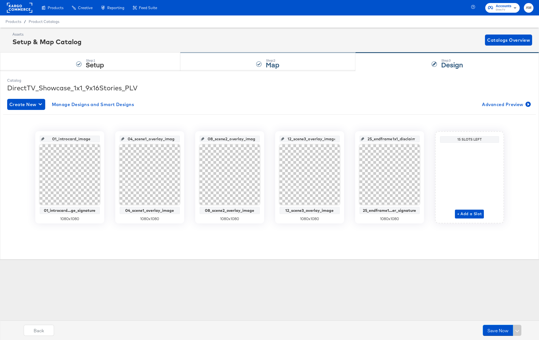
click at [215, 61] on div "Step: 2 Map" at bounding box center [267, 62] width 175 height 18
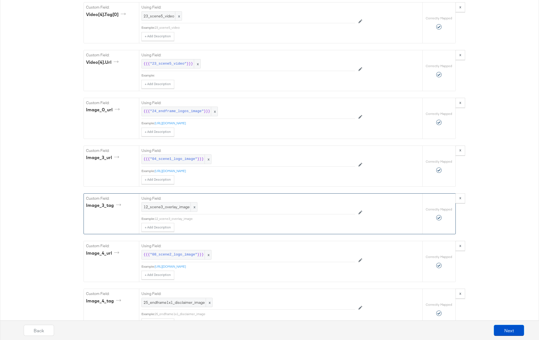
scroll to position [1079, 0]
click at [448, 245] on button "Next" at bounding box center [509, 329] width 30 height 11
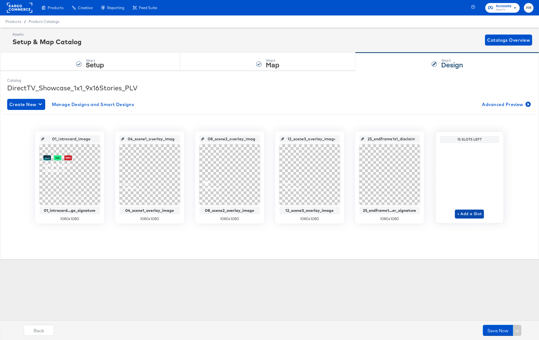
click at [448, 212] on span "+ Add a Slot" at bounding box center [469, 213] width 25 height 7
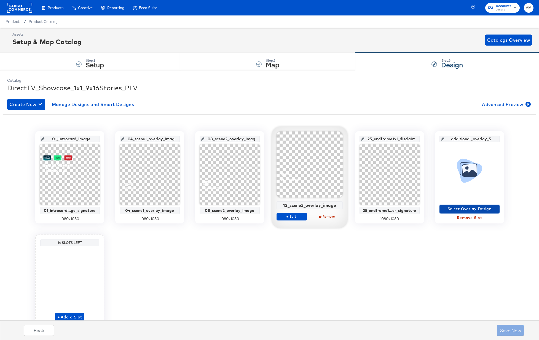
click at [448, 211] on span "Select Overlay Design" at bounding box center [470, 208] width 56 height 7
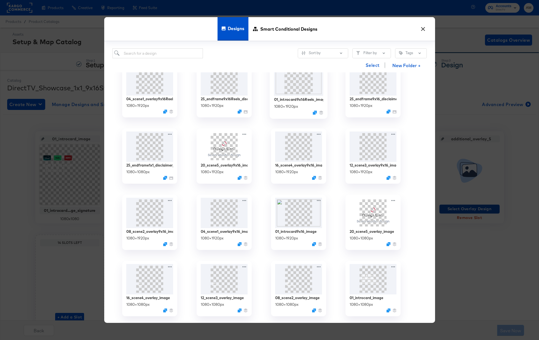
scroll to position [149, 0]
click at [371, 245] on img at bounding box center [372, 277] width 49 height 32
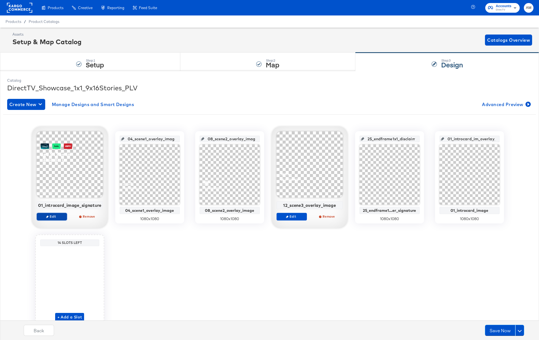
click at [52, 216] on span "Edit" at bounding box center [51, 216] width 25 height 4
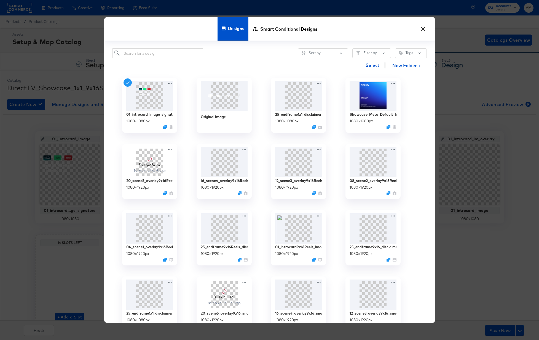
scroll to position [0, 0]
click at [131, 54] on input "search" at bounding box center [158, 53] width 91 height 10
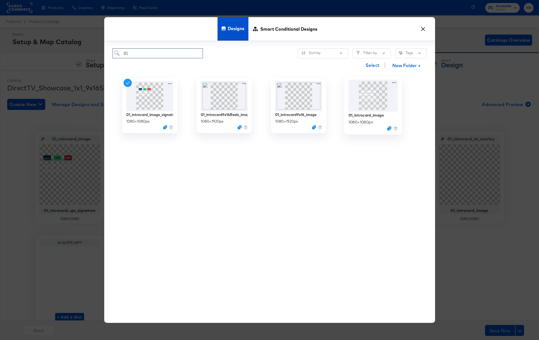
type input "01"
click at [359, 96] on img at bounding box center [372, 95] width 49 height 32
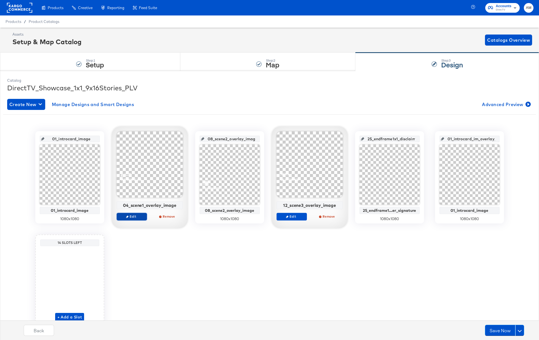
click at [135, 217] on span "Edit" at bounding box center [131, 216] width 25 height 4
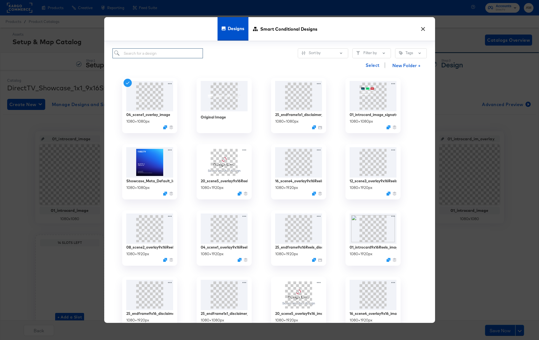
click at [143, 52] on input "search" at bounding box center [158, 53] width 91 height 10
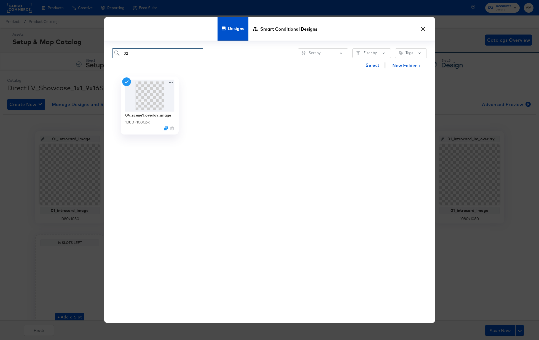
type input "02"
click at [143, 93] on img at bounding box center [149, 95] width 49 height 32
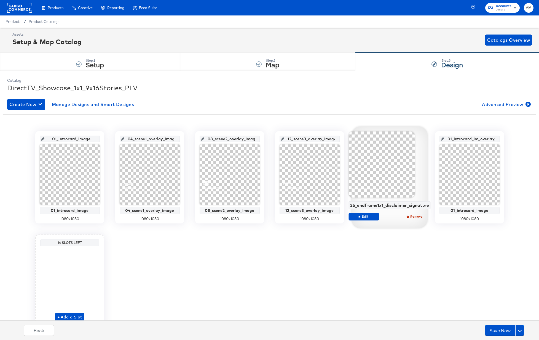
click at [388, 184] on div at bounding box center [382, 164] width 66 height 66
click at [364, 218] on button "Edit" at bounding box center [364, 216] width 30 height 8
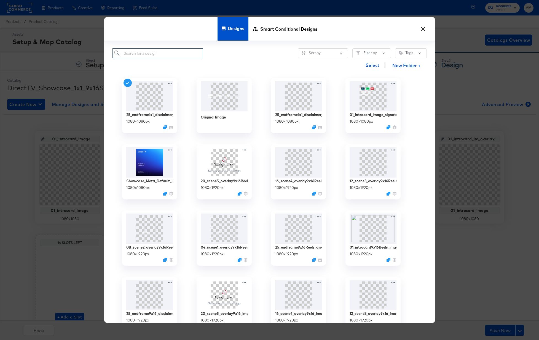
click at [141, 52] on input "search" at bounding box center [158, 53] width 91 height 10
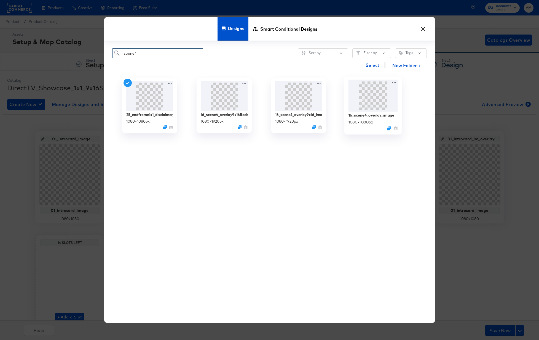
type input "scene4"
click at [375, 99] on img at bounding box center [372, 95] width 49 height 32
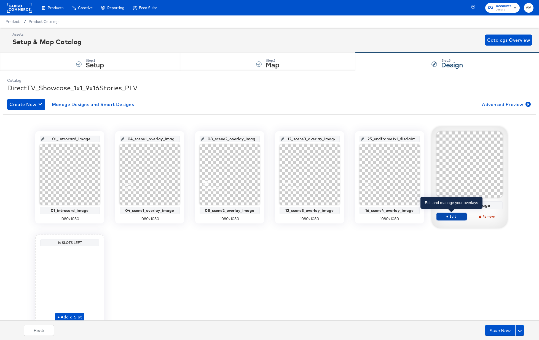
click at [448, 216] on span "Edit" at bounding box center [451, 216] width 25 height 4
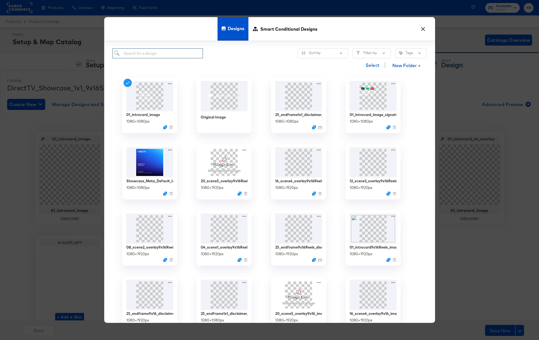
click at [138, 56] on input "search" at bounding box center [158, 53] width 91 height 10
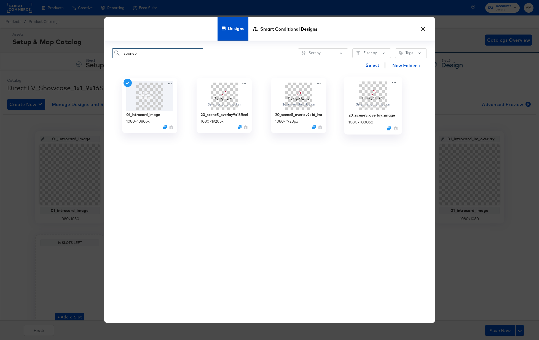
type input "scene5"
click at [374, 98] on span at bounding box center [373, 95] width 28 height 28
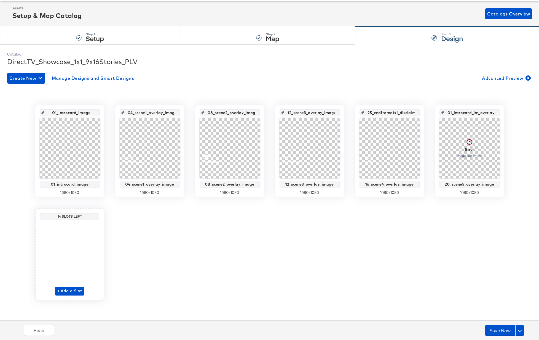
scroll to position [26, 0]
click at [62, 245] on span "+ Add a Slot" at bounding box center [69, 290] width 25 height 7
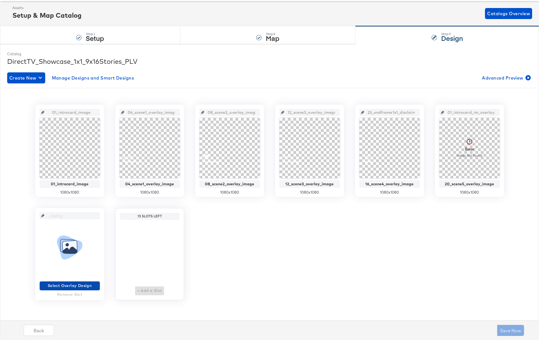
click at [63, 245] on span "Select Overlay Design" at bounding box center [70, 285] width 56 height 7
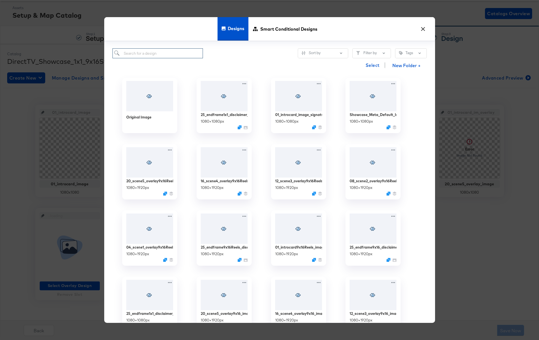
click at [130, 53] on input "search" at bounding box center [158, 53] width 91 height 10
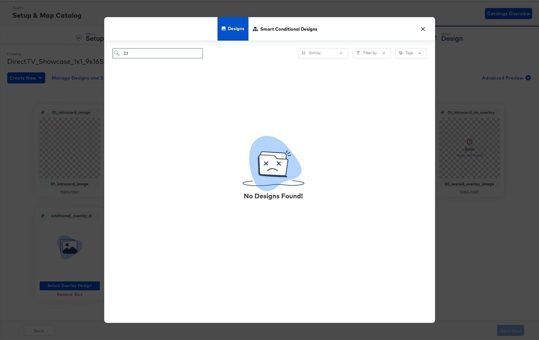
drag, startPoint x: 129, startPoint y: 54, endPoint x: 124, endPoint y: 54, distance: 5.2
click at [124, 54] on input "23" at bounding box center [158, 53] width 91 height 10
drag, startPoint x: 128, startPoint y: 54, endPoint x: 122, endPoint y: 54, distance: 6.1
click at [122, 54] on input "24" at bounding box center [158, 53] width 91 height 10
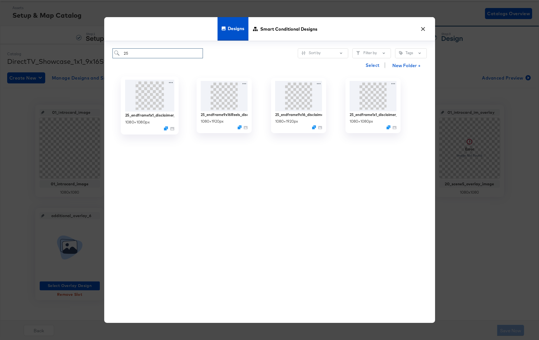
type input "25"
click at [147, 99] on img at bounding box center [149, 95] width 49 height 32
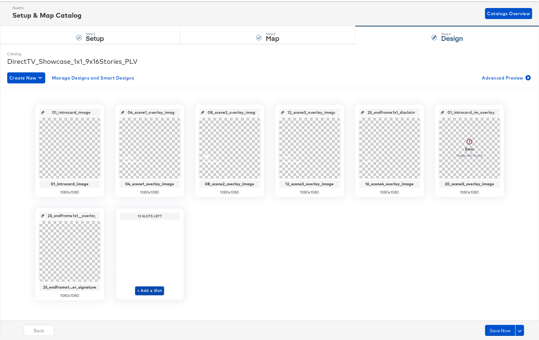
click at [144, 245] on span "+ Add a Slot" at bounding box center [149, 290] width 25 height 7
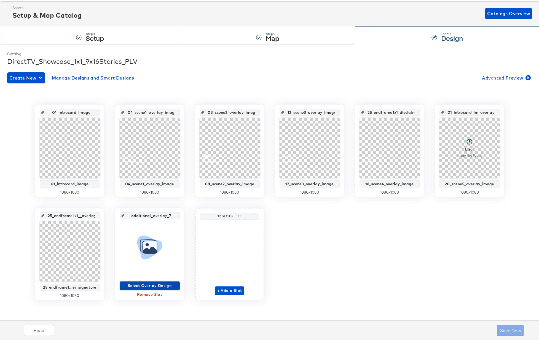
click at [147, 245] on span "Select Overlay Design" at bounding box center [150, 285] width 56 height 7
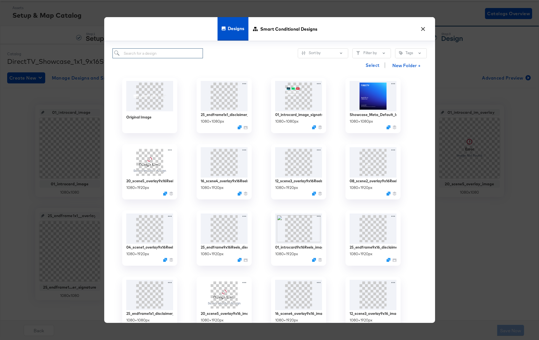
click at [132, 55] on input "search" at bounding box center [158, 53] width 91 height 10
type input "logo"
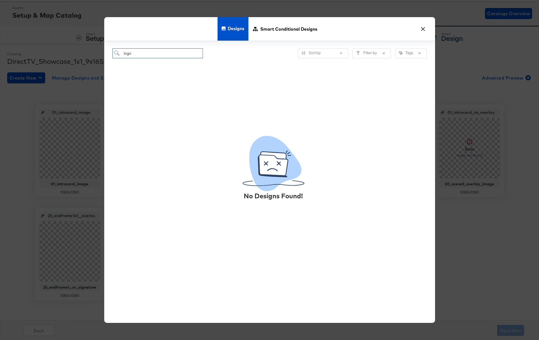
click at [113, 54] on input "logo" at bounding box center [158, 53] width 91 height 10
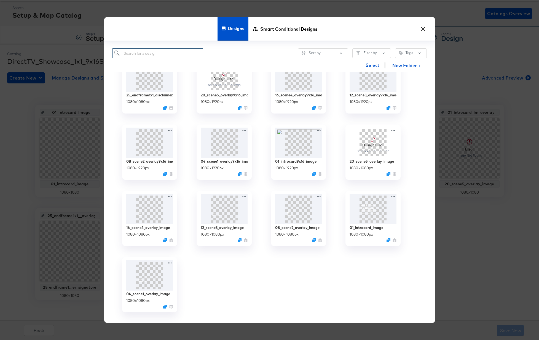
scroll to position [226, 0]
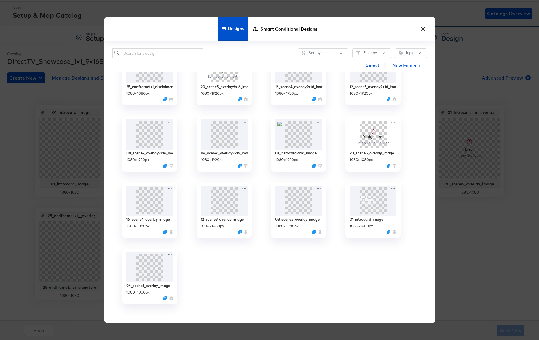
click at [424, 28] on button "×" at bounding box center [423, 28] width 10 height 10
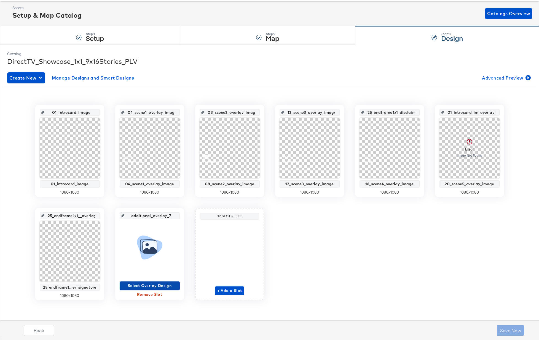
click at [148, 245] on span "Select Overlay Design" at bounding box center [150, 285] width 56 height 7
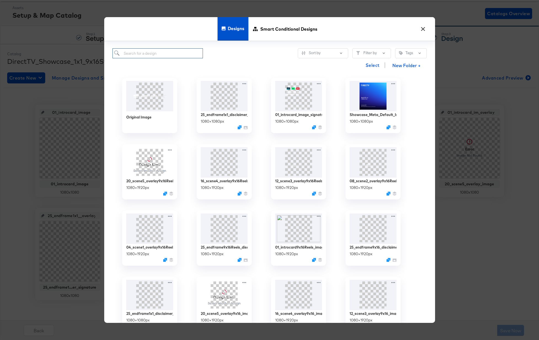
click at [150, 53] on input "search" at bounding box center [158, 53] width 91 height 10
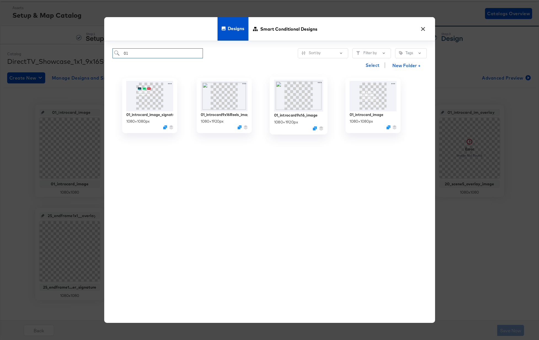
type input "01"
click at [289, 102] on img at bounding box center [298, 95] width 49 height 32
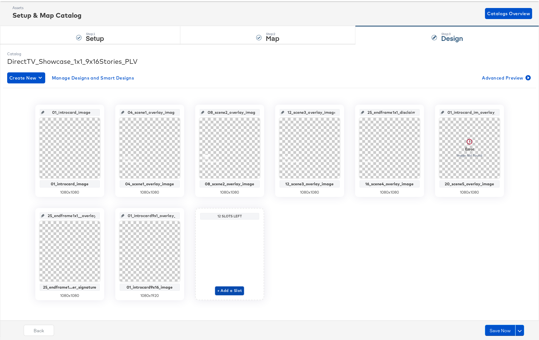
click at [224, 245] on span "+ Add a Slot" at bounding box center [229, 290] width 25 height 7
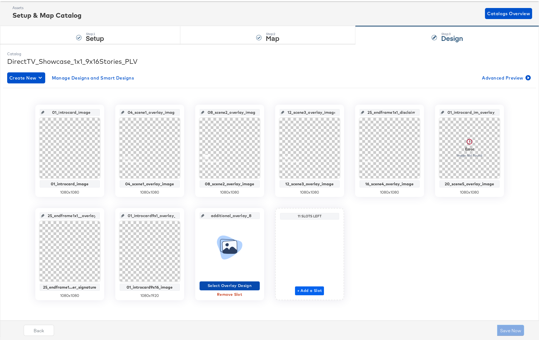
click at [224, 245] on span "Select Overlay Design" at bounding box center [230, 285] width 56 height 7
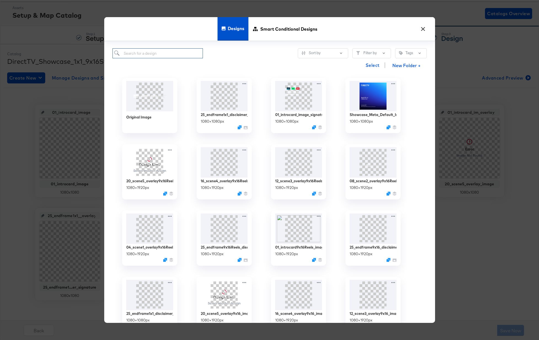
click at [151, 54] on input "search" at bounding box center [158, 53] width 91 height 10
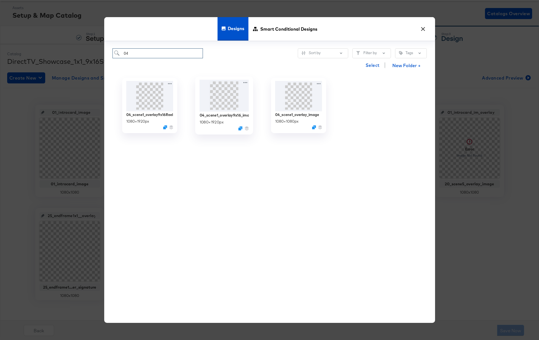
type input "04"
click at [225, 97] on img at bounding box center [223, 95] width 49 height 32
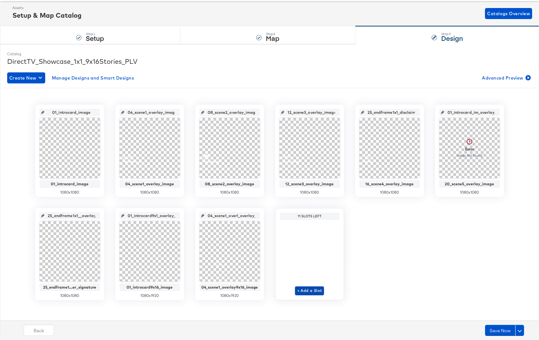
click at [300, 245] on span "+ Add a Slot" at bounding box center [309, 290] width 25 height 7
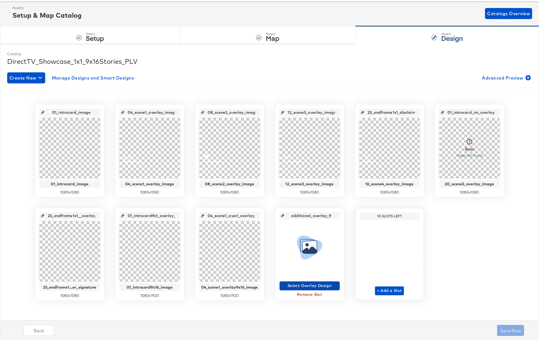
click at [297, 245] on span "Select Overlay Design" at bounding box center [310, 285] width 56 height 7
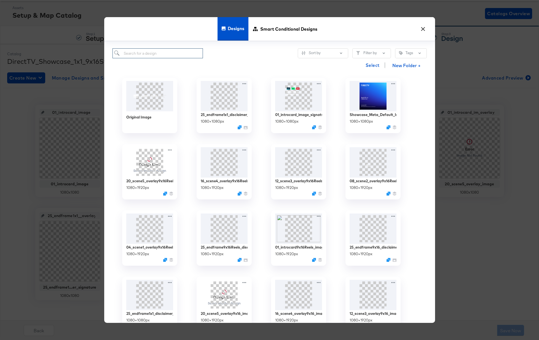
click at [174, 53] on input "search" at bounding box center [158, 53] width 91 height 10
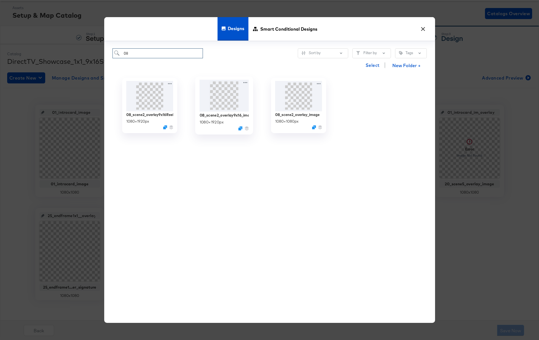
type input "08"
click at [226, 102] on img at bounding box center [223, 95] width 49 height 32
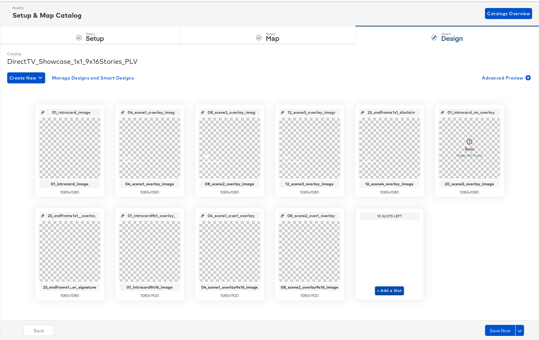
click at [392, 245] on span "+ Add a Slot" at bounding box center [389, 290] width 25 height 7
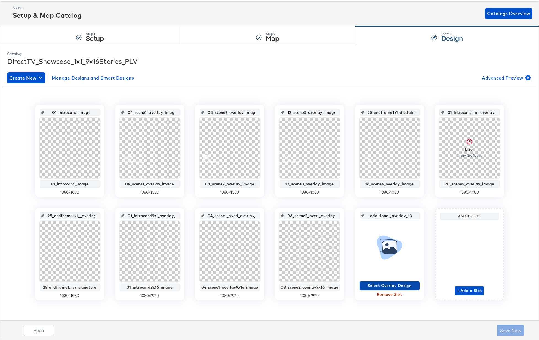
click at [378, 245] on span "Select Overlay Design" at bounding box center [390, 285] width 56 height 7
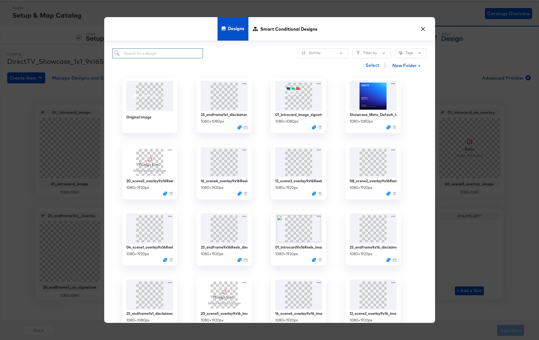
click at [160, 53] on input "search" at bounding box center [158, 53] width 91 height 10
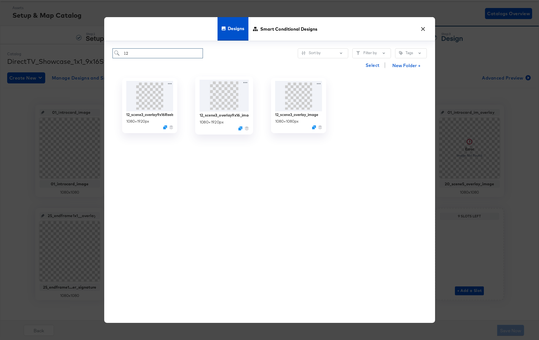
type input "12"
click at [226, 104] on img at bounding box center [223, 95] width 49 height 32
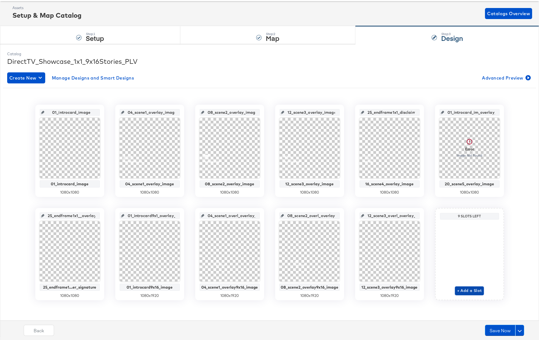
click at [448, 245] on span "+ Add a Slot" at bounding box center [469, 290] width 25 height 7
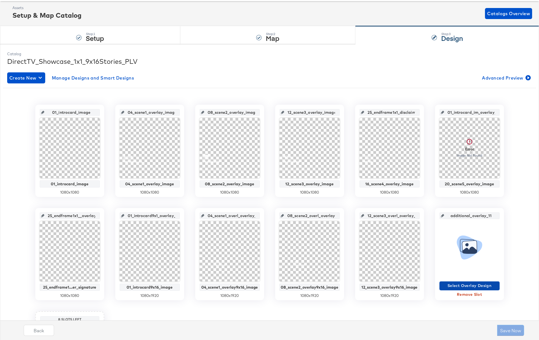
click at [448, 245] on span "Select Overlay Design" at bounding box center [470, 285] width 56 height 7
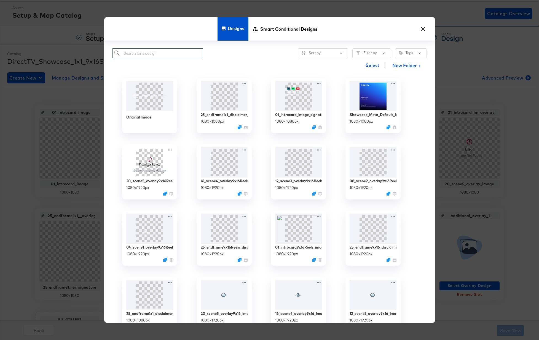
click at [135, 50] on input "search" at bounding box center [158, 53] width 91 height 10
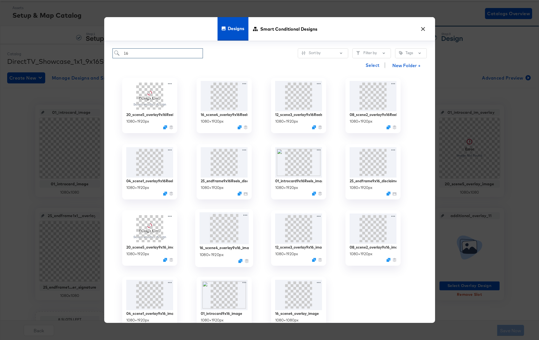
type input "16"
click at [225, 232] on img at bounding box center [223, 228] width 49 height 32
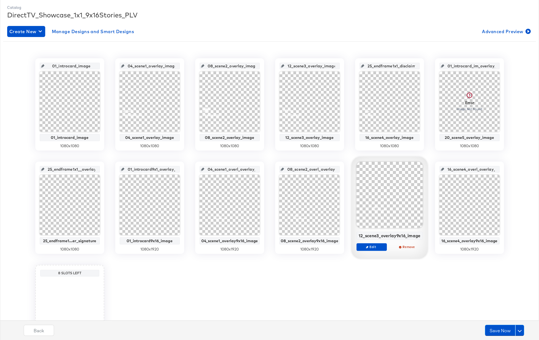
scroll to position [75, 0]
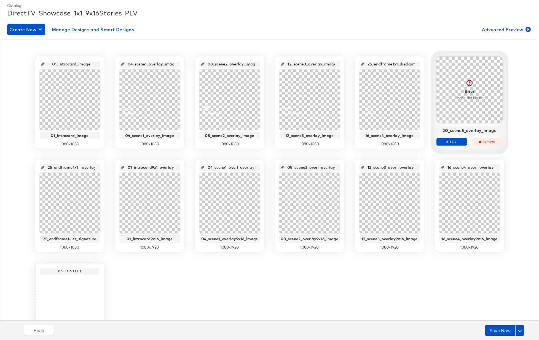
click at [448, 142] on span "Remove" at bounding box center [487, 141] width 25 height 4
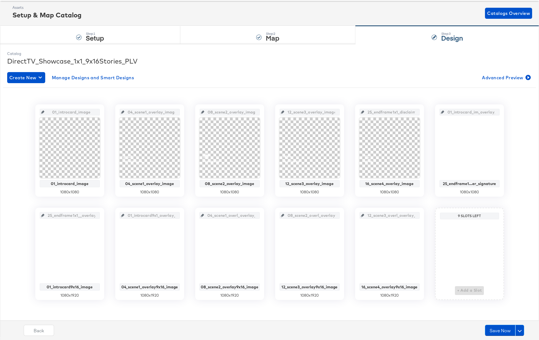
scroll to position [26, 0]
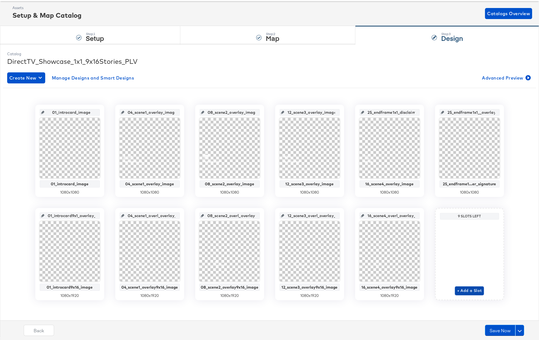
click at [448, 245] on span "+ Add a Slot" at bounding box center [469, 290] width 25 height 7
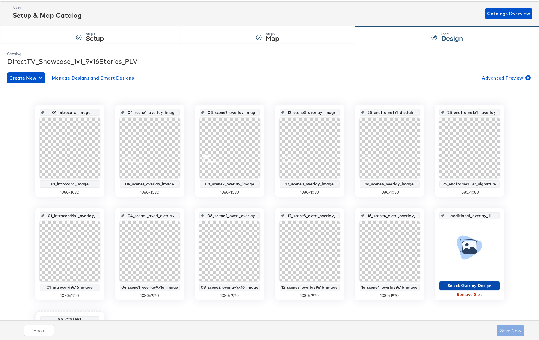
click at [448, 245] on span "Select Overlay Design" at bounding box center [470, 285] width 56 height 7
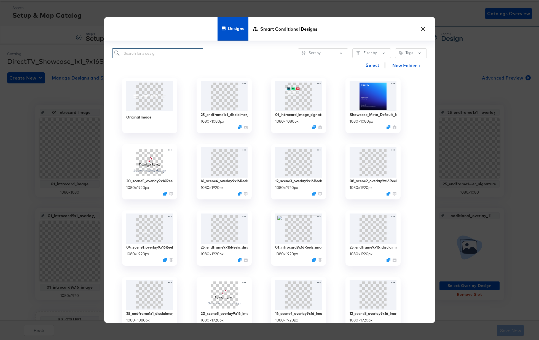
click at [148, 53] on input "search" at bounding box center [158, 53] width 91 height 10
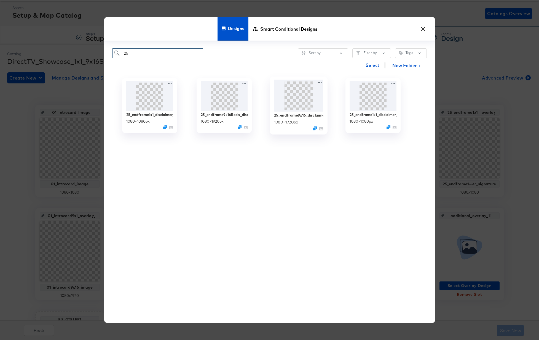
type input "25"
click at [296, 93] on img at bounding box center [298, 95] width 49 height 32
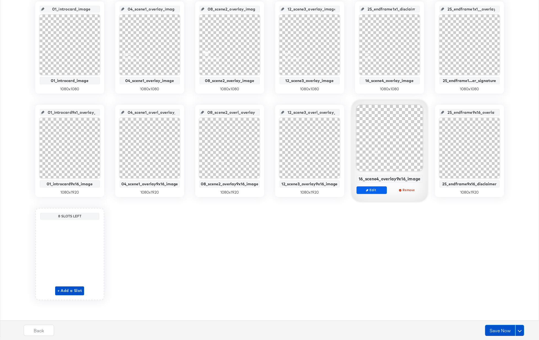
scroll to position [0, 0]
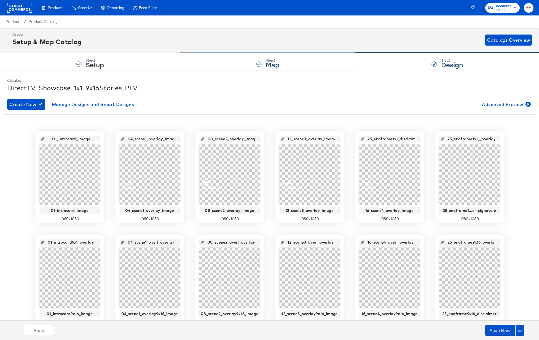
click at [272, 66] on strong "Map" at bounding box center [273, 64] width 14 height 9
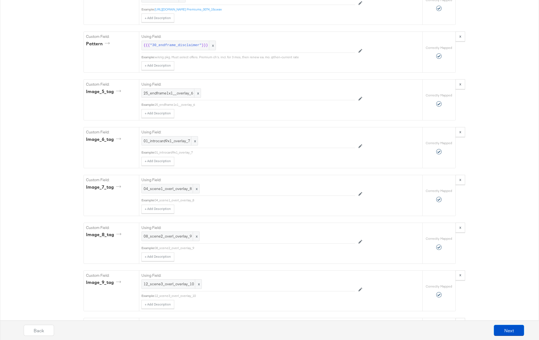
scroll to position [2248, 0]
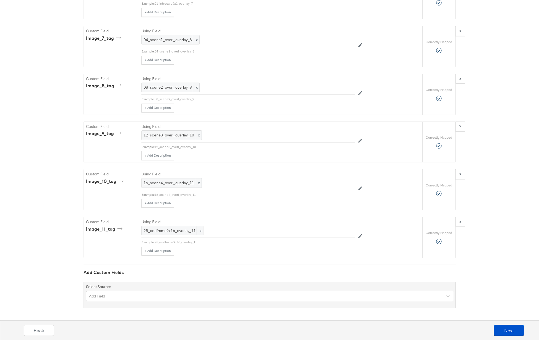
click at [125, 245] on div "Add Field" at bounding box center [269, 295] width 367 height 10
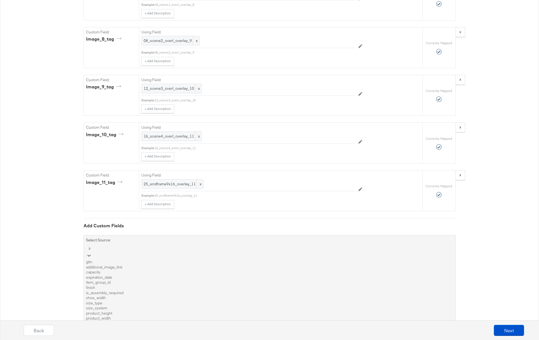
scroll to position [158, 0]
type input "image"
click at [119, 245] on div "image_12_url" at bounding box center [269, 297] width 367 height 5
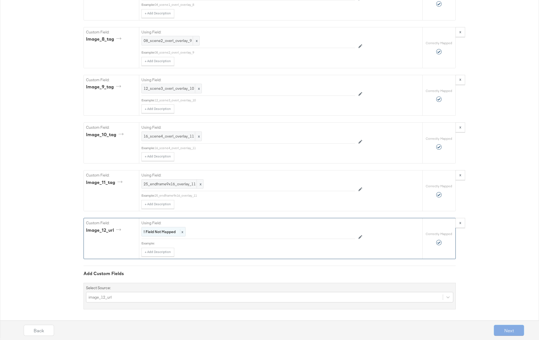
click at [157, 233] on strong "! Field Not Mapped" at bounding box center [160, 231] width 32 height 5
click at [157, 233] on div "Select..." at bounding box center [236, 231] width 188 height 9
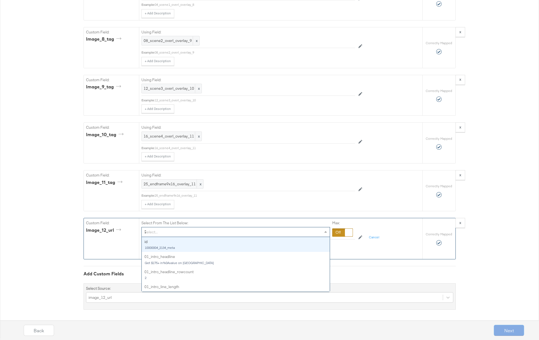
type input "24"
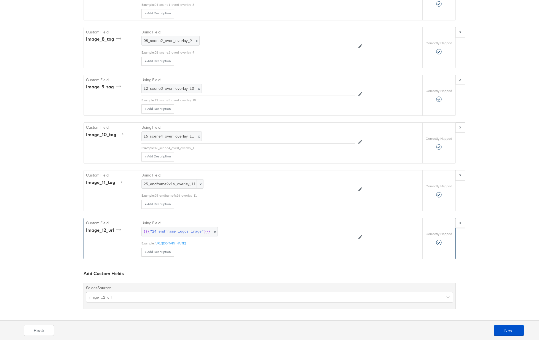
click at [105, 245] on div "image_12_url" at bounding box center [269, 297] width 367 height 10
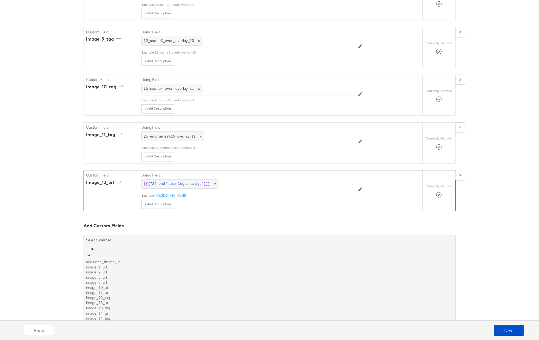
type input "image"
click at [113, 245] on div "image_12_tag" at bounding box center [269, 297] width 367 height 5
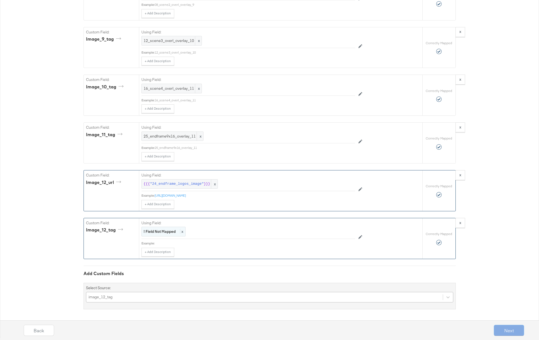
click at [162, 230] on strong "! Field Not Mapped" at bounding box center [160, 231] width 32 height 5
click at [164, 232] on div "Select..." at bounding box center [236, 231] width 188 height 9
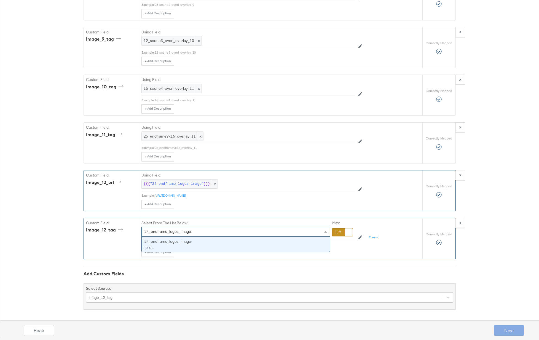
type input "24_endframe_logos_image"
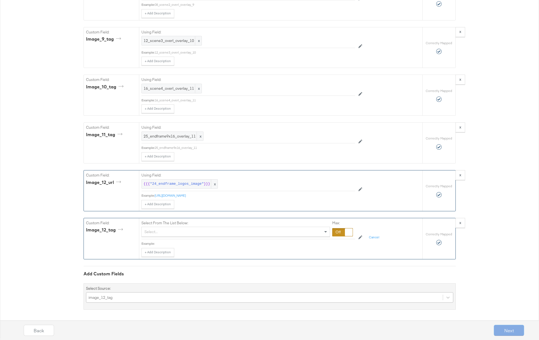
click at [363, 245] on div "Select From The List Below: Select... Max: Example: + Add Description Add Note …" at bounding box center [262, 237] width 241 height 39
drag, startPoint x: 341, startPoint y: 231, endPoint x: 335, endPoint y: 232, distance: 5.2
click at [340, 231] on div at bounding box center [342, 232] width 21 height 8
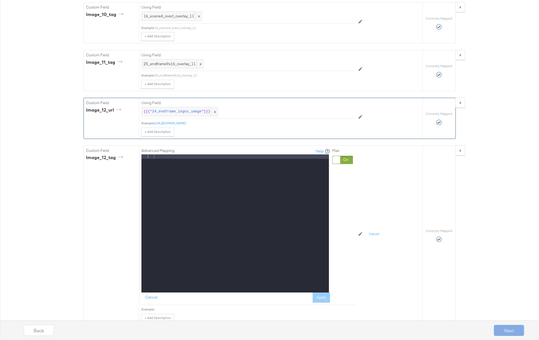
scroll to position [2401, 0]
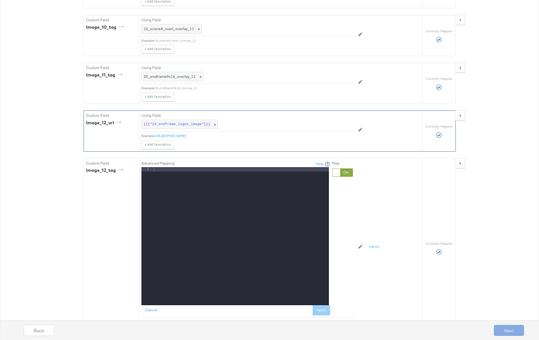
click at [205, 220] on div at bounding box center [241, 240] width 176 height 147
click at [320, 245] on button "Apply" at bounding box center [321, 310] width 17 height 10
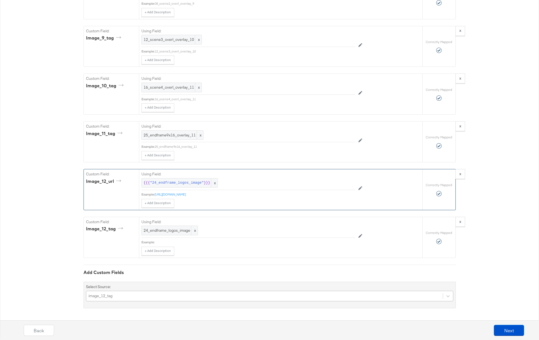
scroll to position [2343, 0]
click at [448, 245] on button "Next" at bounding box center [509, 329] width 30 height 11
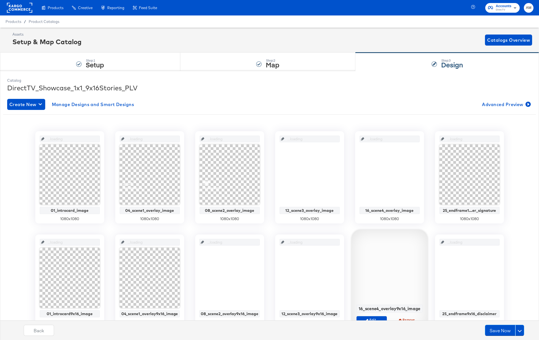
scroll to position [130, 0]
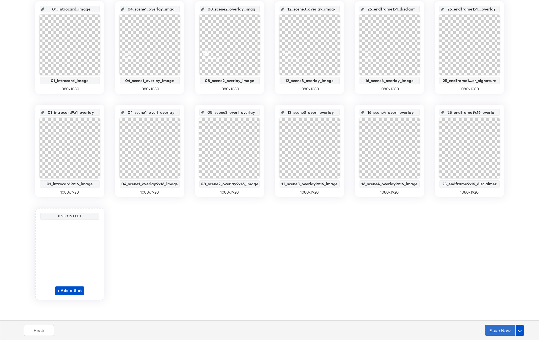
click at [448, 245] on button "Save Now" at bounding box center [500, 329] width 30 height 11
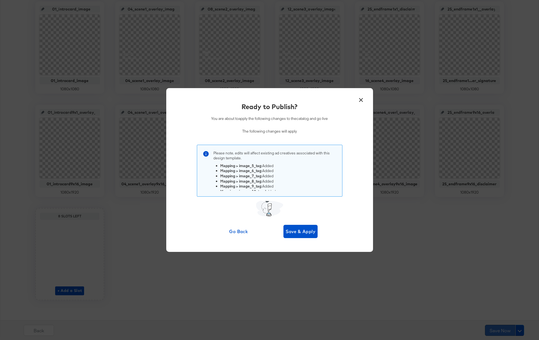
scroll to position [0, 0]
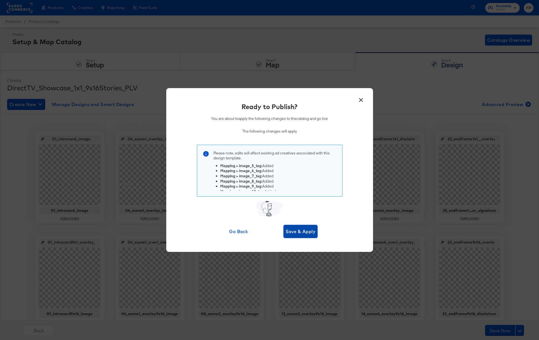
click at [300, 230] on span "Save & Apply" at bounding box center [301, 231] width 30 height 8
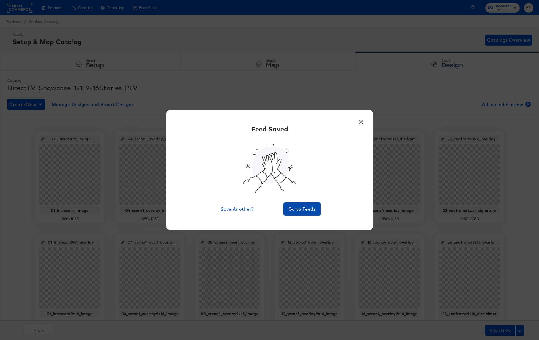
click at [296, 207] on span "Go to Feeds" at bounding box center [302, 209] width 33 height 8
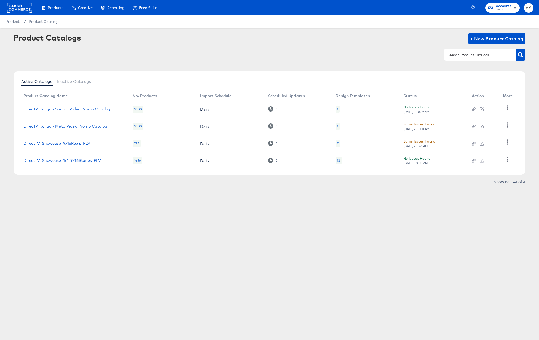
click at [18, 4] on rect at bounding box center [19, 8] width 25 height 10
click at [20, 6] on rect at bounding box center [19, 8] width 25 height 10
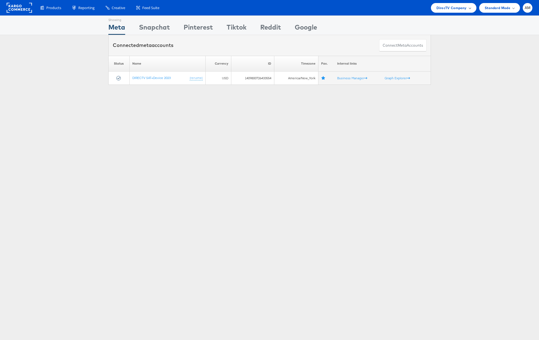
click at [447, 9] on span "DirecTV Company" at bounding box center [452, 8] width 30 height 6
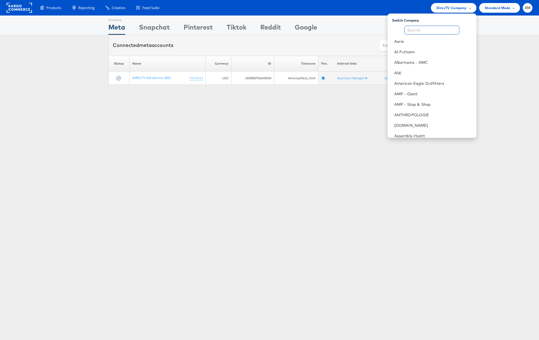
click at [420, 30] on input "text" at bounding box center [432, 30] width 55 height 9
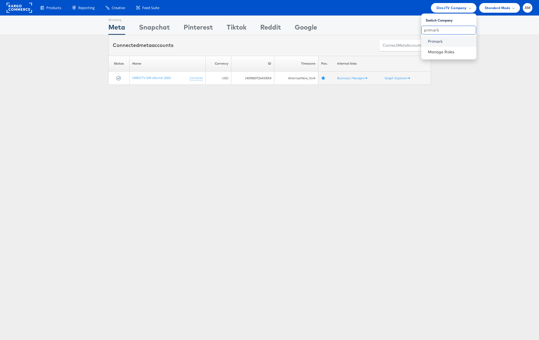
type input "primark"
click at [432, 41] on link "Primark" at bounding box center [450, 42] width 44 height 6
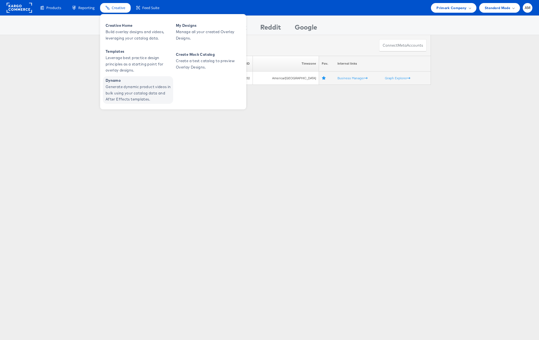
click at [132, 92] on span "Generate dynamic product videos in bulk using your catalog data and After Effec…" at bounding box center [139, 93] width 66 height 19
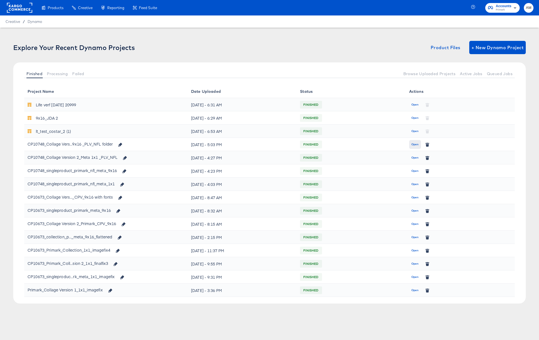
click at [415, 145] on span "Open" at bounding box center [415, 144] width 7 height 5
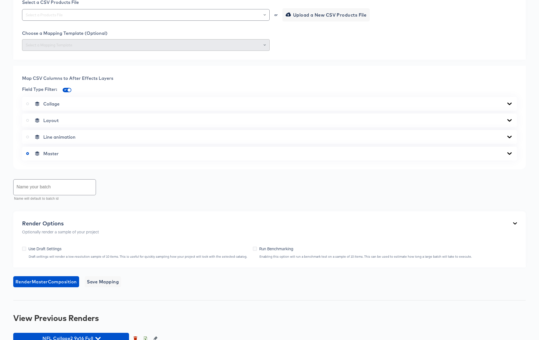
scroll to position [282, 0]
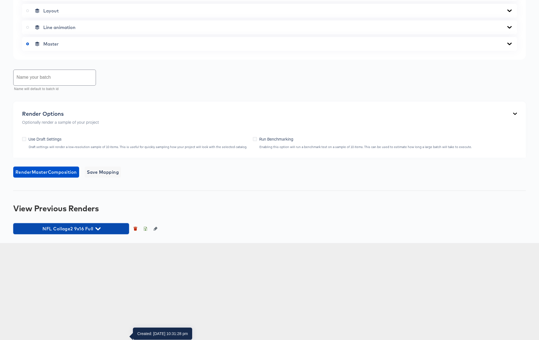
click at [99, 231] on icon "button" at bounding box center [97, 228] width 5 height 5
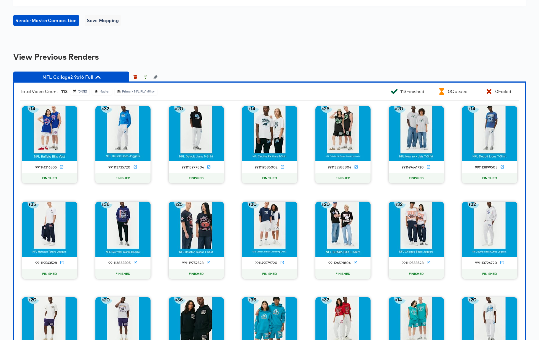
scroll to position [453, 0]
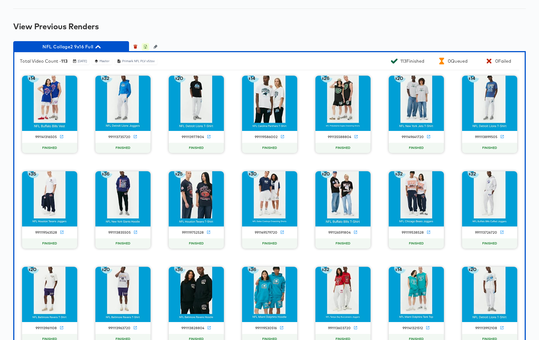
click at [145, 49] on icon "button" at bounding box center [145, 47] width 4 height 4
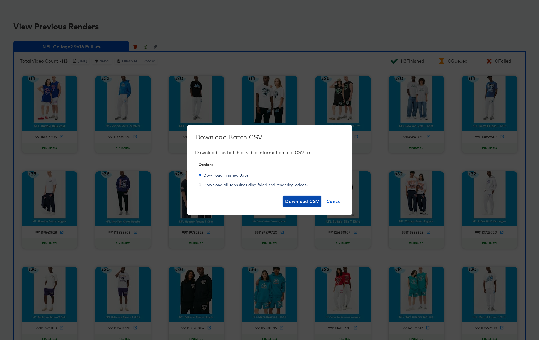
click at [295, 200] on span "Download CSV" at bounding box center [302, 201] width 34 height 8
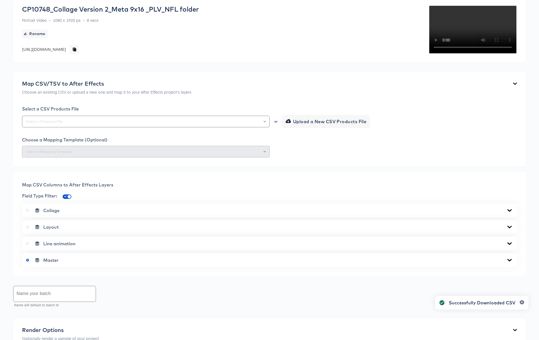
scroll to position [0, 0]
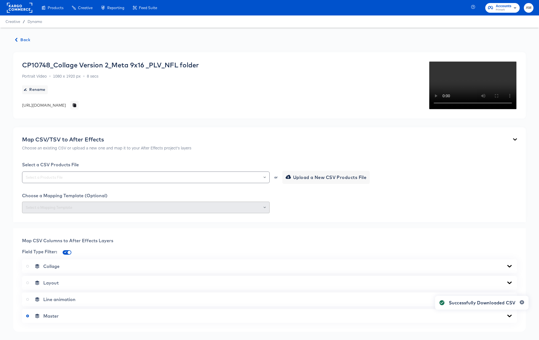
click at [22, 39] on span "Back" at bounding box center [22, 39] width 15 height 7
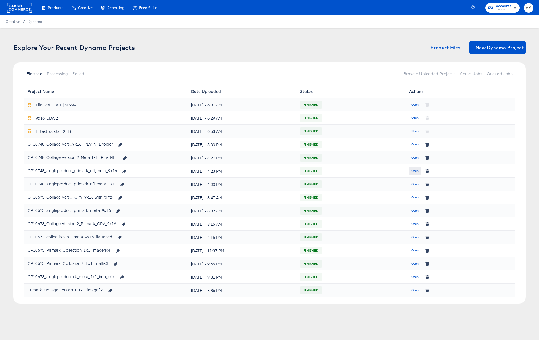
click at [413, 170] on span "Open" at bounding box center [415, 170] width 7 height 5
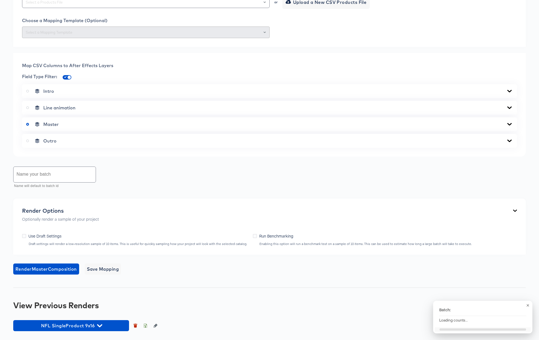
scroll to position [282, 0]
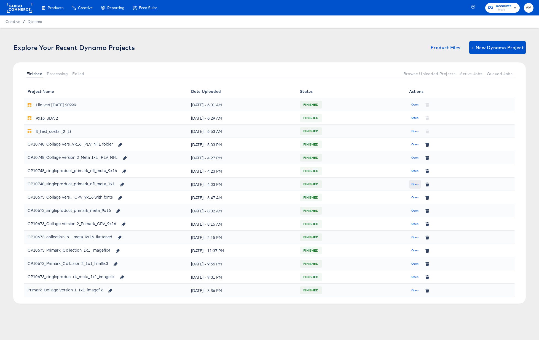
click at [414, 183] on span "Open" at bounding box center [415, 184] width 7 height 5
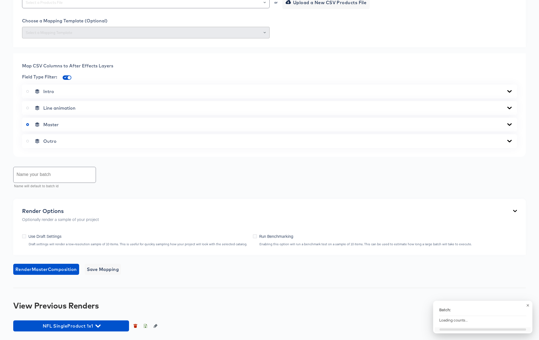
scroll to position [175, 0]
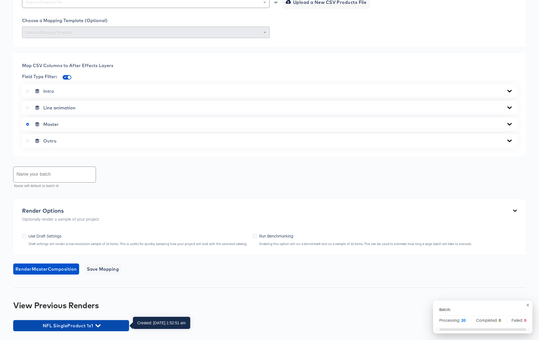
click at [97, 325] on icon "button" at bounding box center [97, 325] width 5 height 3
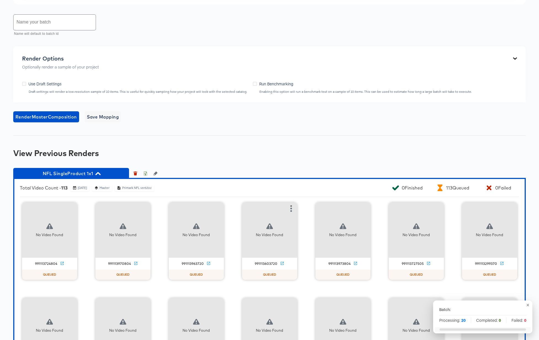
scroll to position [329, 0]
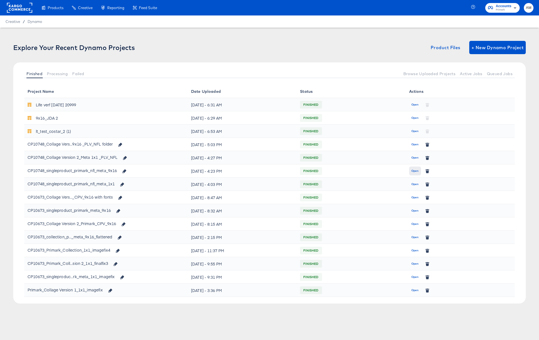
click at [415, 171] on span "Open" at bounding box center [415, 170] width 7 height 5
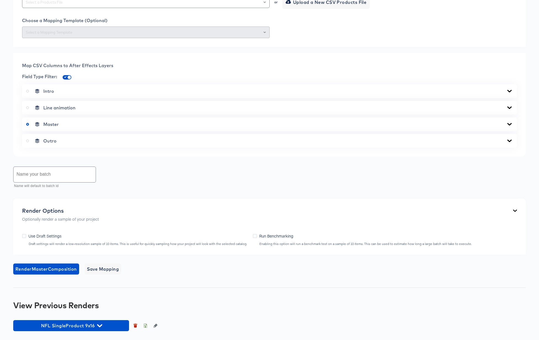
scroll to position [282, 0]
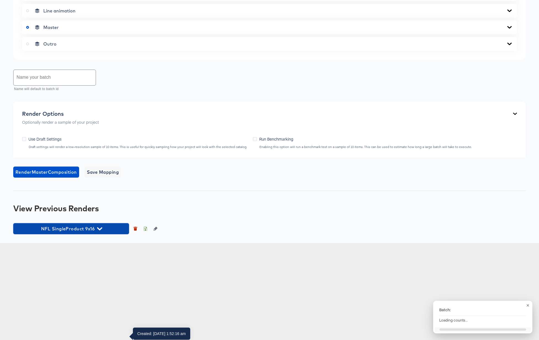
click at [101, 230] on icon "button" at bounding box center [99, 228] width 5 height 3
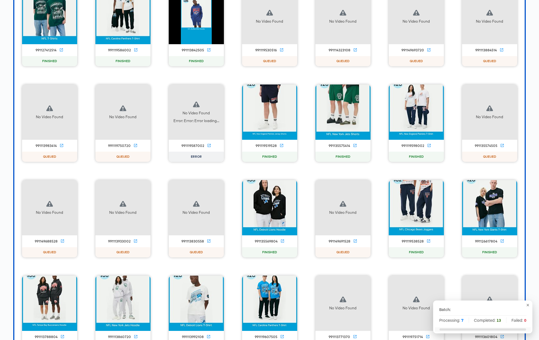
scroll to position [1021, 0]
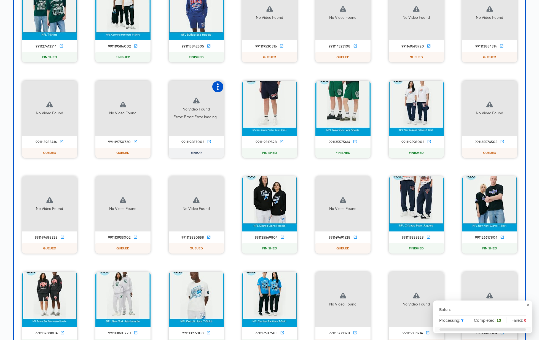
click at [217, 90] on icon "button" at bounding box center [218, 86] width 2 height 7
click at [238, 88] on div "Retry" at bounding box center [238, 86] width 11 height 4
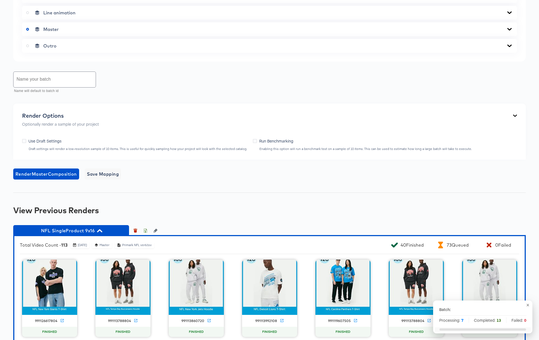
scroll to position [0, 0]
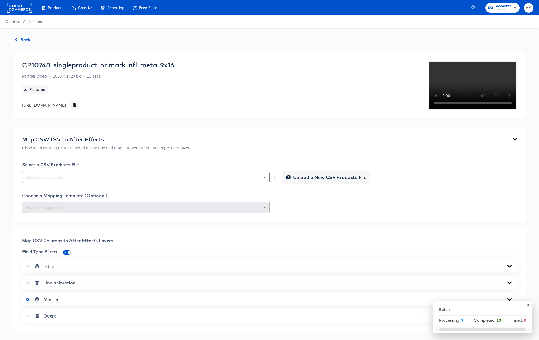
click at [16, 41] on icon "button" at bounding box center [16, 40] width 2 height 4
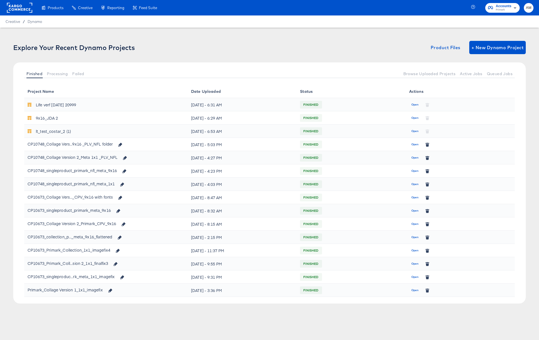
click at [22, 8] on rect at bounding box center [19, 8] width 25 height 10
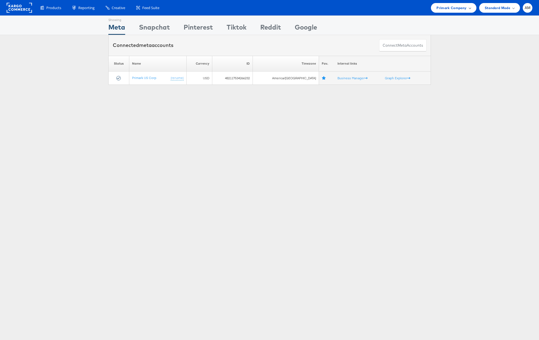
click at [448, 7] on span "Primark Company" at bounding box center [452, 8] width 30 height 6
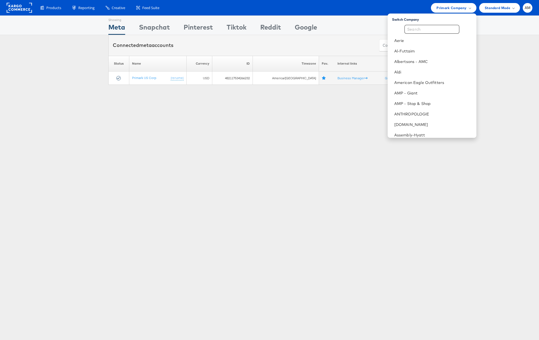
scroll to position [1, 0]
click at [434, 28] on input "text" at bounding box center [432, 29] width 55 height 9
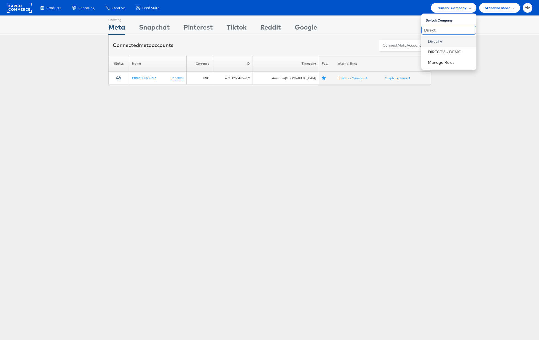
type input "Direct"
click at [440, 41] on link "DirecTV" at bounding box center [450, 42] width 44 height 6
click at [452, 9] on span "DirecTV Company" at bounding box center [452, 8] width 30 height 6
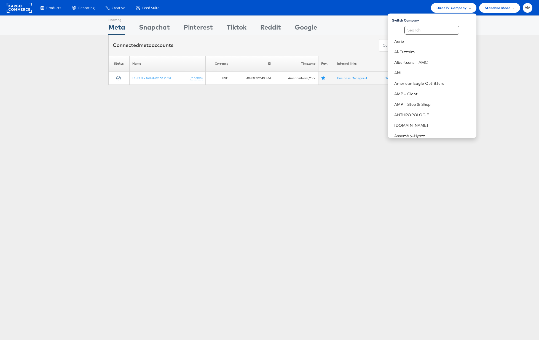
click at [190, 7] on div "Products Product Catalogs Enhance Your Product Catalog, Map Them to Publishers,…" at bounding box center [284, 8] width 498 height 10
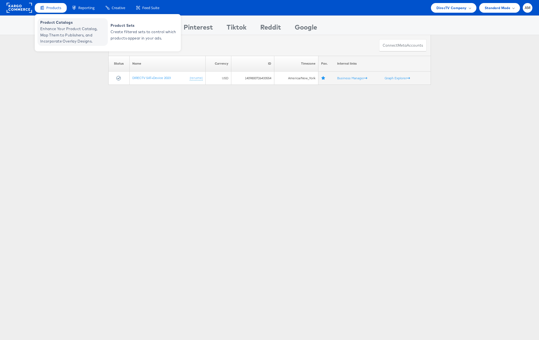
click at [64, 43] on span "Enhance Your Product Catalog, Map Them to Publishers, and Incorporate Overlay D…" at bounding box center [73, 35] width 66 height 19
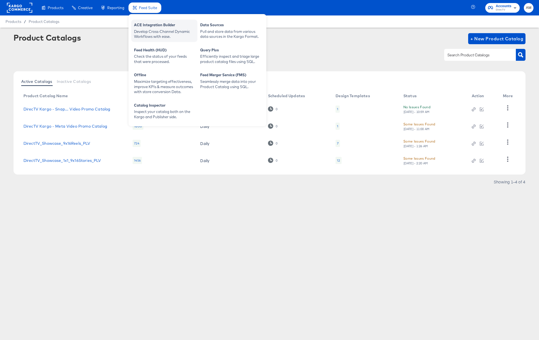
click at [154, 37] on div "Develop Cross-Channel Dynamic Workflows with ease." at bounding box center [164, 34] width 61 height 10
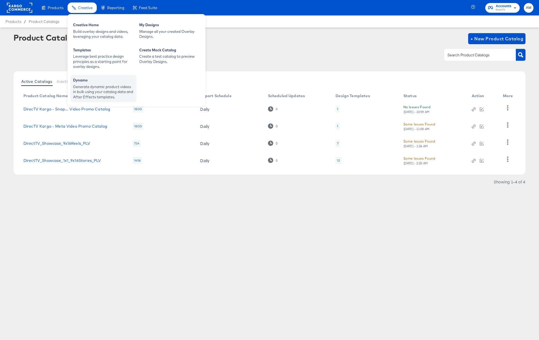
click at [108, 95] on div "Generate dynamic product videos in bulk using your catalog data and After Effec…" at bounding box center [103, 91] width 61 height 15
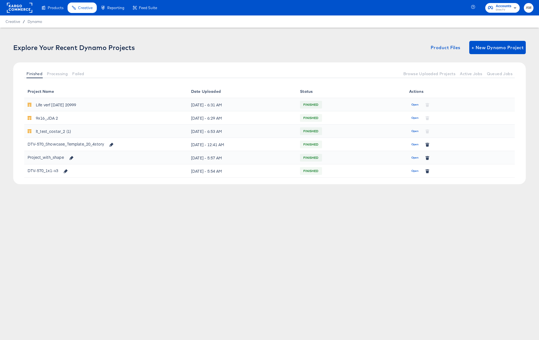
click at [13, 6] on rect at bounding box center [19, 8] width 25 height 10
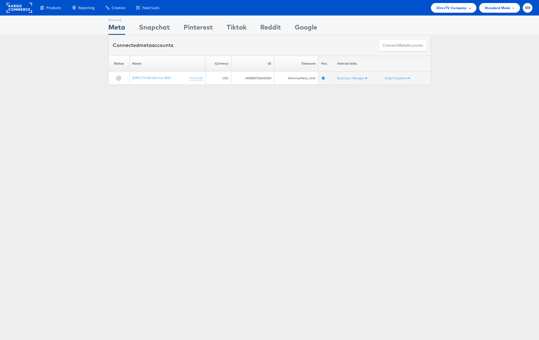
click at [459, 7] on span "DirecTV Company" at bounding box center [452, 8] width 30 height 6
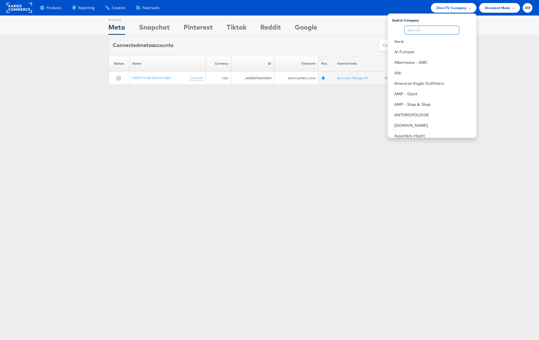
click at [441, 31] on input "text" at bounding box center [432, 30] width 55 height 9
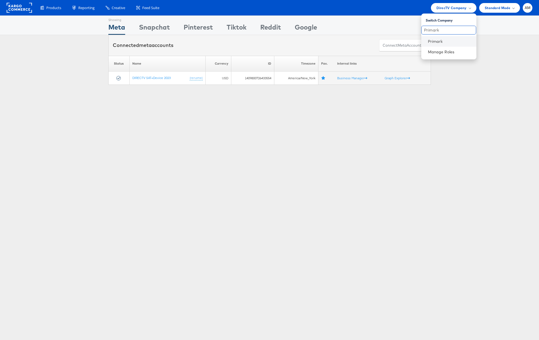
type input "Primark"
click at [446, 38] on li "Primark" at bounding box center [448, 41] width 55 height 10
click at [434, 41] on link "Primark" at bounding box center [450, 42] width 44 height 6
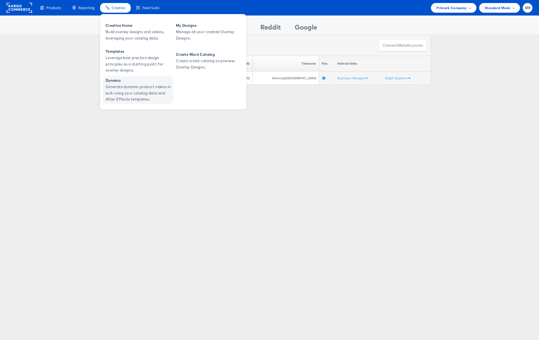
click at [133, 103] on link "Dynamo Generate dynamic product videos in bulk using your catalog data and Afte…" at bounding box center [138, 90] width 70 height 28
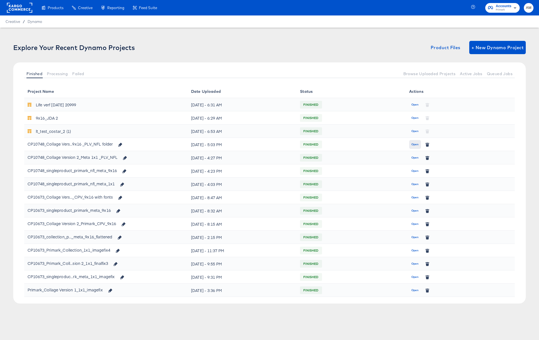
click at [413, 144] on span "Open" at bounding box center [415, 144] width 7 height 5
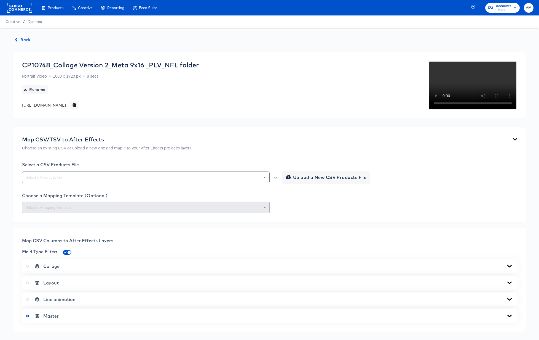
click at [25, 39] on span "Back" at bounding box center [22, 39] width 15 height 7
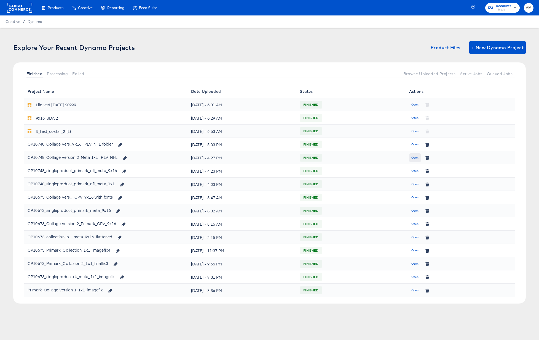
click at [414, 158] on span "Open" at bounding box center [415, 157] width 7 height 5
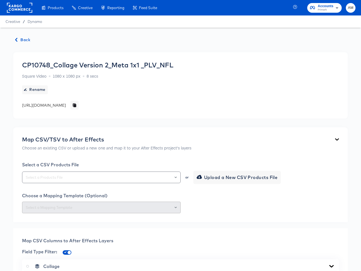
click at [23, 39] on span "Back" at bounding box center [22, 39] width 15 height 7
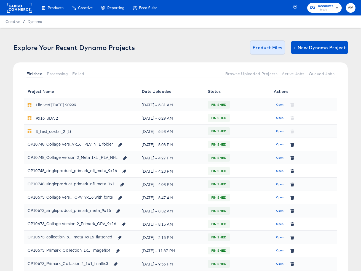
click at [264, 47] on span "Product Files" at bounding box center [268, 48] width 30 height 8
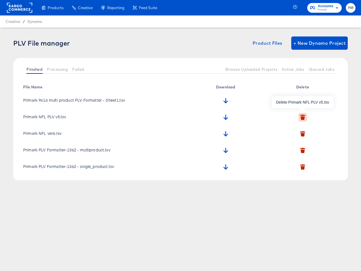
click at [302, 117] on icon "button" at bounding box center [303, 118] width 4 height 4
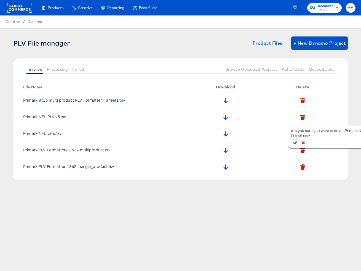
click at [295, 143] on icon "button" at bounding box center [295, 142] width 4 height 3
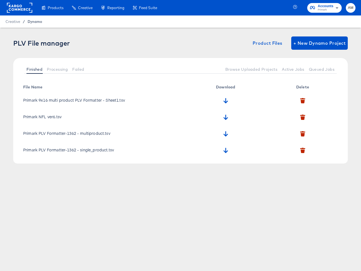
click at [37, 20] on span "Dynamo" at bounding box center [35, 21] width 15 height 4
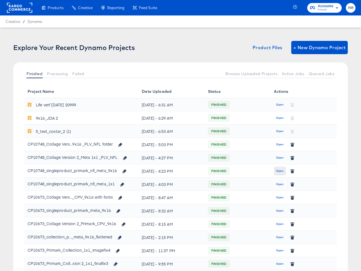
click at [279, 170] on span "Open" at bounding box center [279, 170] width 7 height 5
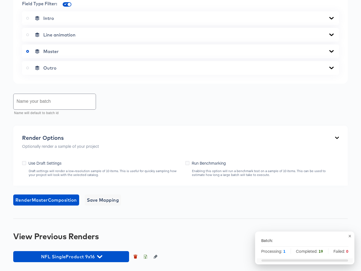
scroll to position [355, 0]
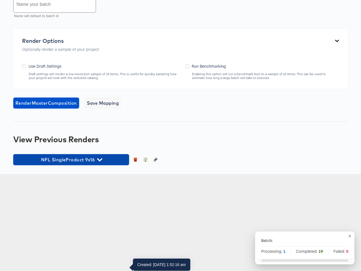
click at [102, 162] on icon "button" at bounding box center [99, 159] width 5 height 5
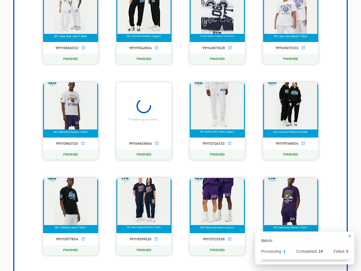
scroll to position [640, 0]
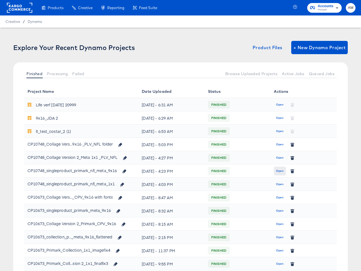
click at [279, 171] on span "Open" at bounding box center [279, 170] width 7 height 5
click at [281, 181] on button "Open" at bounding box center [280, 184] width 12 height 9
click at [279, 170] on span "Open" at bounding box center [279, 170] width 7 height 5
